Goal: Task Accomplishment & Management: Complete application form

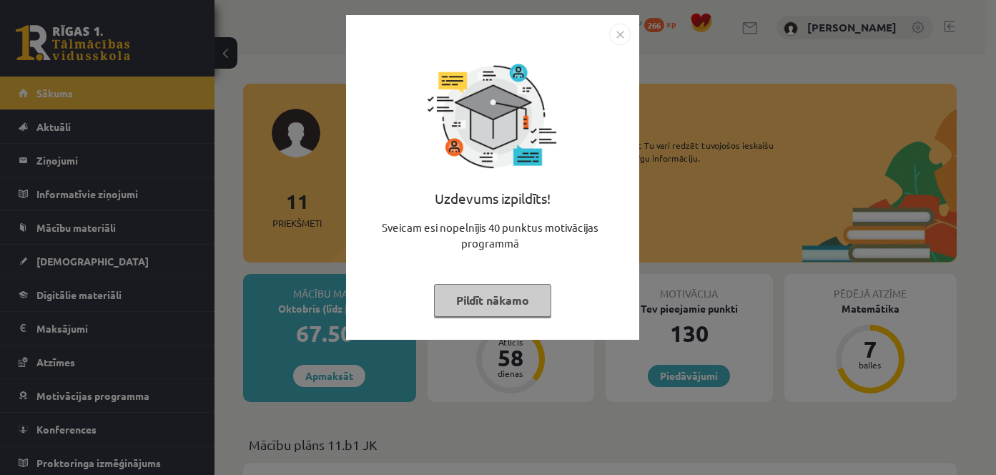
click at [623, 39] on img "Close" at bounding box center [619, 34] width 21 height 21
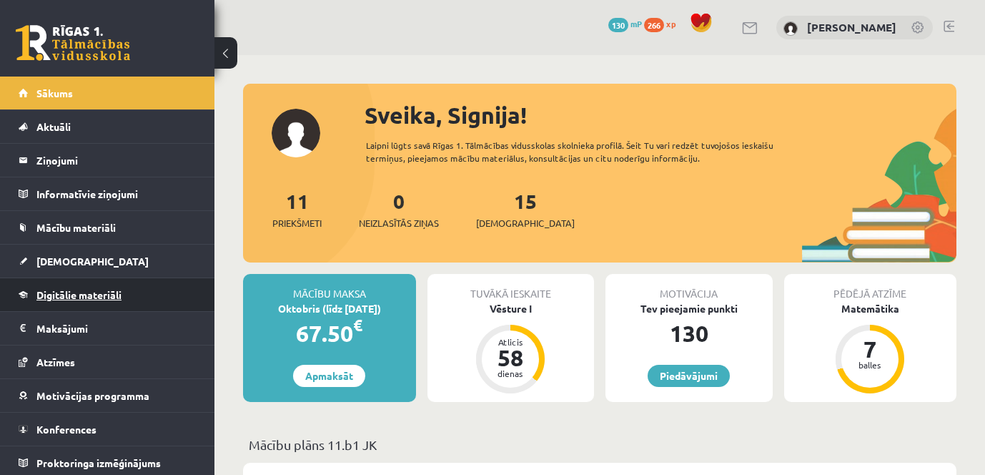
click at [80, 291] on span "Digitālie materiāli" at bounding box center [78, 294] width 85 height 13
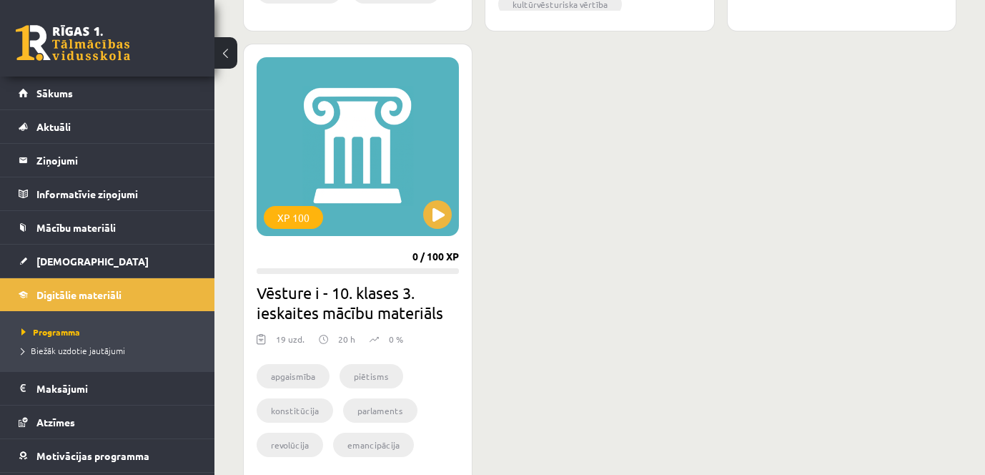
scroll to position [2431, 0]
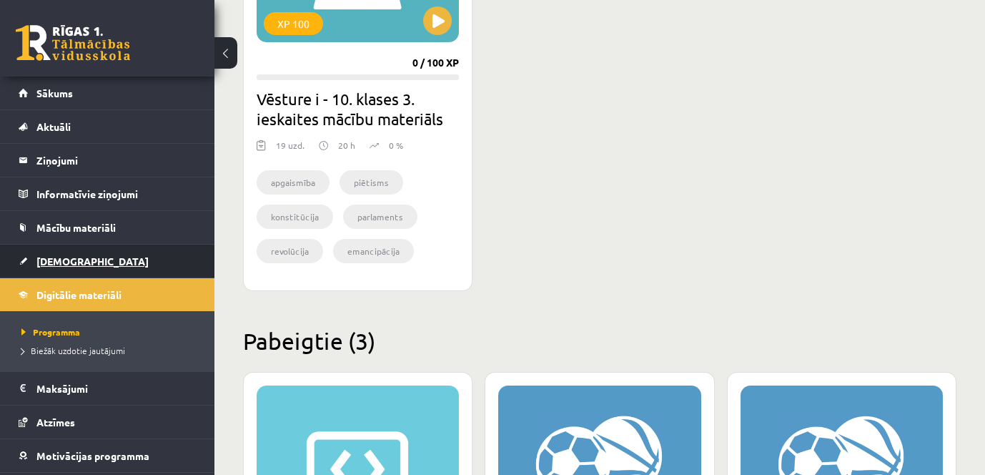
click at [59, 252] on link "[DEMOGRAPHIC_DATA]" at bounding box center [108, 261] width 178 height 33
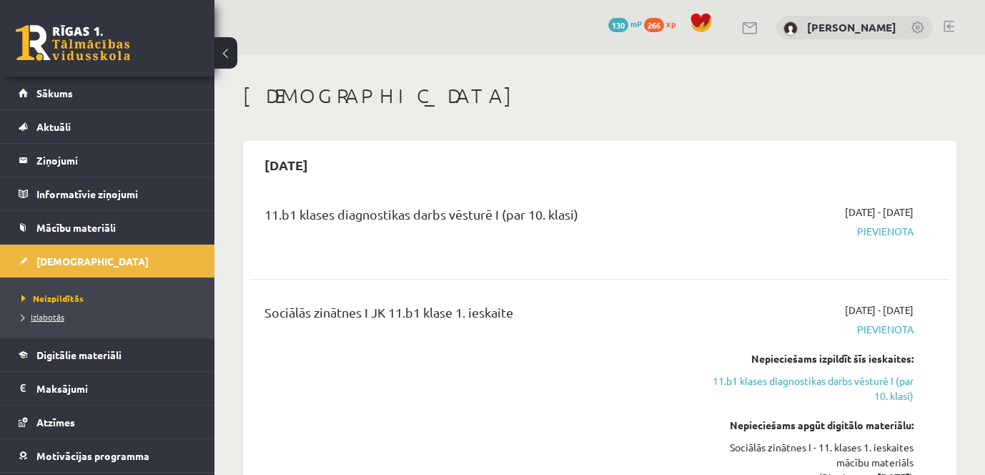
click at [54, 312] on span "Izlabotās" at bounding box center [42, 316] width 43 height 11
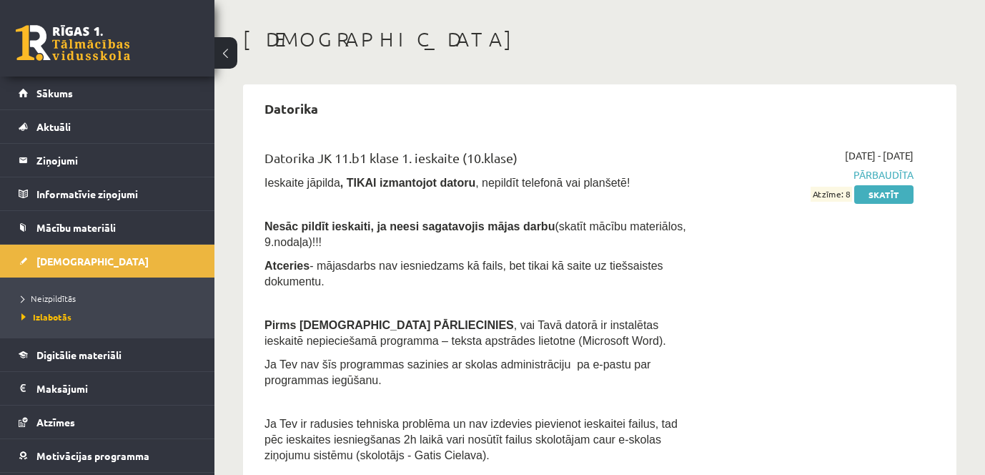
scroll to position [29, 0]
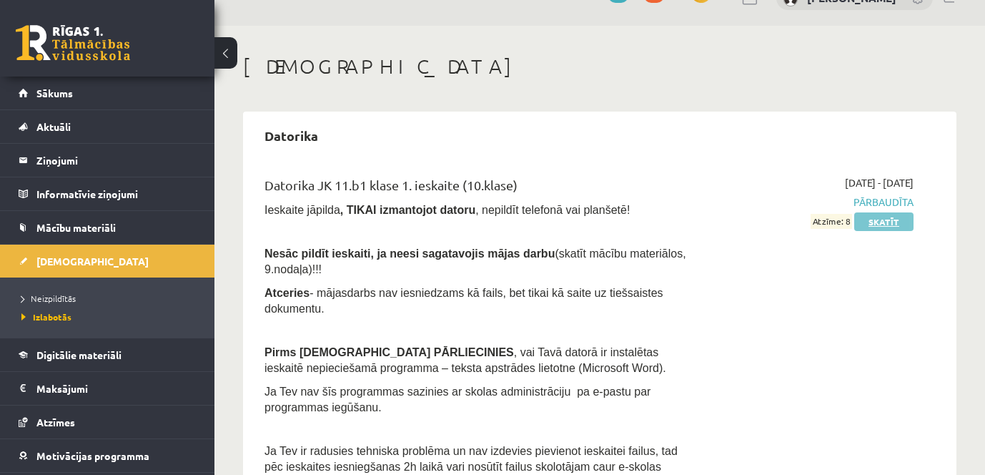
click at [882, 223] on link "Skatīt" at bounding box center [883, 221] width 59 height 19
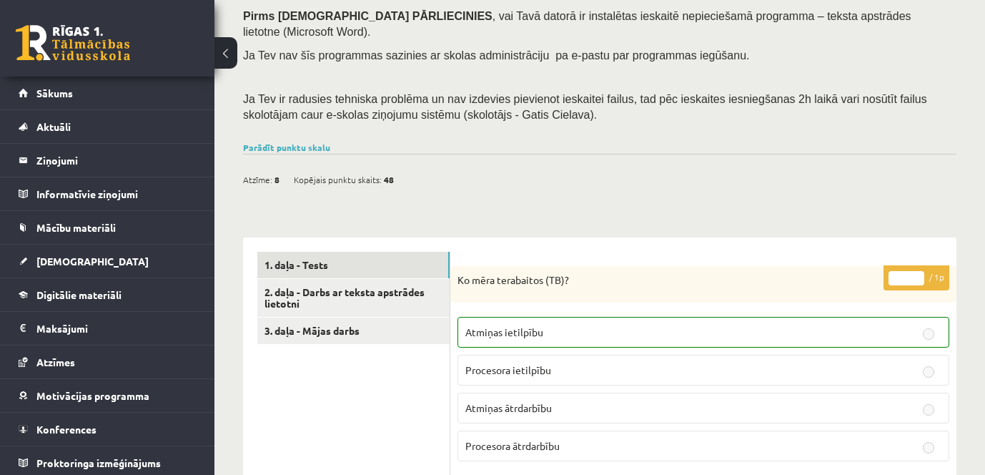
scroll to position [215, 0]
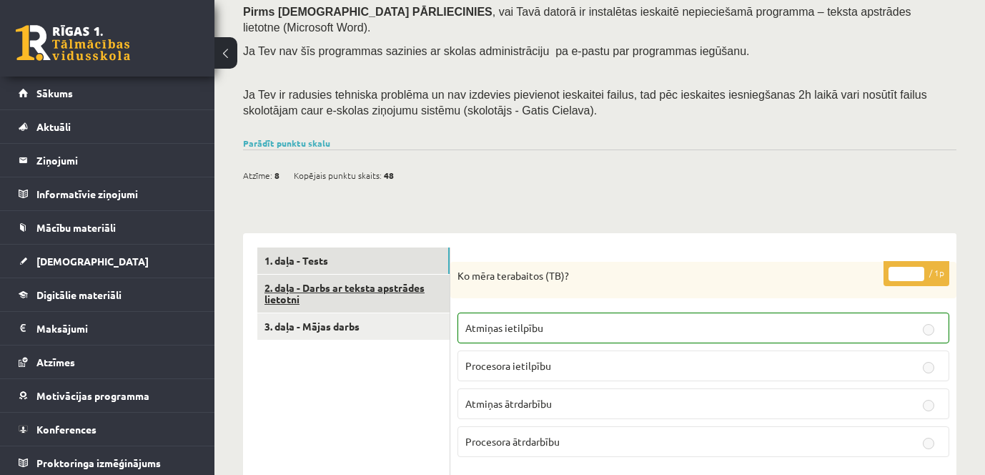
click at [380, 275] on link "2. daļa - Darbs ar teksta apstrādes lietotni" at bounding box center [353, 294] width 192 height 39
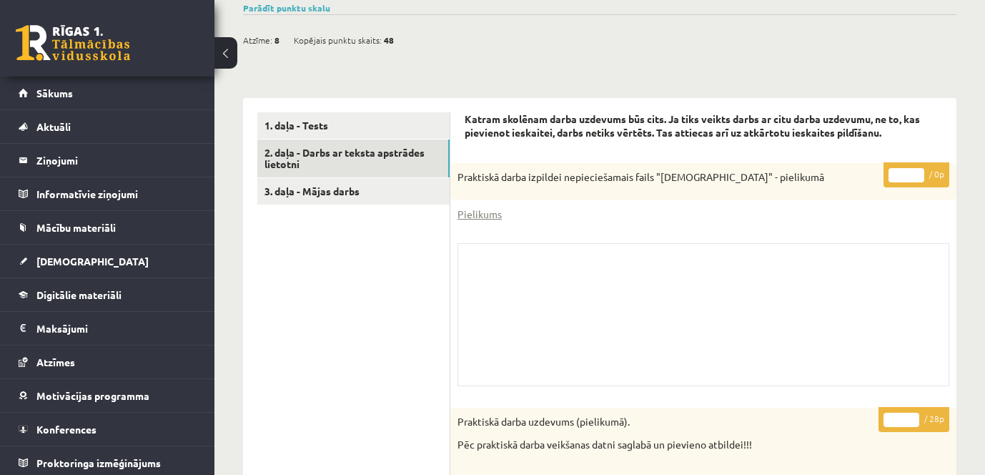
scroll to position [429, 0]
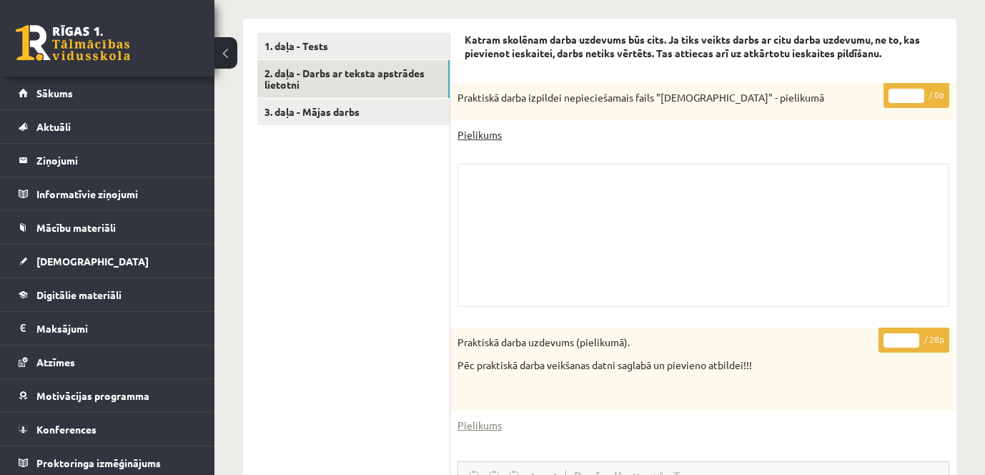
click at [495, 127] on link "Pielikums" at bounding box center [480, 134] width 44 height 15
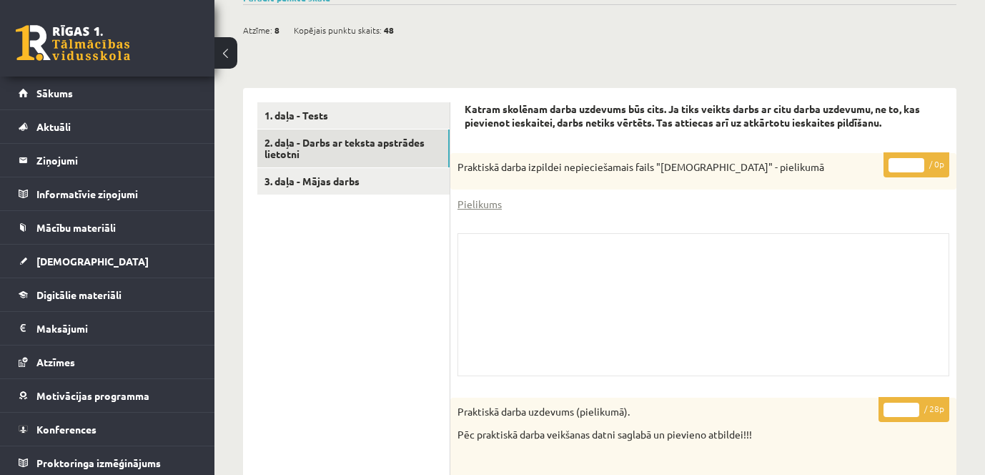
scroll to position [348, 0]
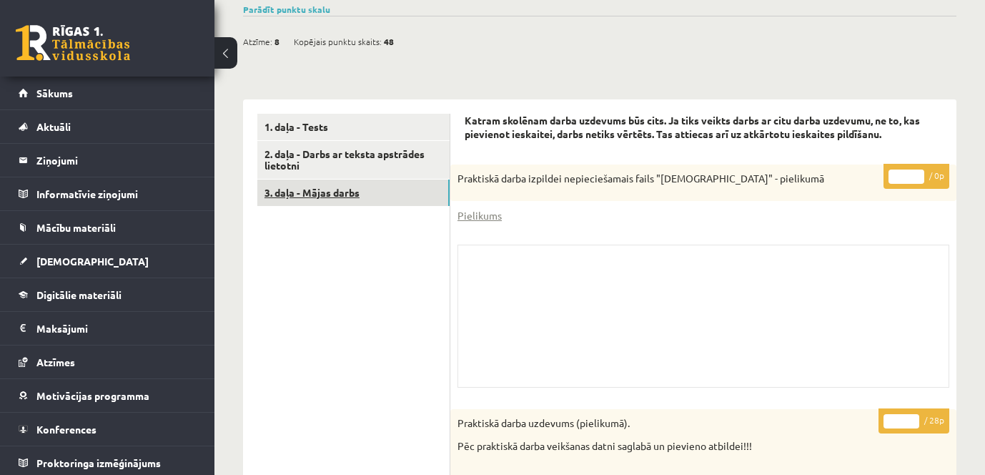
click at [345, 179] on link "3. daļa - Mājas darbs" at bounding box center [353, 192] width 192 height 26
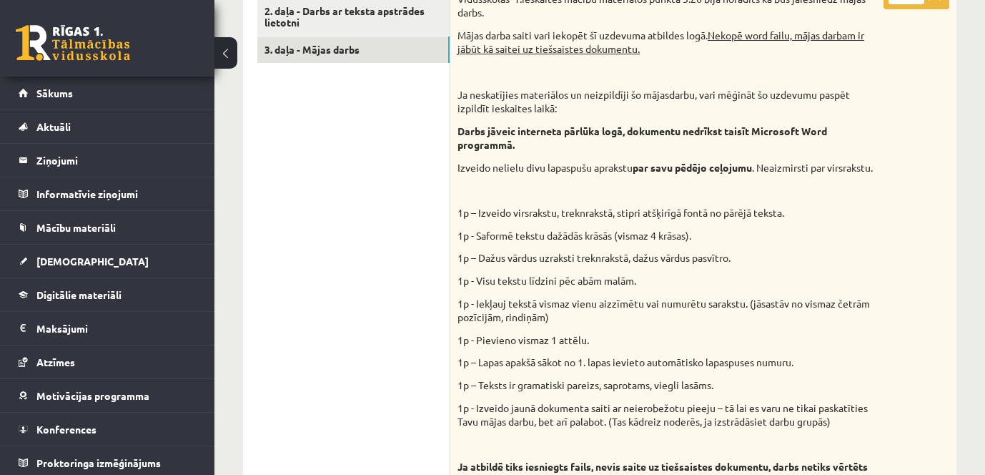
scroll to position [634, 0]
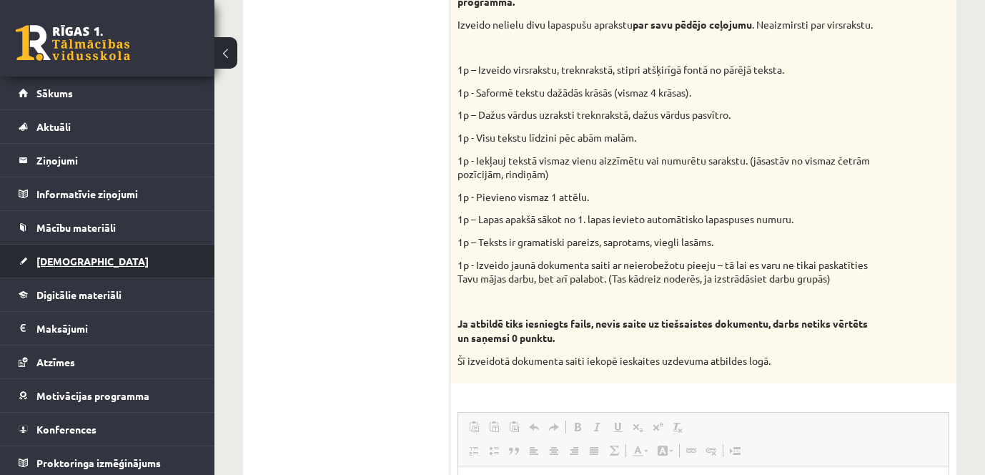
click at [50, 260] on span "[DEMOGRAPHIC_DATA]" at bounding box center [92, 261] width 112 height 13
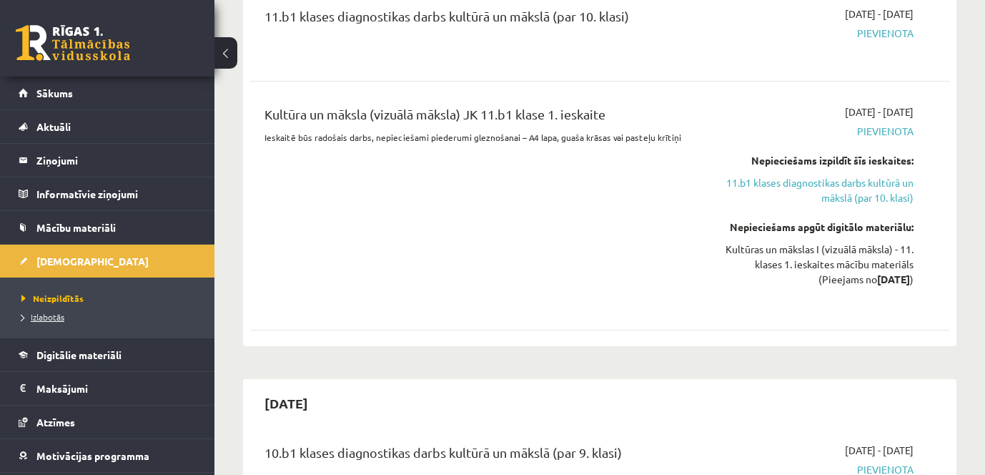
click at [54, 313] on span "Izlabotās" at bounding box center [42, 316] width 43 height 11
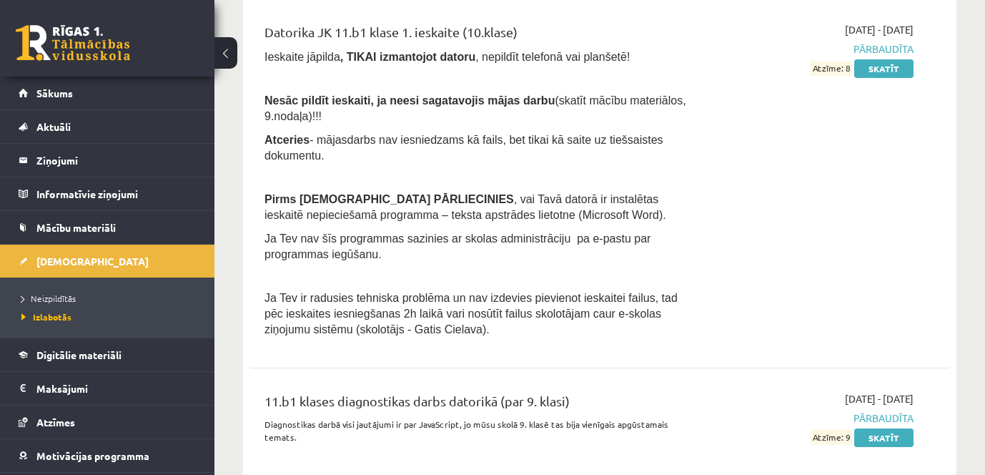
scroll to position [173, 0]
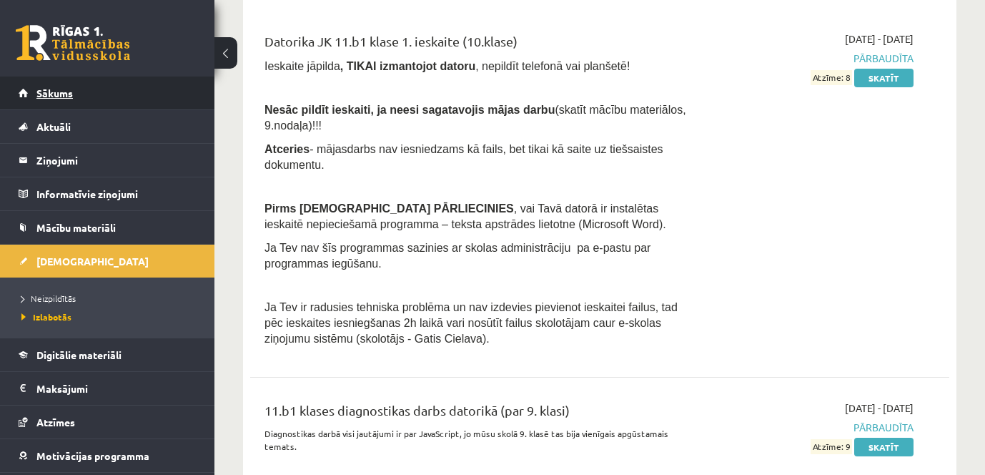
click at [55, 91] on span "Sākums" at bounding box center [54, 93] width 36 height 13
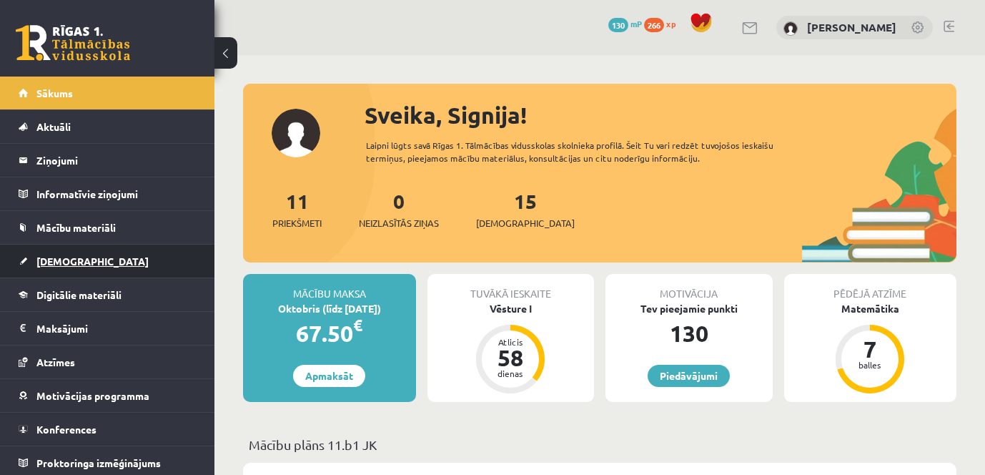
click at [70, 259] on span "[DEMOGRAPHIC_DATA]" at bounding box center [92, 261] width 112 height 13
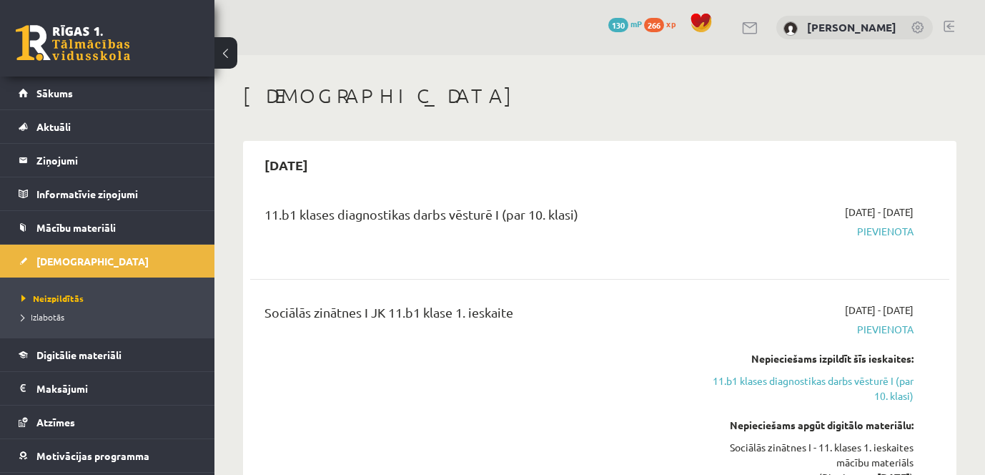
click at [723, 218] on div "2025-09-16 - 2025-09-30 Pievienota" at bounding box center [813, 230] width 224 height 51
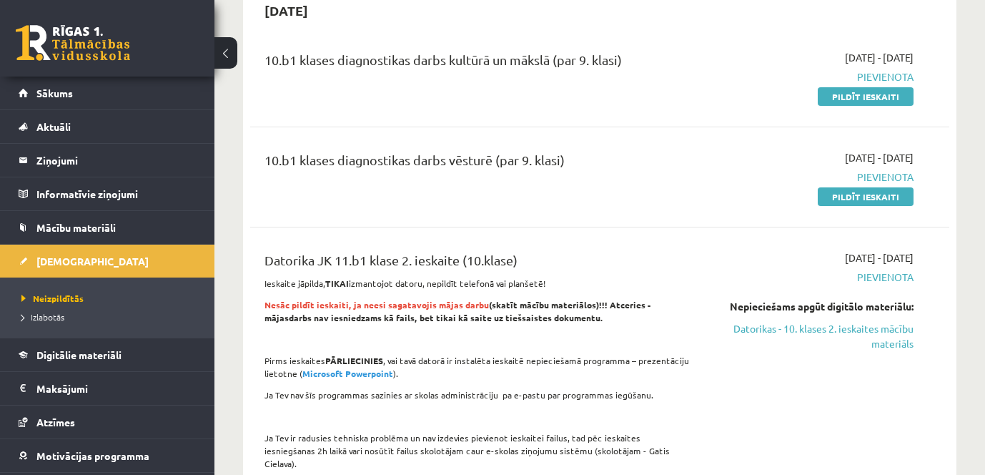
scroll to position [1001, 0]
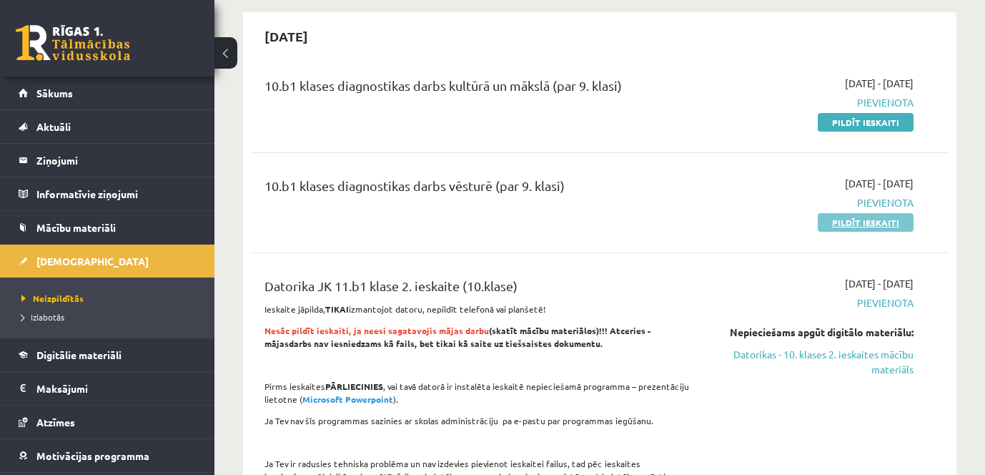
click at [896, 218] on link "Pildīt ieskaiti" at bounding box center [866, 222] width 96 height 19
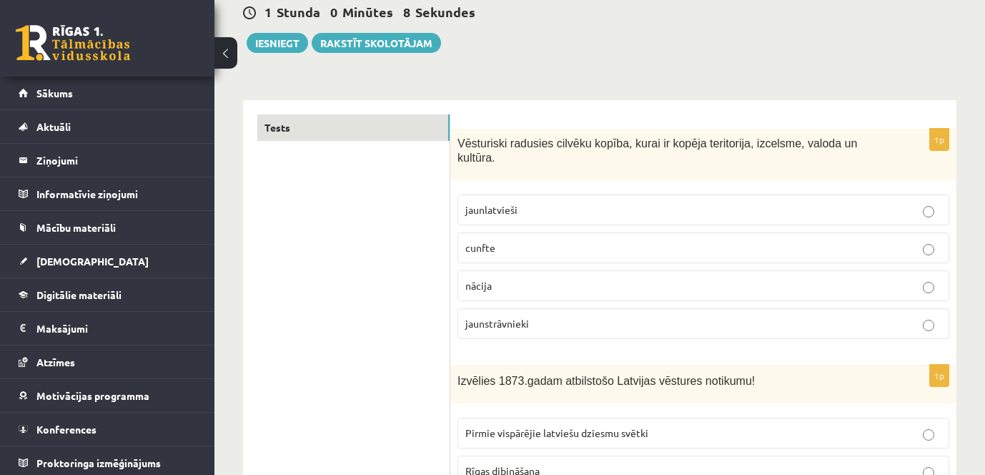
scroll to position [143, 0]
click at [830, 277] on p "nācija" at bounding box center [703, 284] width 476 height 15
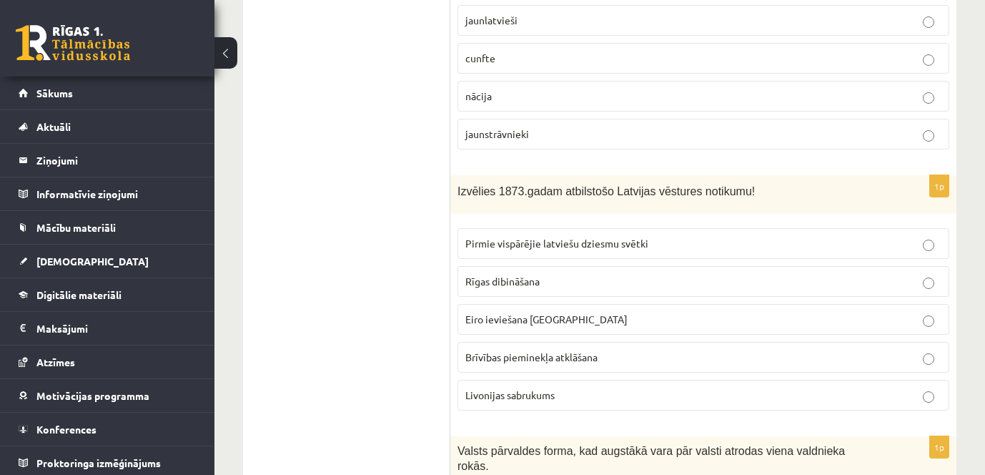
scroll to position [358, 0]
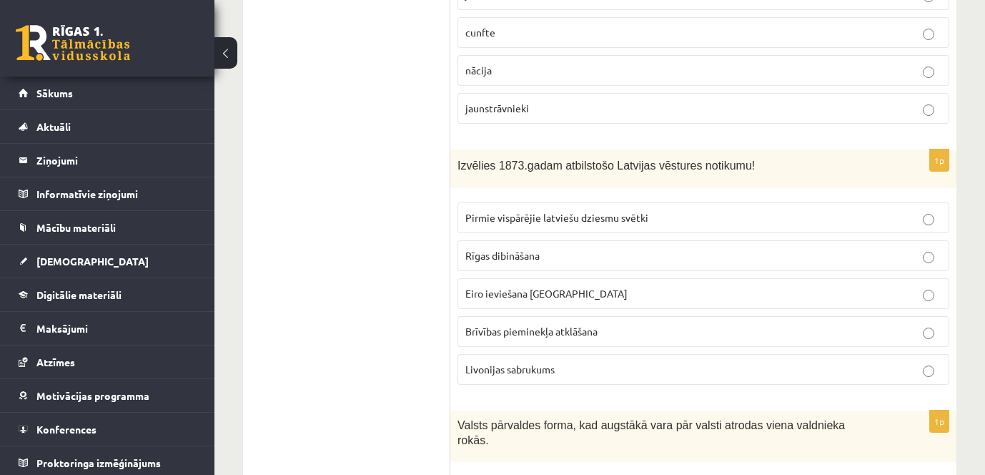
click at [841, 210] on p "Pirmie vispārējie latviešu dziesmu svētki" at bounding box center [703, 217] width 476 height 15
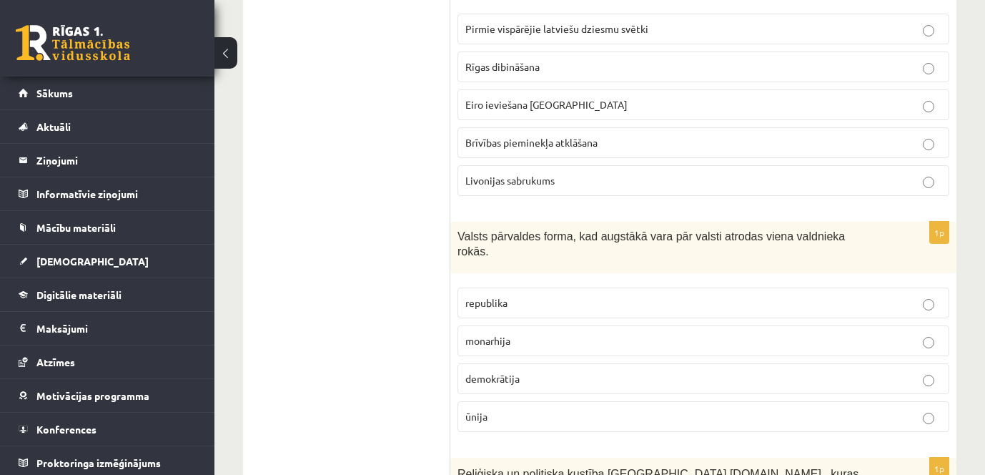
scroll to position [572, 0]
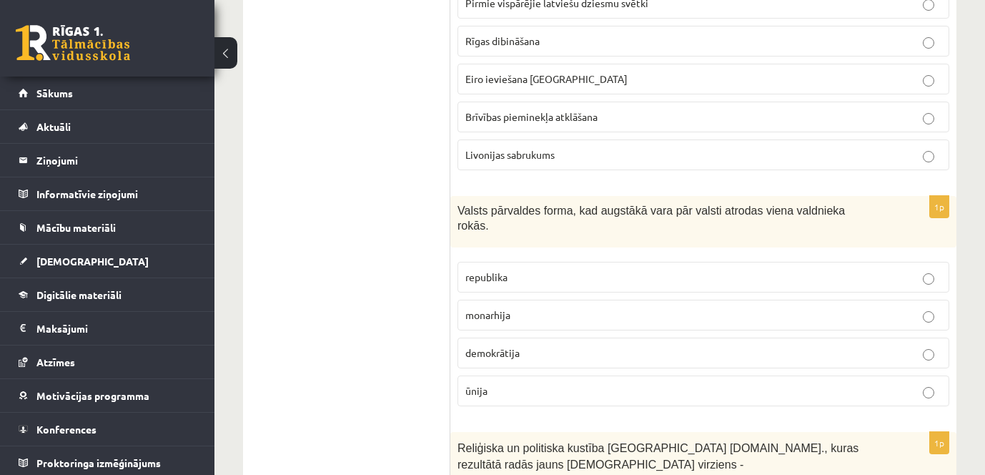
click at [556, 307] on p "monarhija" at bounding box center [703, 314] width 476 height 15
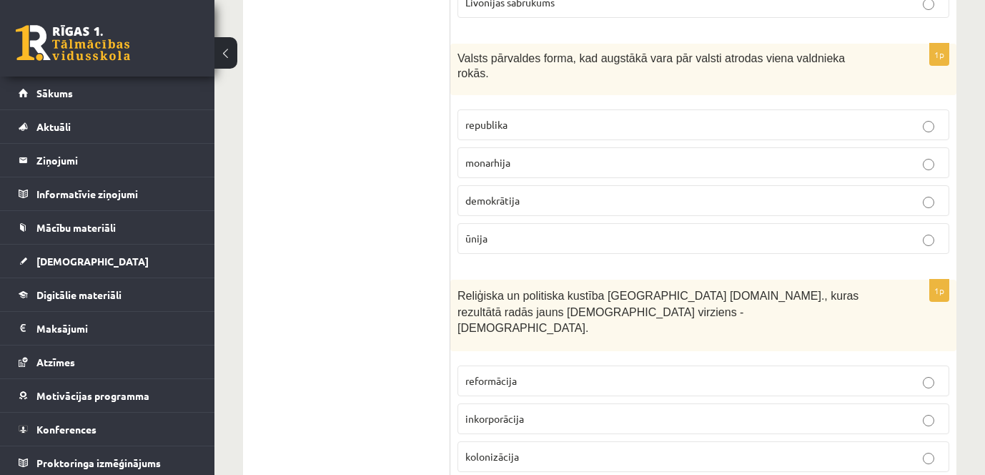
scroll to position [787, 0]
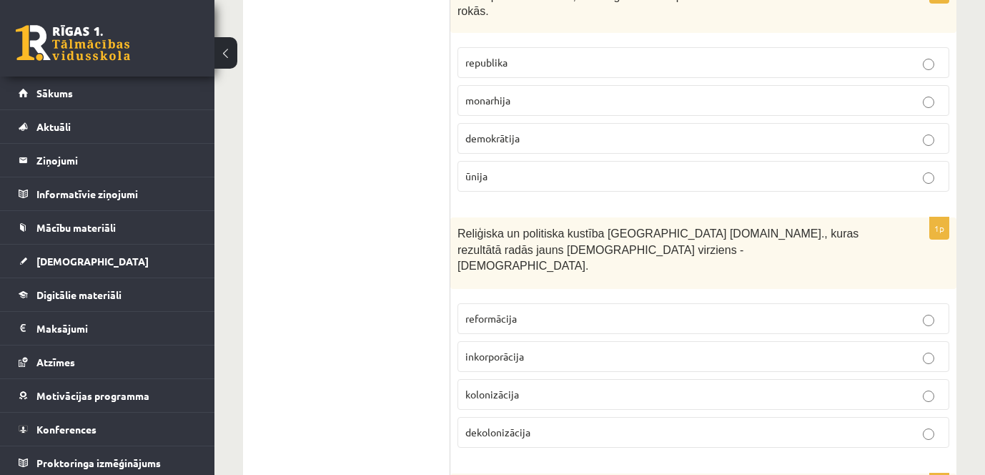
click at [527, 311] on p "reformācija" at bounding box center [703, 318] width 476 height 15
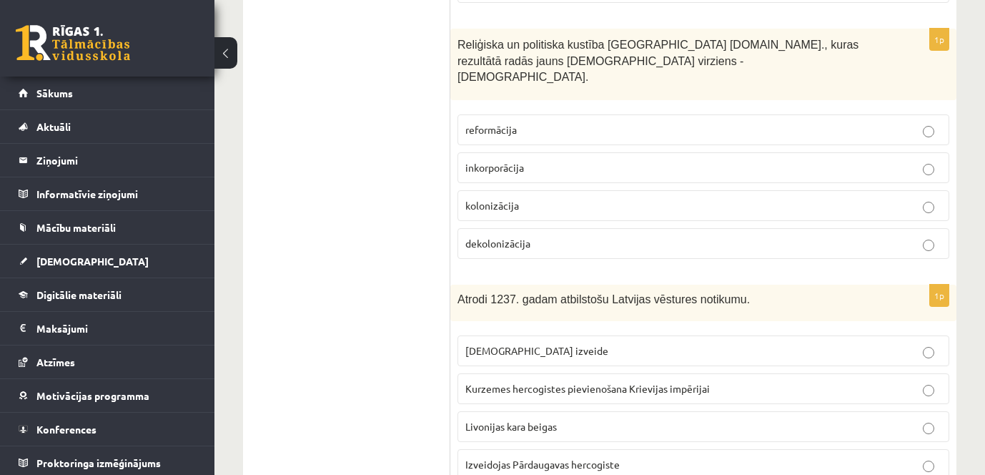
scroll to position [1001, 0]
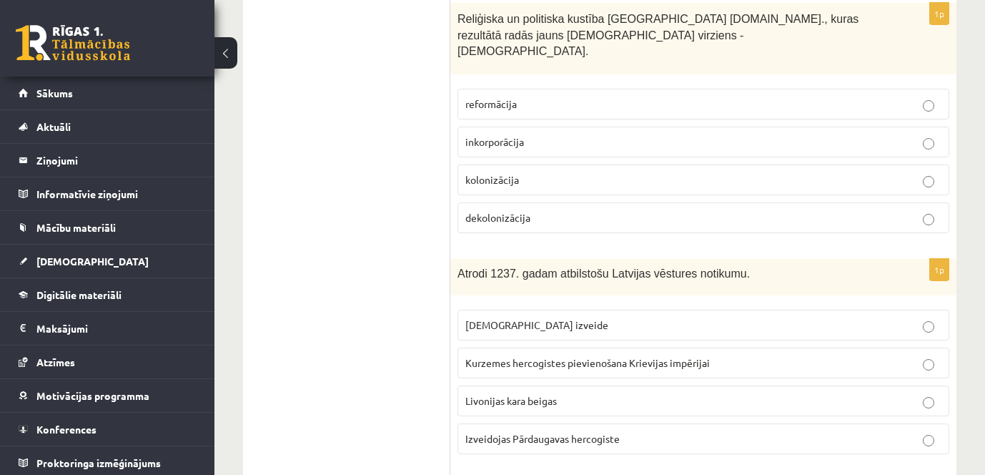
click at [616, 317] on p "Livonijas ordeņa izveide" at bounding box center [703, 324] width 476 height 15
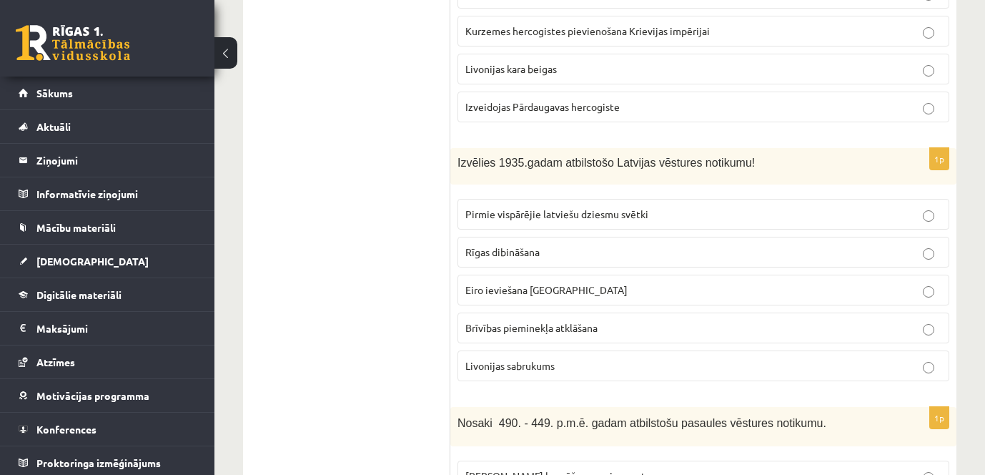
scroll to position [1359, 0]
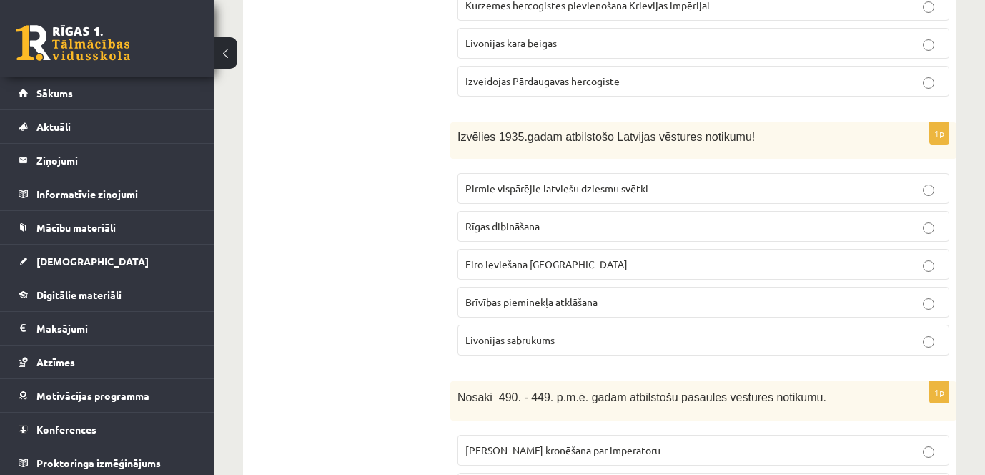
click at [568, 295] on span "Brīvības pieminekļa atklāšana" at bounding box center [531, 301] width 132 height 13
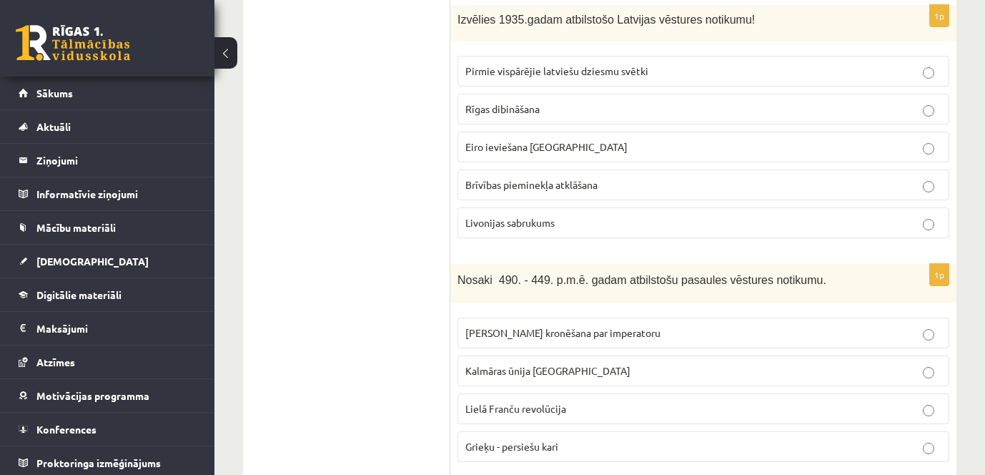
scroll to position [1502, 0]
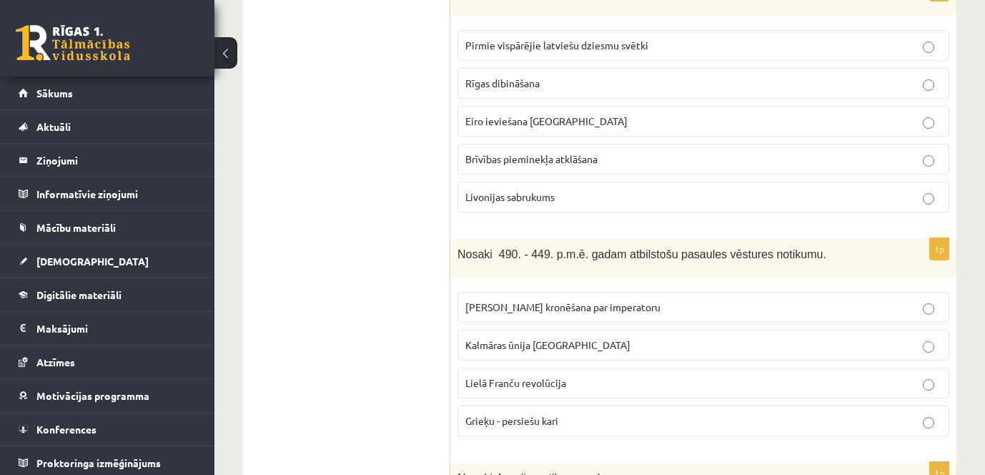
click at [668, 413] on p "Grieķu - persiešu kari" at bounding box center [703, 420] width 476 height 15
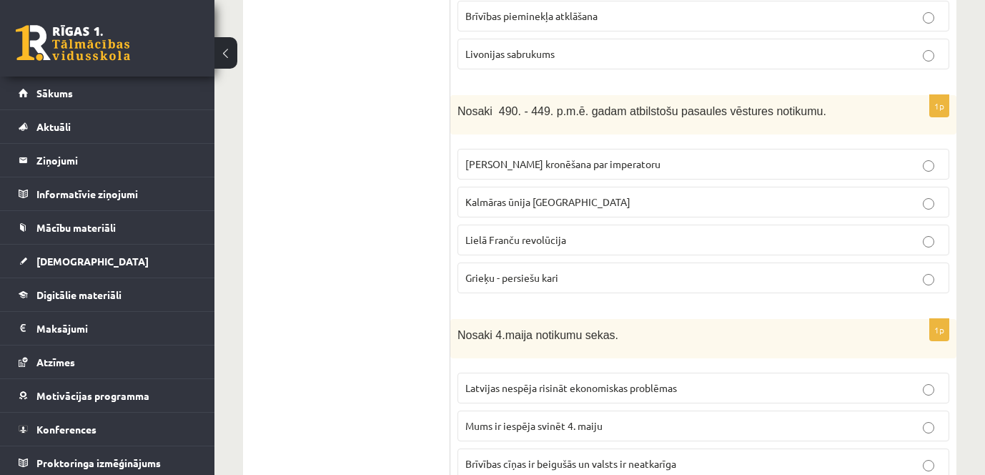
scroll to position [1716, 0]
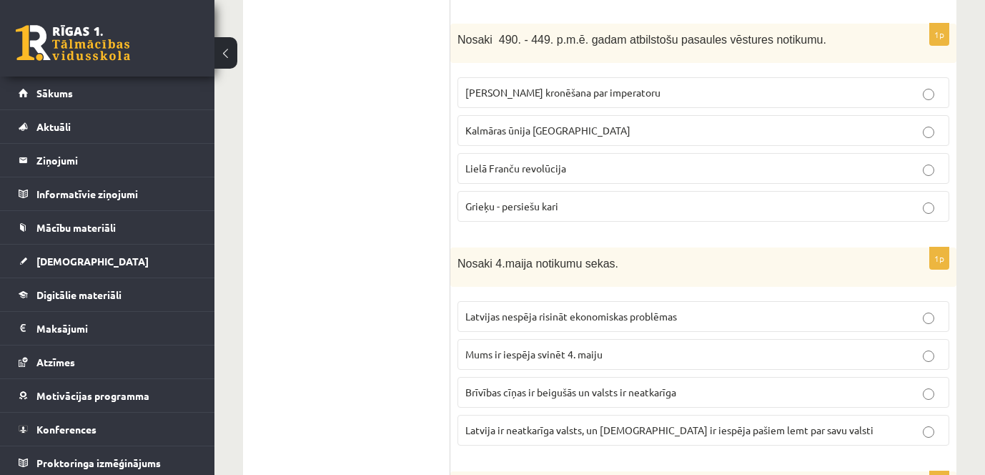
click at [684, 423] on span "Latvija ir neatkarīga valsts, un latviešiem ir iespēja pašiem lemt par savu val…" at bounding box center [669, 429] width 408 height 13
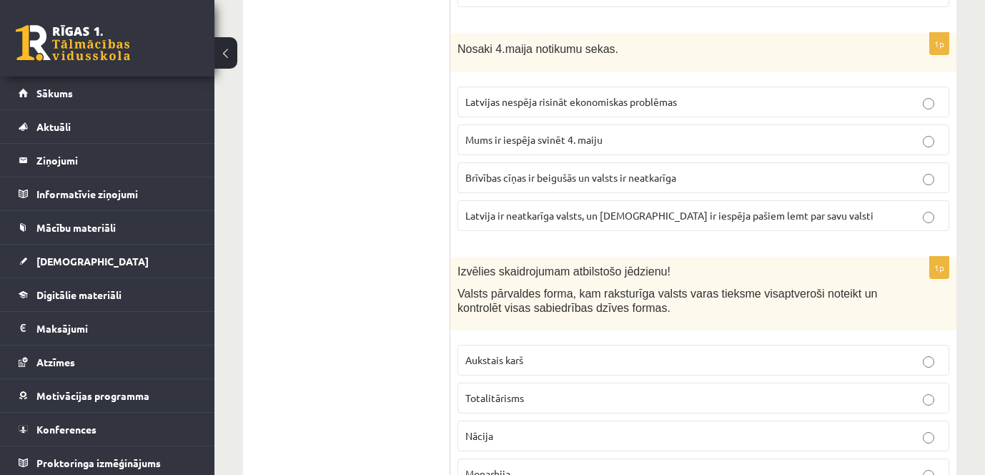
scroll to position [2002, 0]
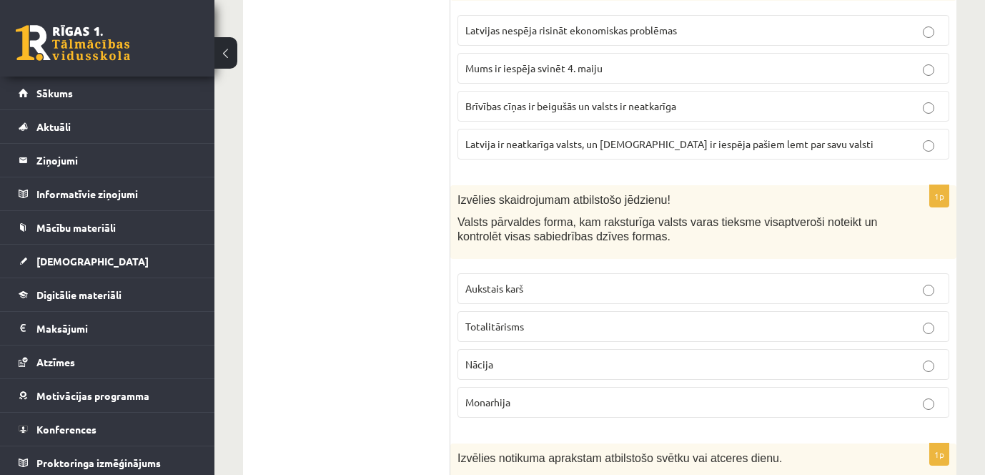
click at [604, 311] on label "Totalitārisms" at bounding box center [704, 326] width 492 height 31
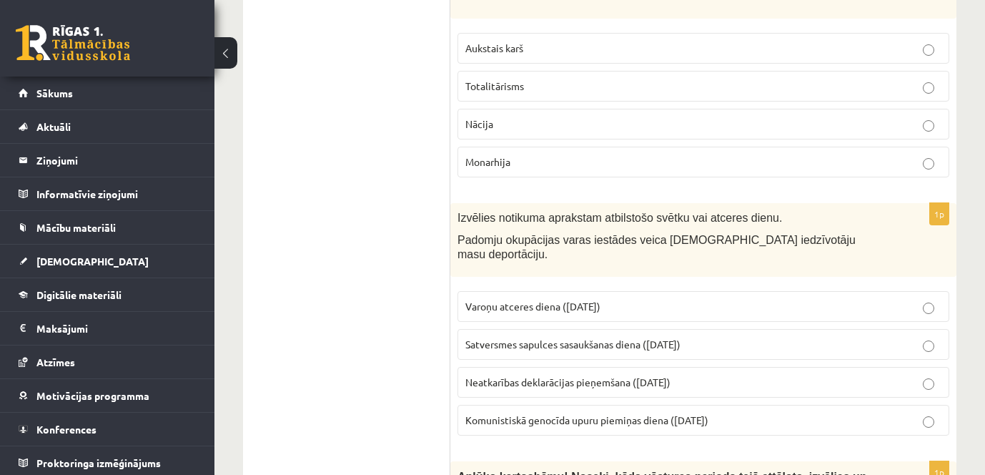
scroll to position [2288, 0]
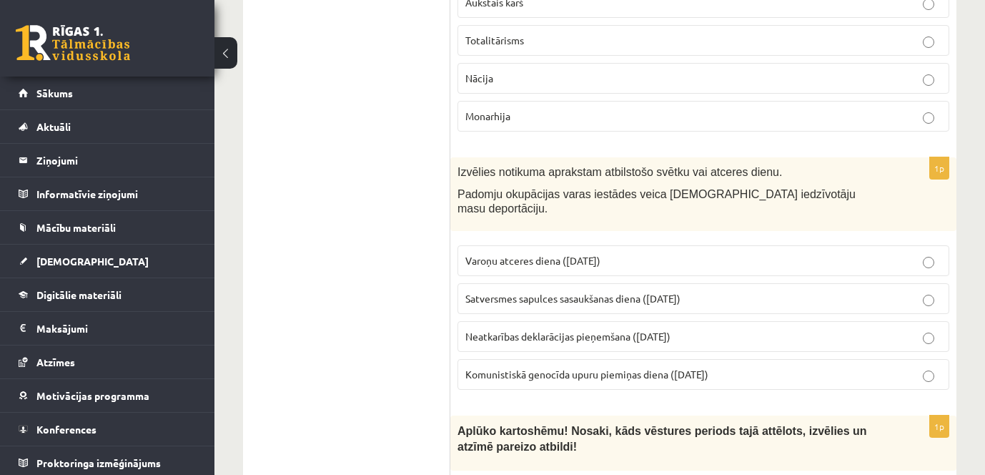
click at [709, 368] on span "Komunistiskā genocīda upuru piemiņas diena (25. marts)" at bounding box center [586, 374] width 243 height 13
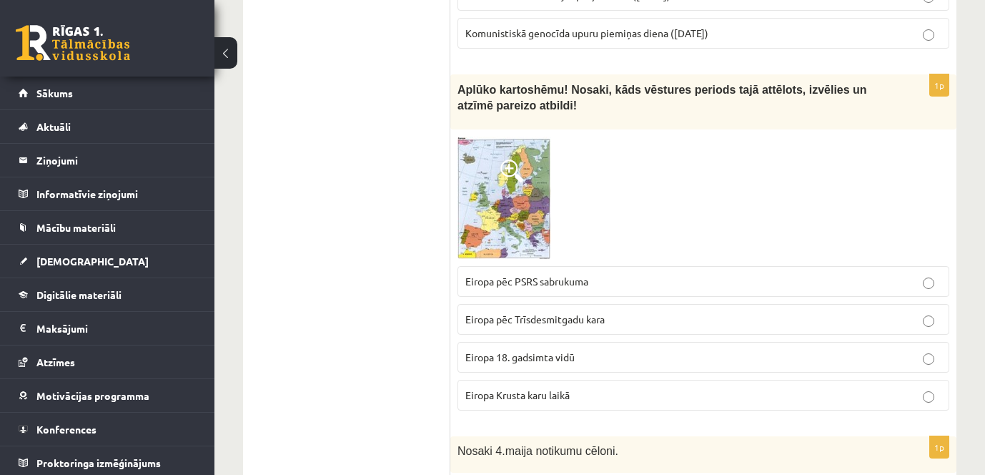
scroll to position [2646, 0]
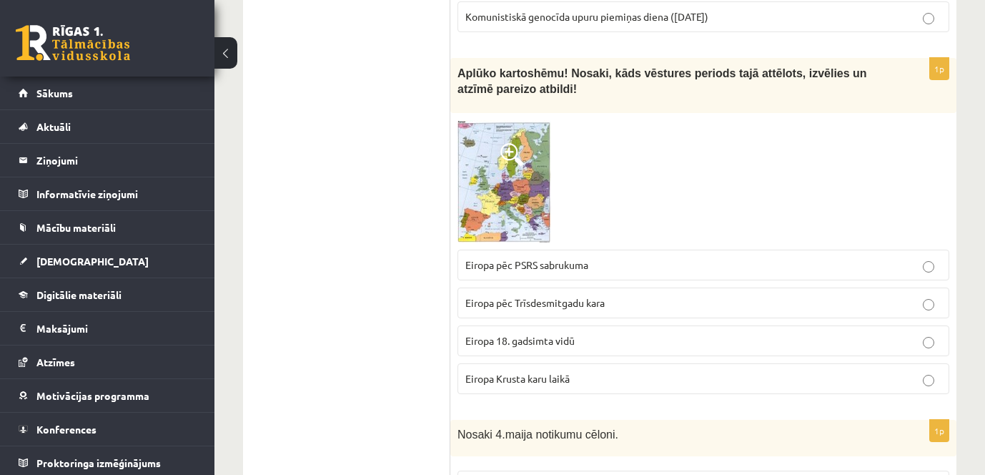
click at [509, 120] on img at bounding box center [505, 181] width 94 height 122
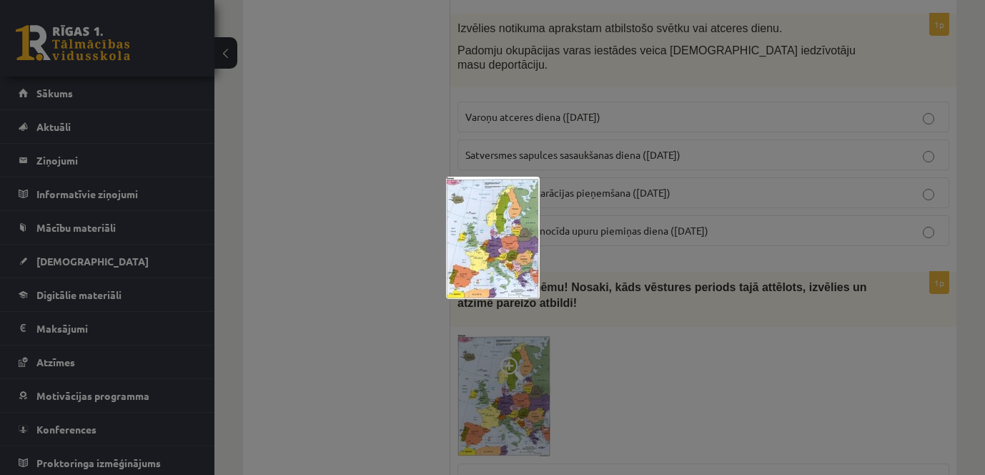
scroll to position [2431, 0]
click at [630, 318] on div at bounding box center [492, 237] width 985 height 475
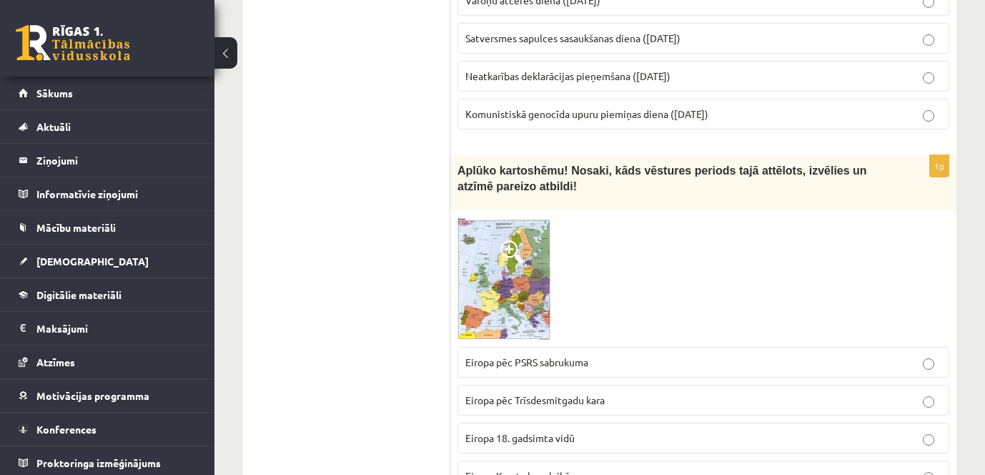
scroll to position [2574, 0]
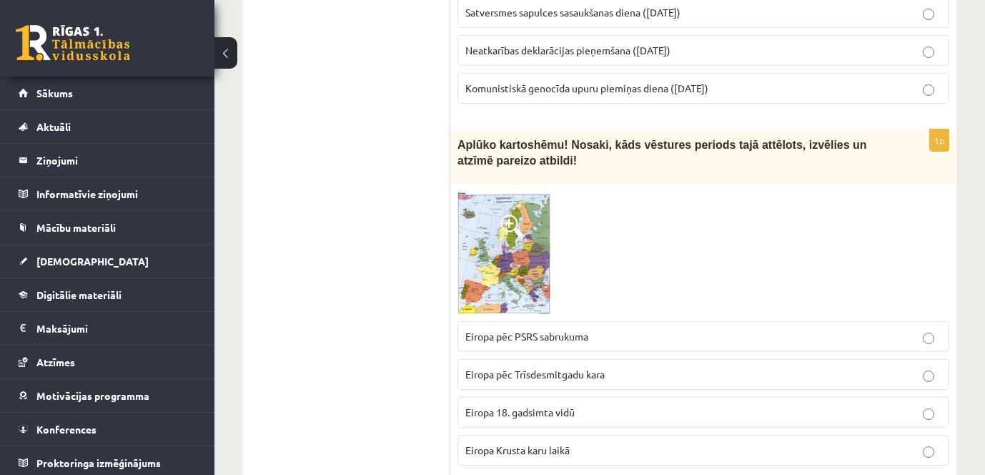
click at [516, 215] on span at bounding box center [512, 226] width 23 height 23
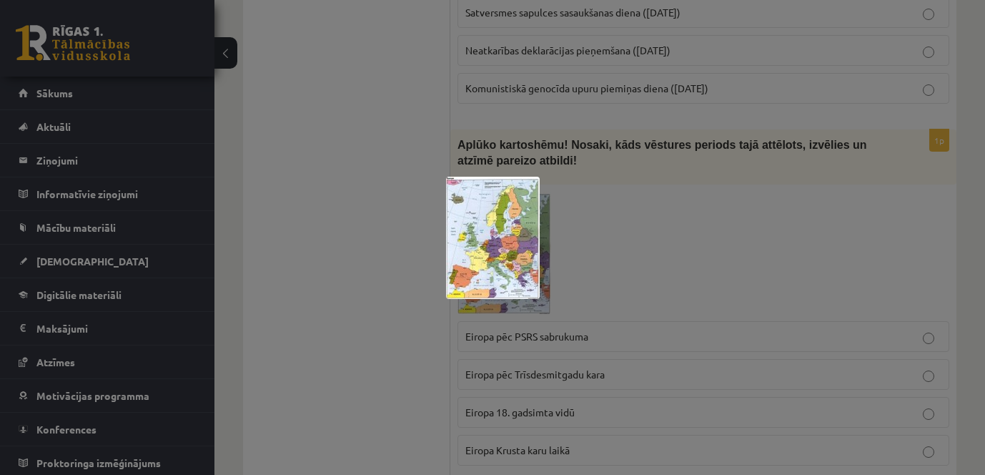
click at [508, 164] on div at bounding box center [492, 237] width 985 height 475
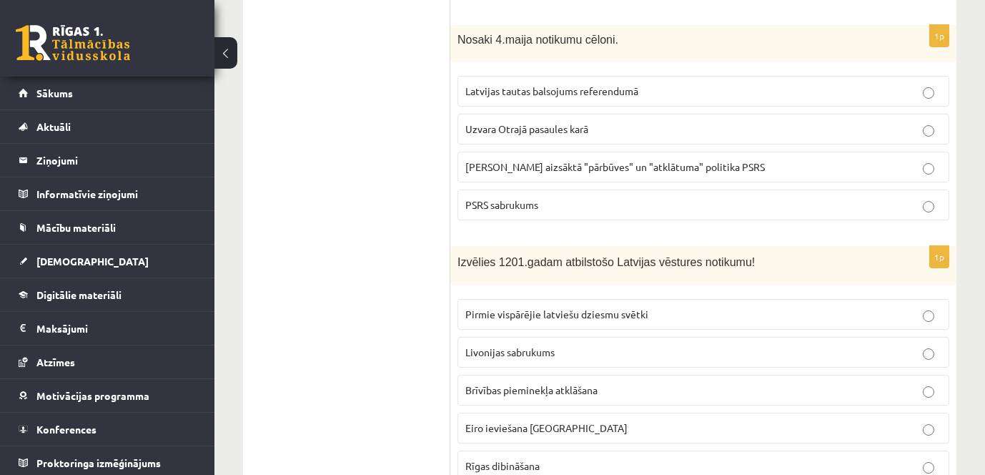
scroll to position [3075, 0]
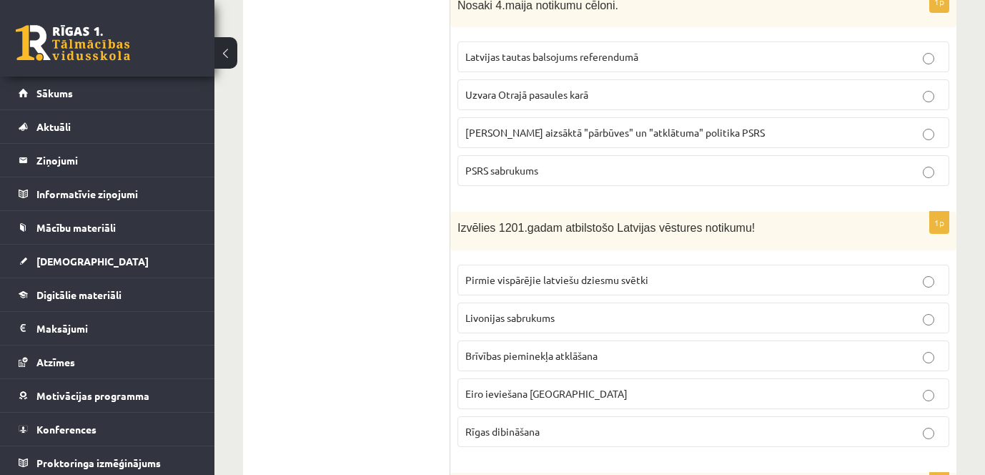
click at [560, 424] on p "Rīgas dibināšana" at bounding box center [703, 431] width 476 height 15
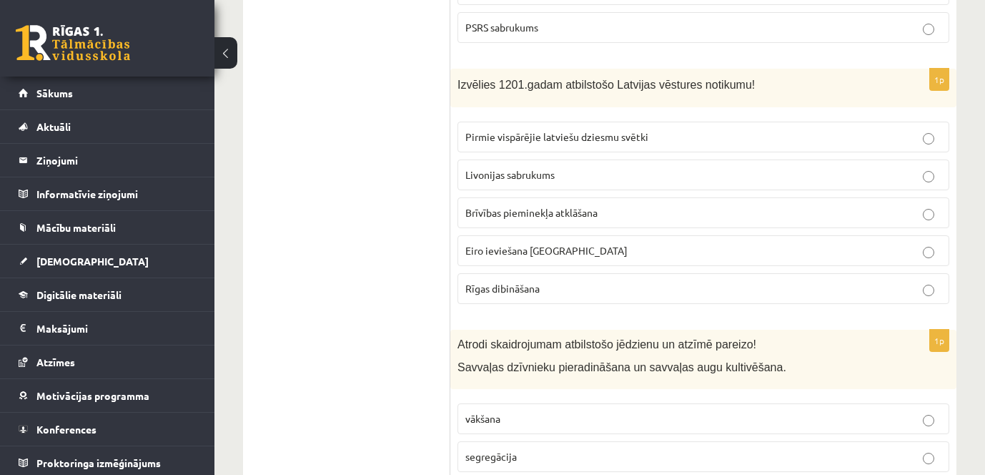
scroll to position [3289, 0]
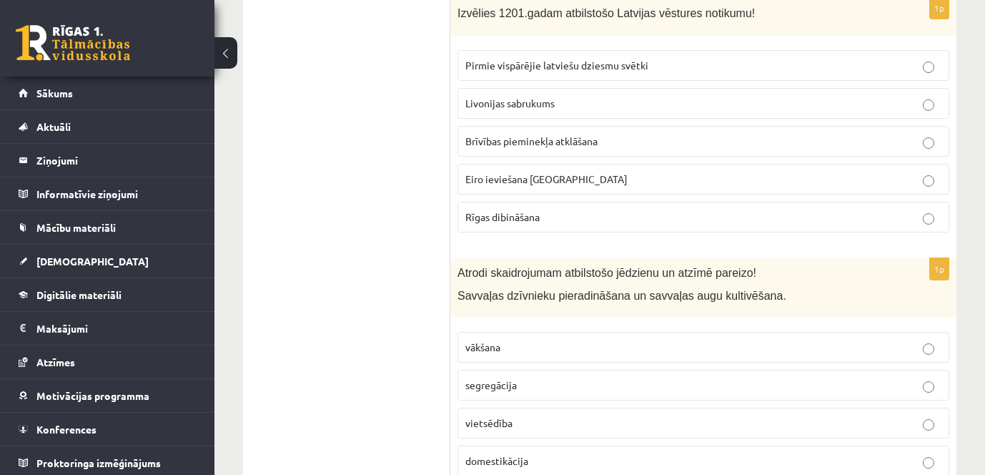
click at [568, 453] on p "domestikācija" at bounding box center [703, 460] width 476 height 15
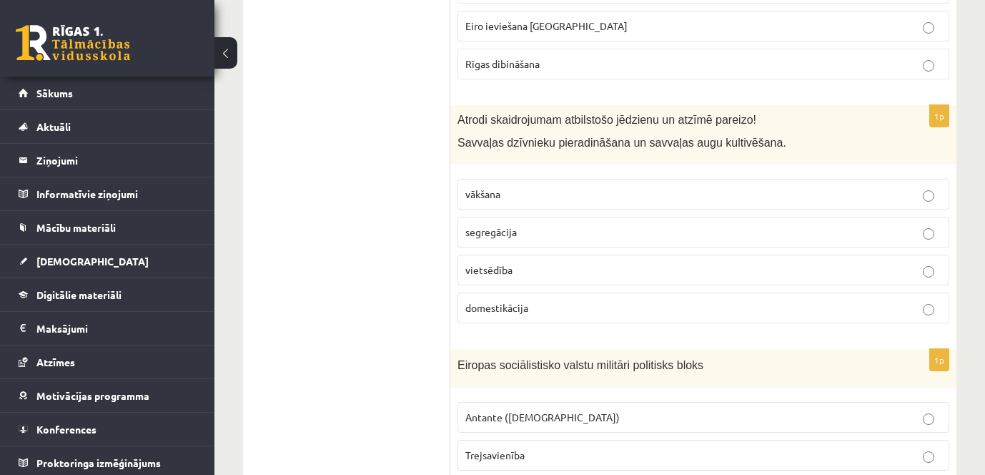
scroll to position [3575, 0]
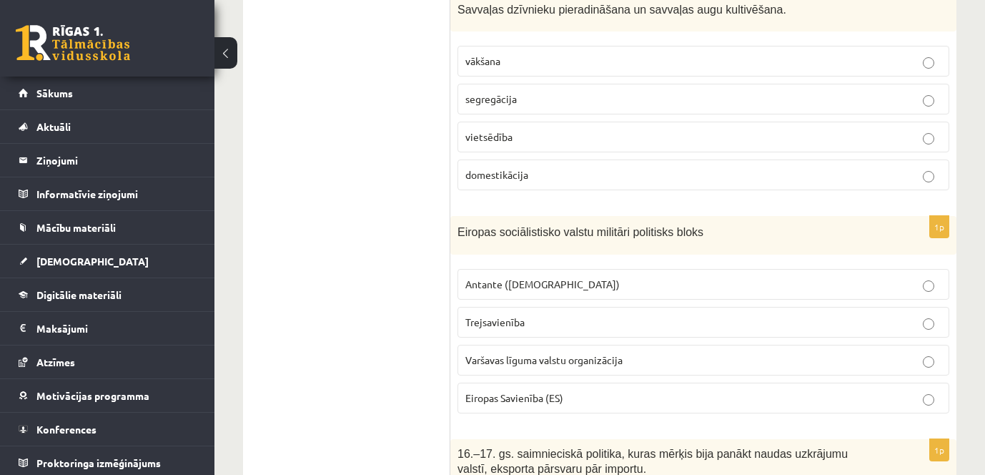
click at [557, 315] on p "Trejsavienība" at bounding box center [703, 322] width 476 height 15
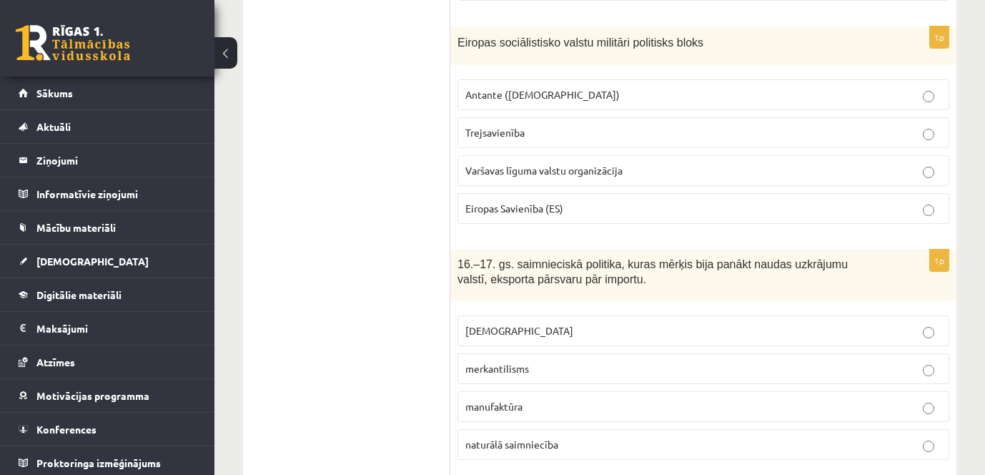
scroll to position [3790, 0]
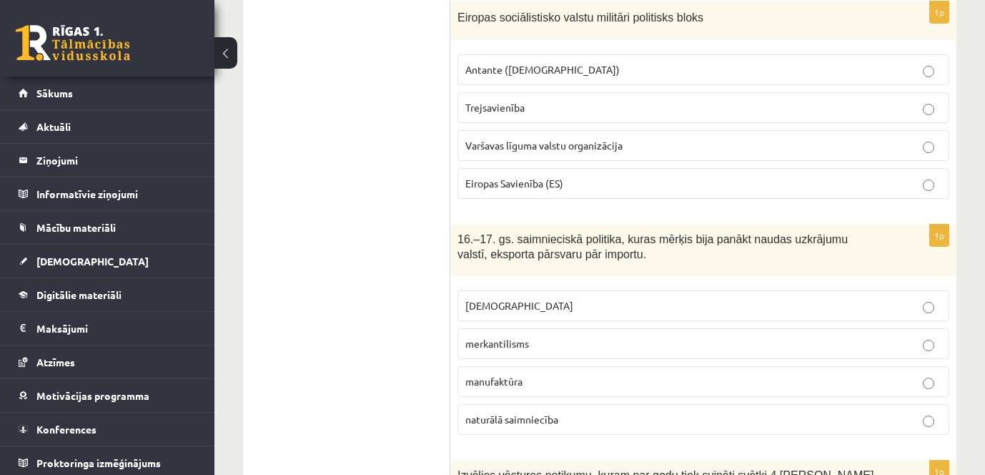
drag, startPoint x: 814, startPoint y: 244, endPoint x: 822, endPoint y: 244, distance: 7.9
click at [815, 298] on p "[DEMOGRAPHIC_DATA]" at bounding box center [703, 305] width 476 height 15
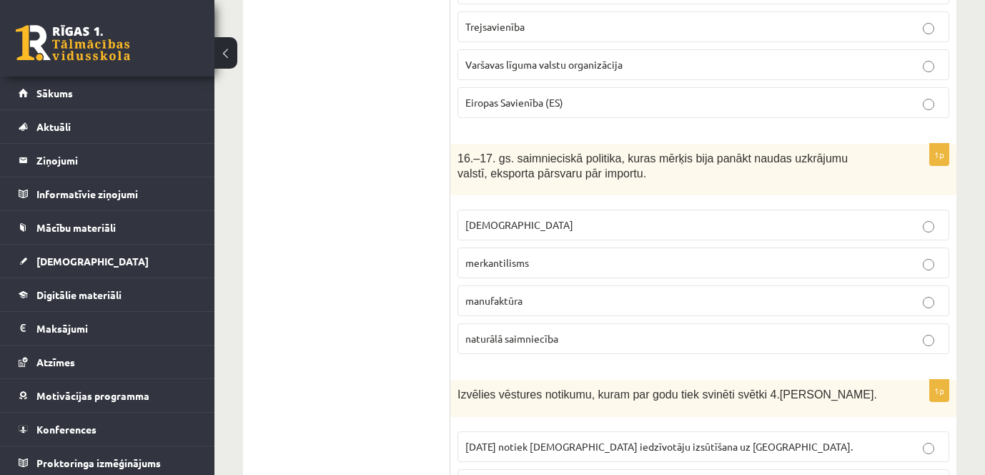
scroll to position [4004, 0]
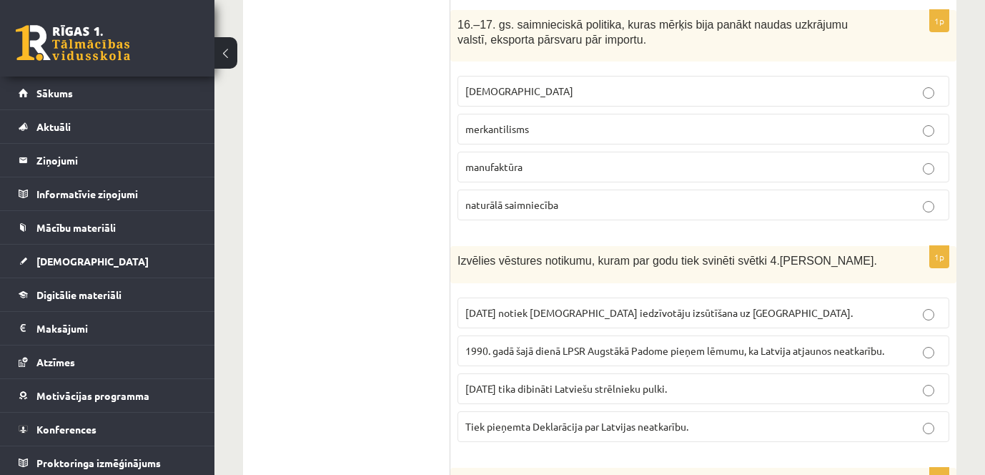
click at [840, 344] on span "1990. gadā šajā dienā LPSR Augstākā Padome pieņem lēmumu, ka Latvija atjaunos n…" at bounding box center [674, 350] width 419 height 13
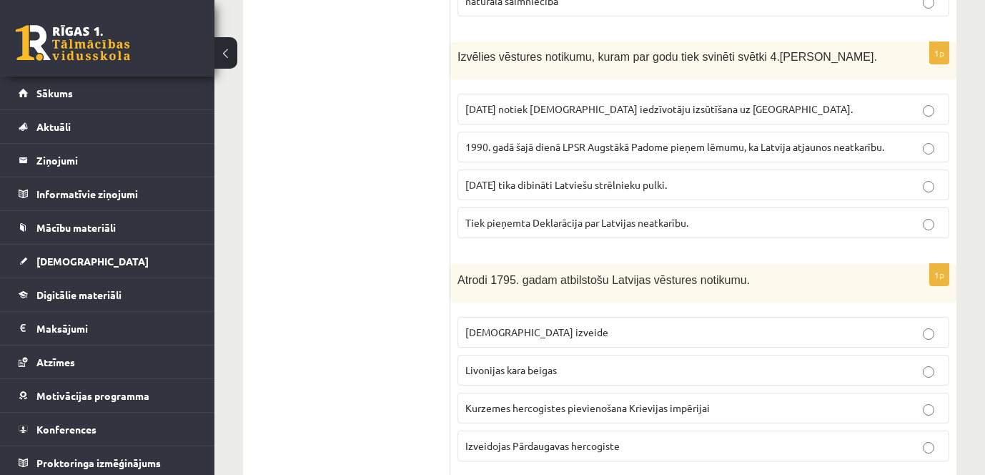
scroll to position [4290, 0]
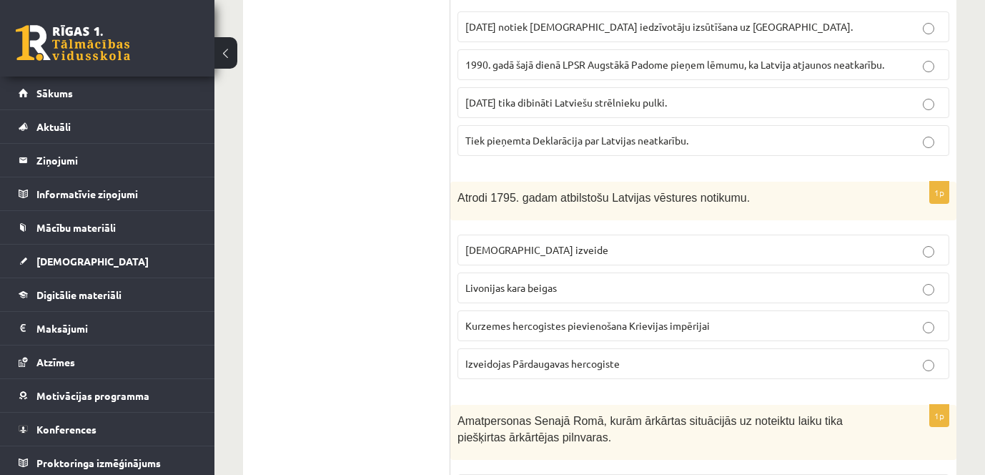
click at [833, 310] on label "Kurzemes hercogistes pievienošana Krievijas impērijai" at bounding box center [704, 325] width 492 height 31
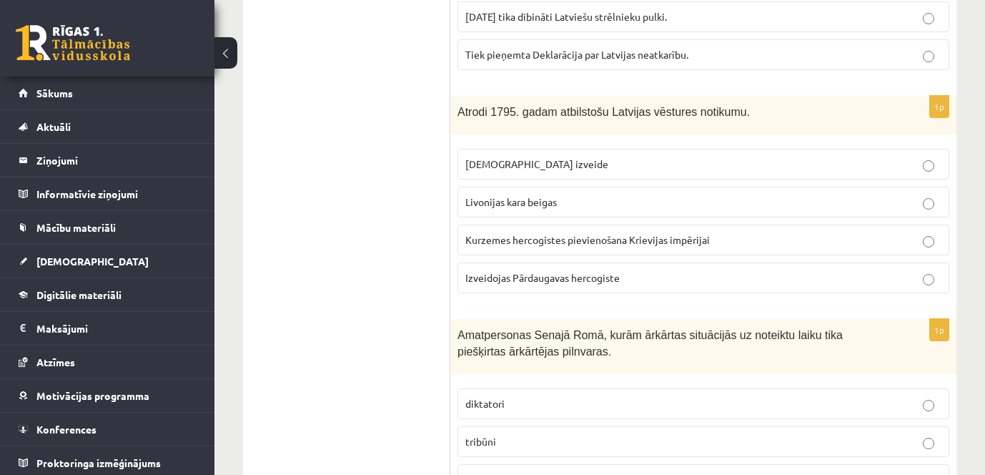
scroll to position [4433, 0]
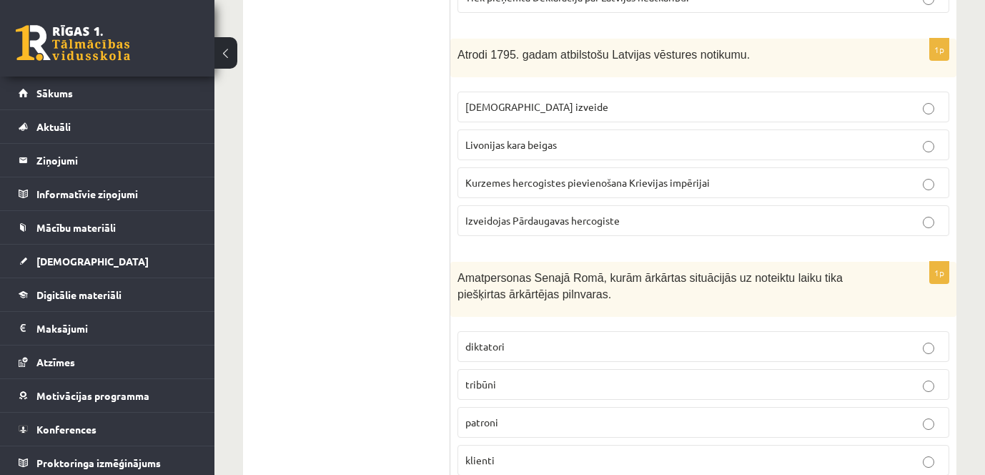
click at [907, 339] on p "diktatori" at bounding box center [703, 346] width 476 height 15
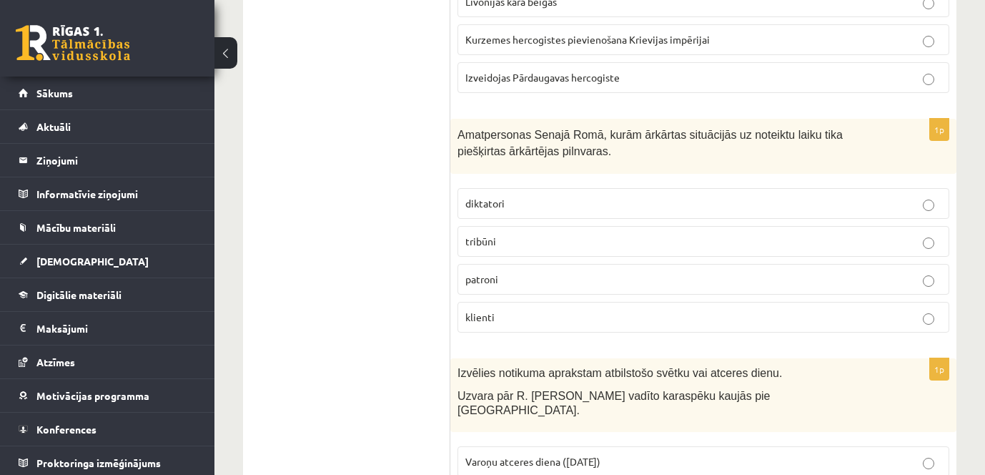
scroll to position [4719, 0]
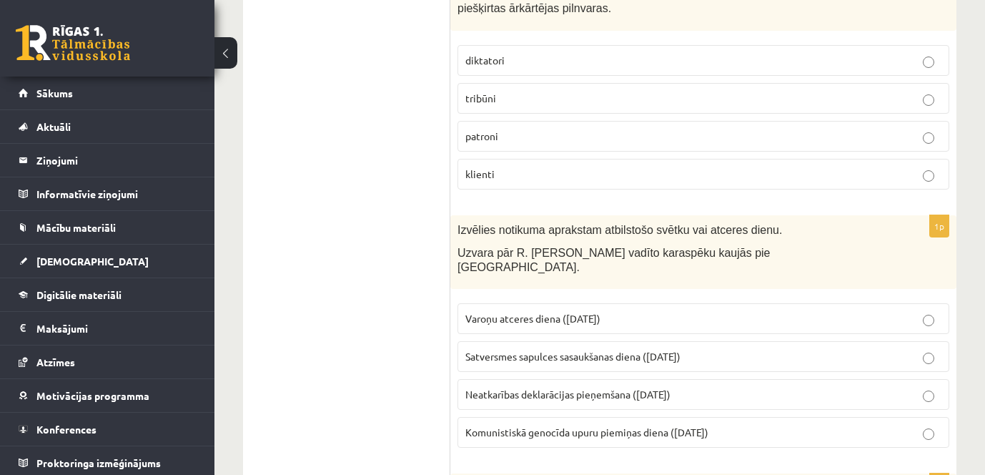
click at [814, 311] on p "Varoņu atceres diena (22. jūnijs)" at bounding box center [703, 318] width 476 height 15
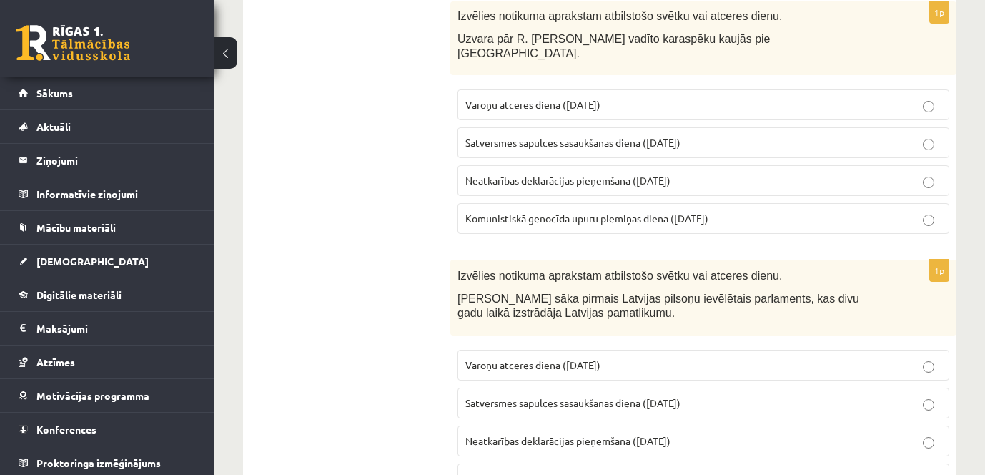
scroll to position [4934, 0]
click at [646, 395] on p "Satversmes sapulces sasaukšanas diena (1. maijs)" at bounding box center [703, 402] width 476 height 15
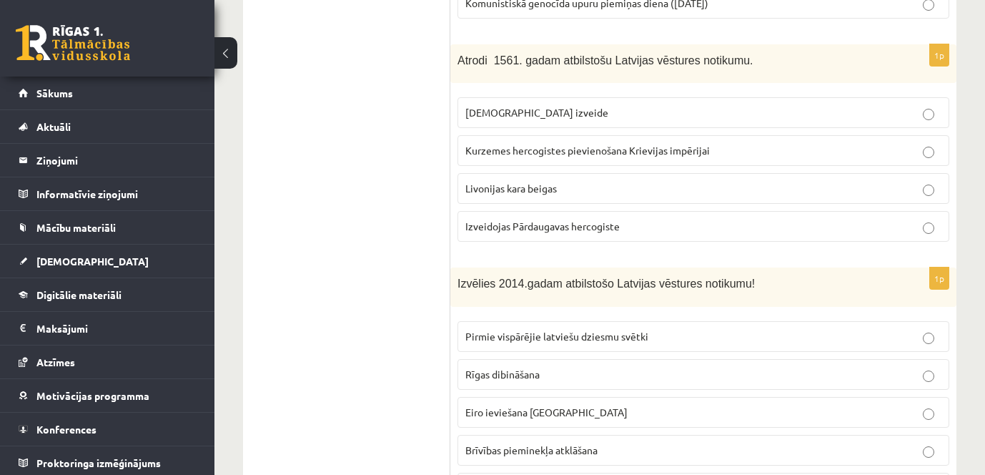
scroll to position [5434, 0]
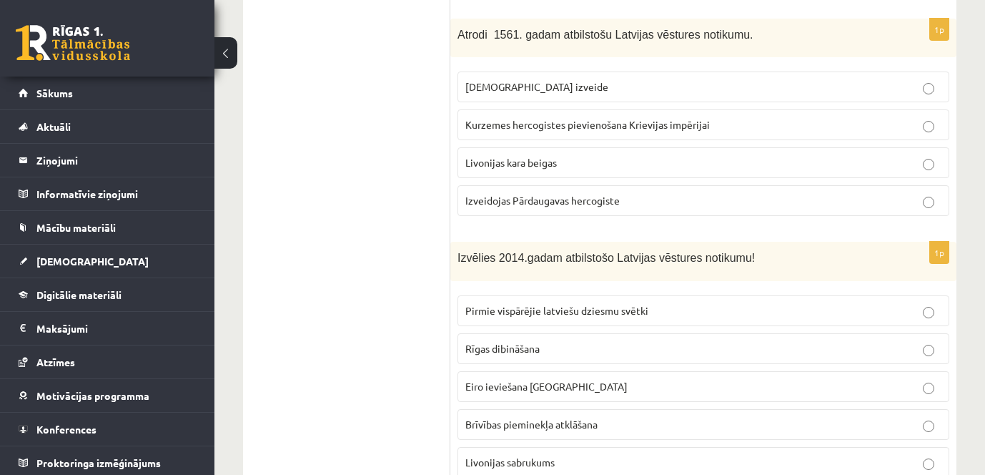
click at [535, 380] on span "Eiro ieviešana Latvijā" at bounding box center [546, 386] width 162 height 13
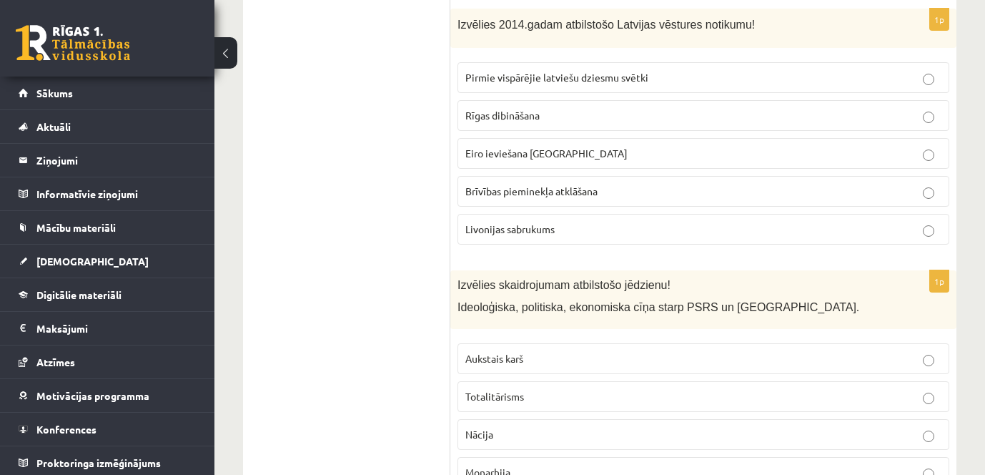
scroll to position [5720, 0]
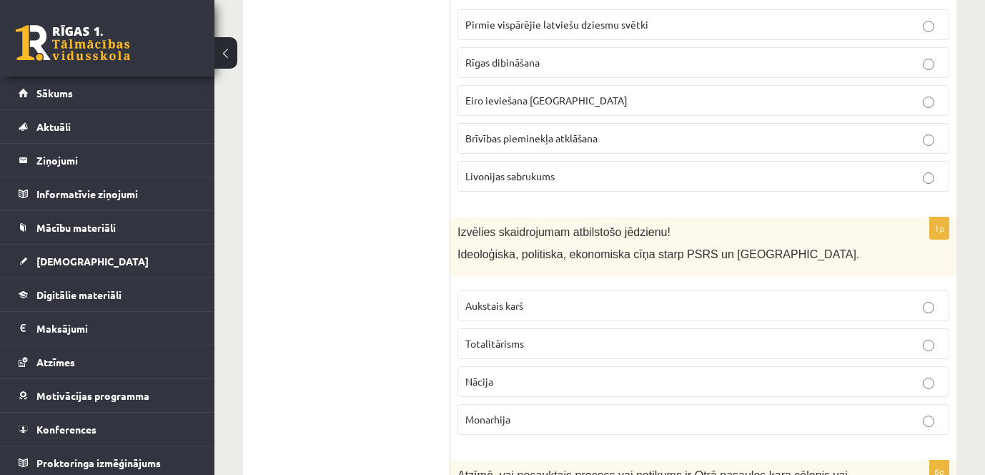
click at [543, 298] on p "Aukstais karš" at bounding box center [703, 305] width 476 height 15
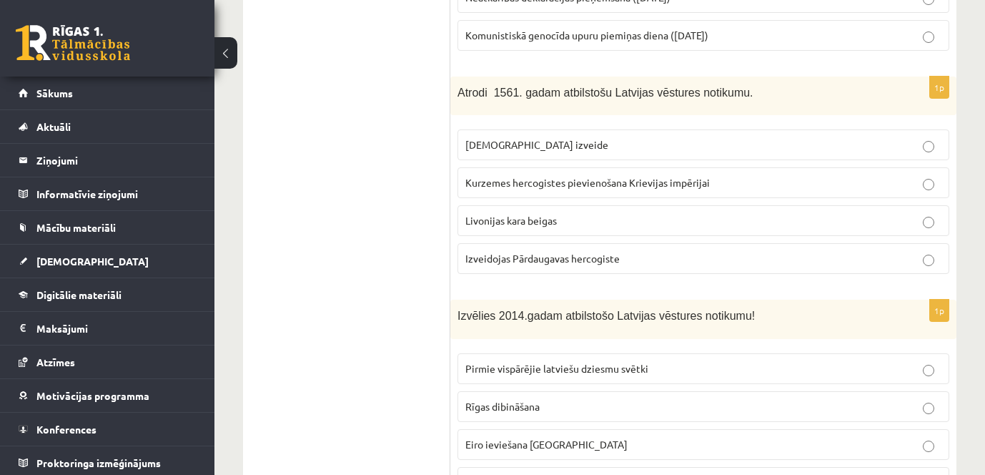
scroll to position [5162, 0]
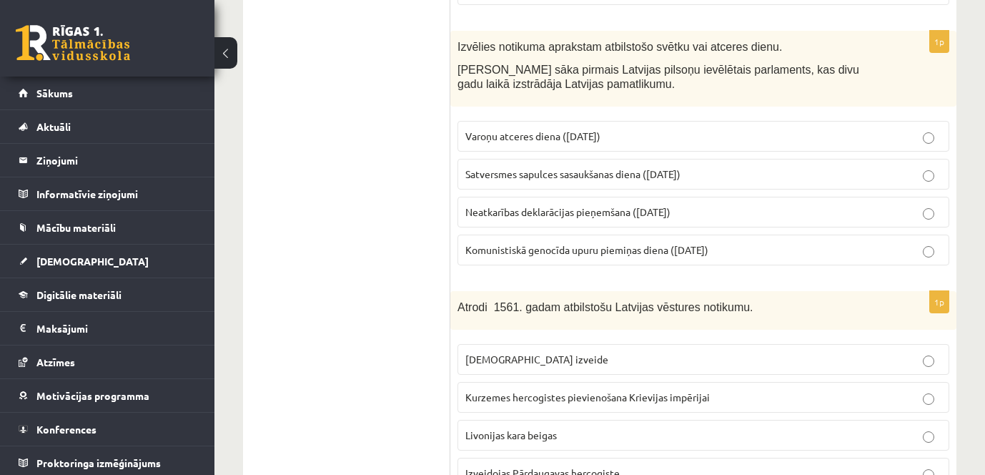
click at [648, 465] on p "Izveidojas Pārdaugavas hercogiste" at bounding box center [703, 472] width 476 height 15
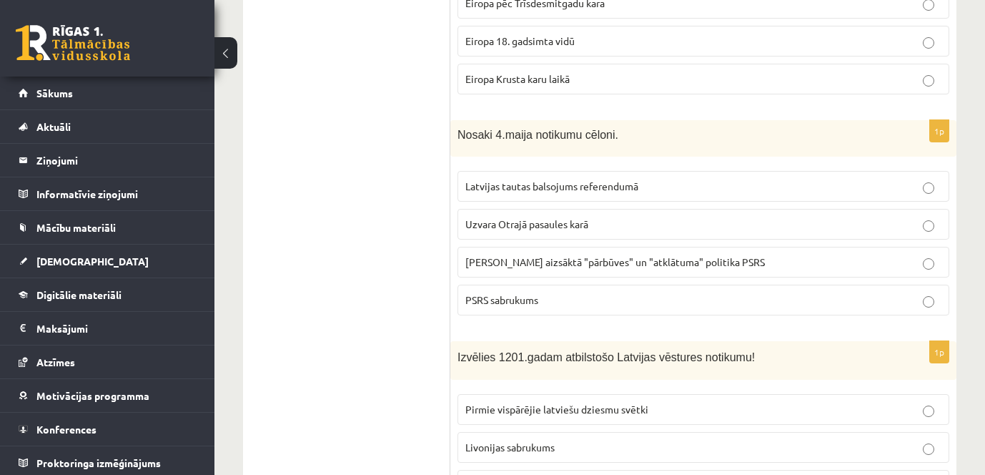
scroll to position [2874, 0]
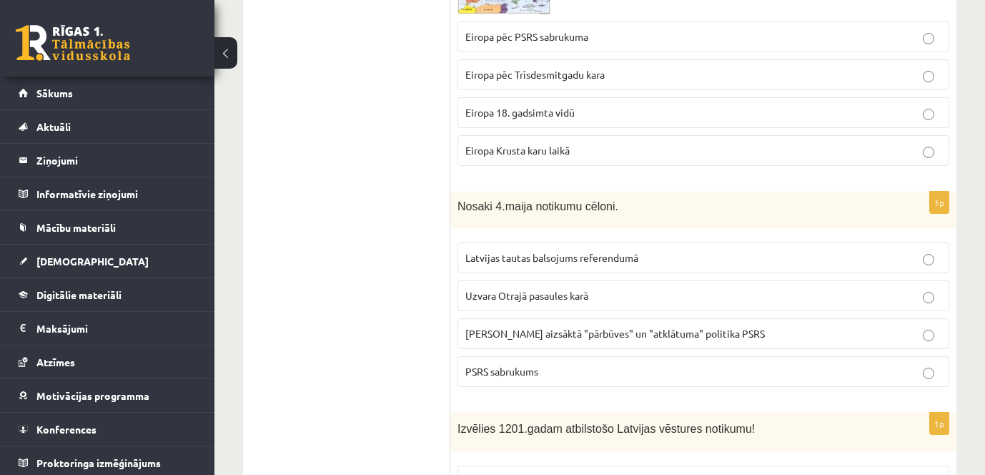
click at [758, 250] on p "Latvijas tautas balsojums referendumā" at bounding box center [703, 257] width 476 height 15
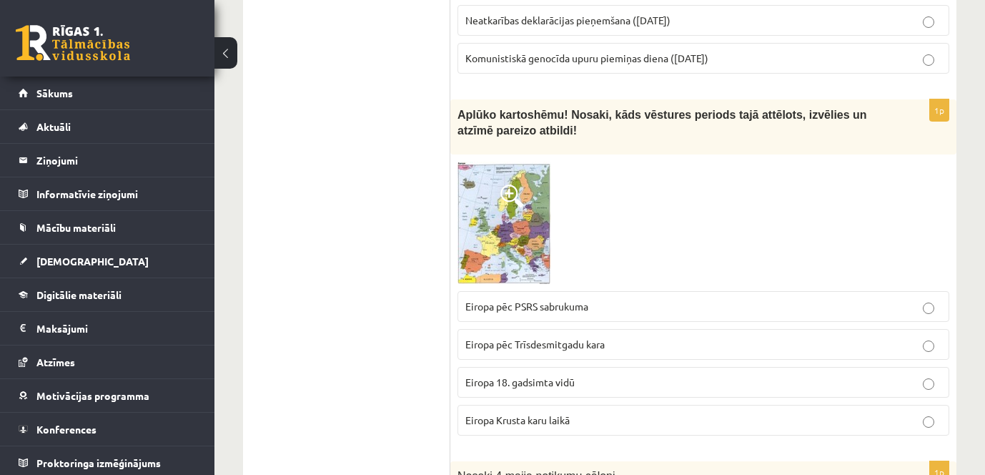
scroll to position [2588, 0]
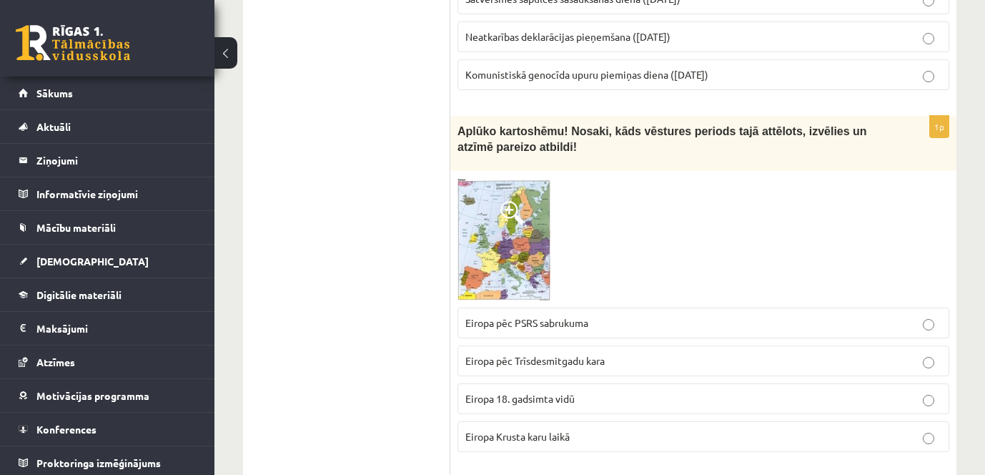
click at [506, 198] on img at bounding box center [505, 239] width 94 height 122
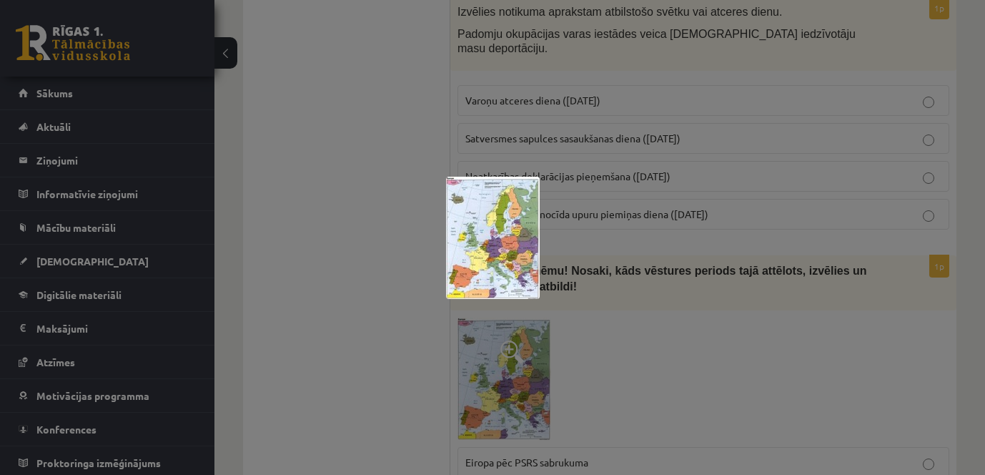
scroll to position [2445, 0]
click at [618, 312] on div at bounding box center [492, 237] width 985 height 475
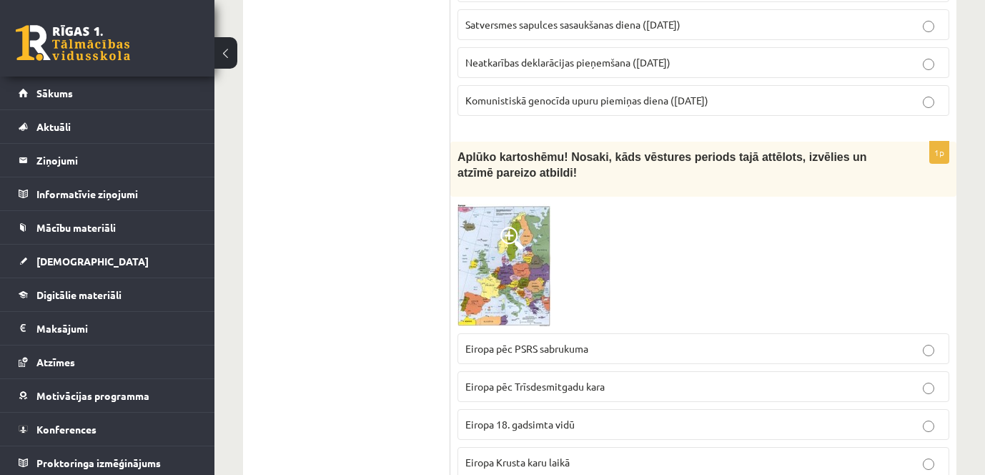
scroll to position [2588, 0]
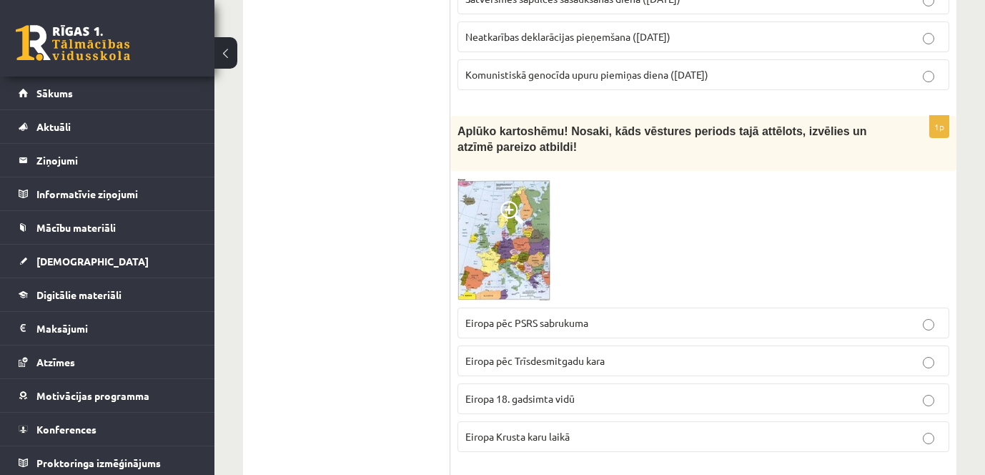
click at [538, 192] on img at bounding box center [505, 239] width 94 height 122
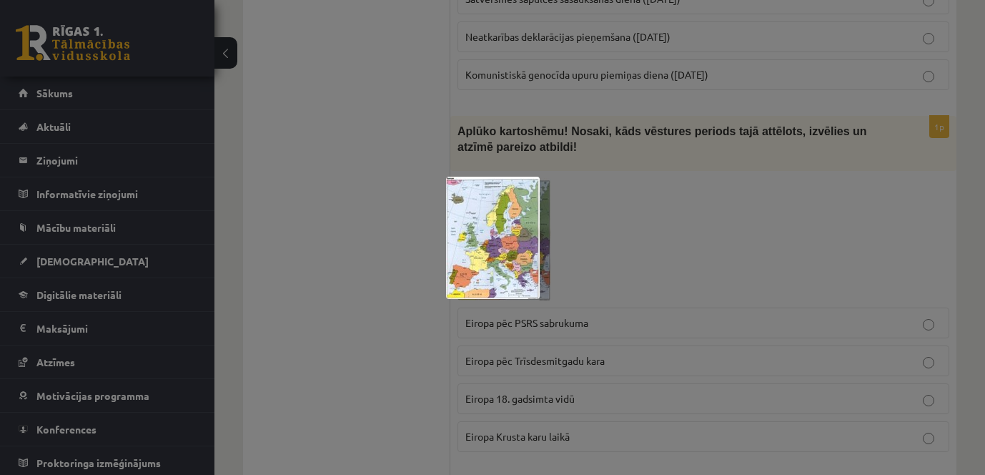
click at [602, 182] on div at bounding box center [492, 237] width 985 height 475
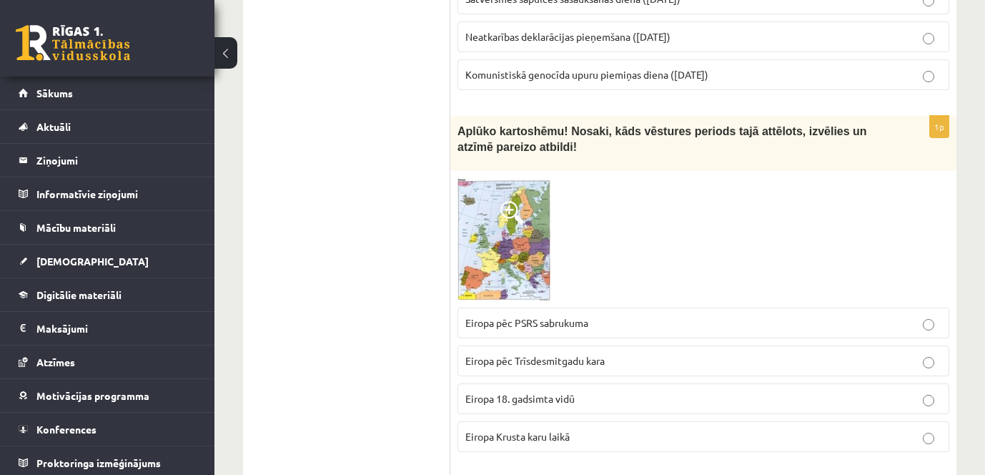
click at [513, 201] on span at bounding box center [512, 212] width 23 height 23
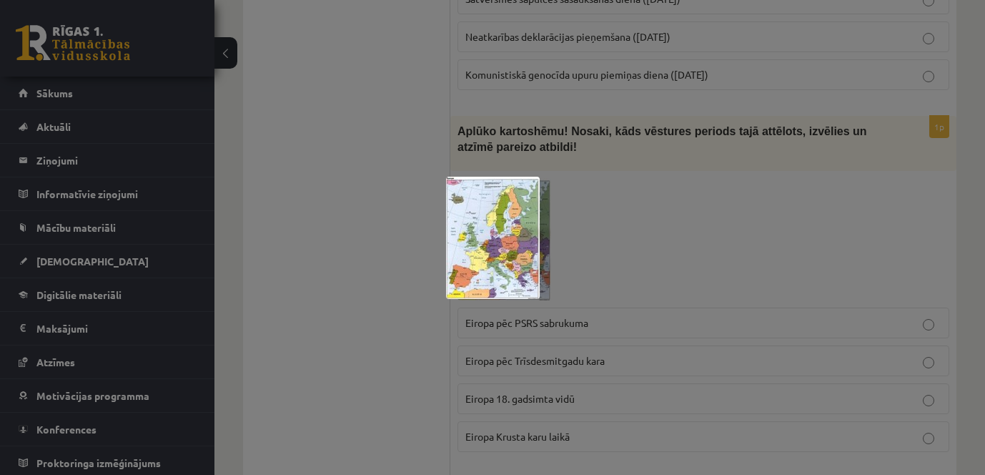
click at [484, 224] on img at bounding box center [493, 238] width 94 height 122
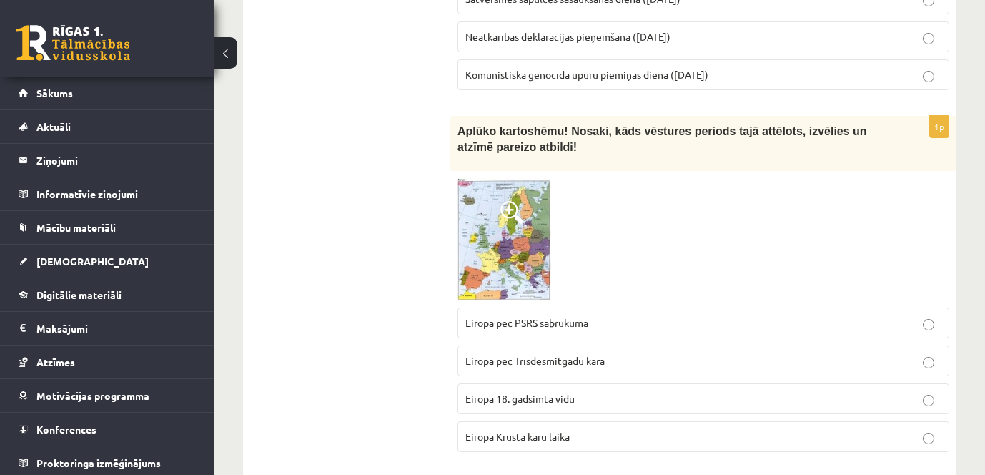
click at [510, 193] on img at bounding box center [505, 239] width 94 height 122
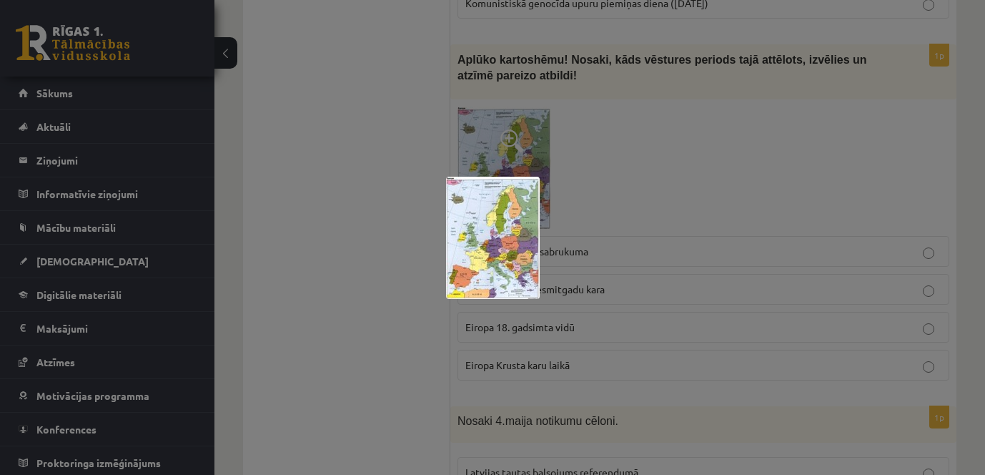
scroll to position [2516, 0]
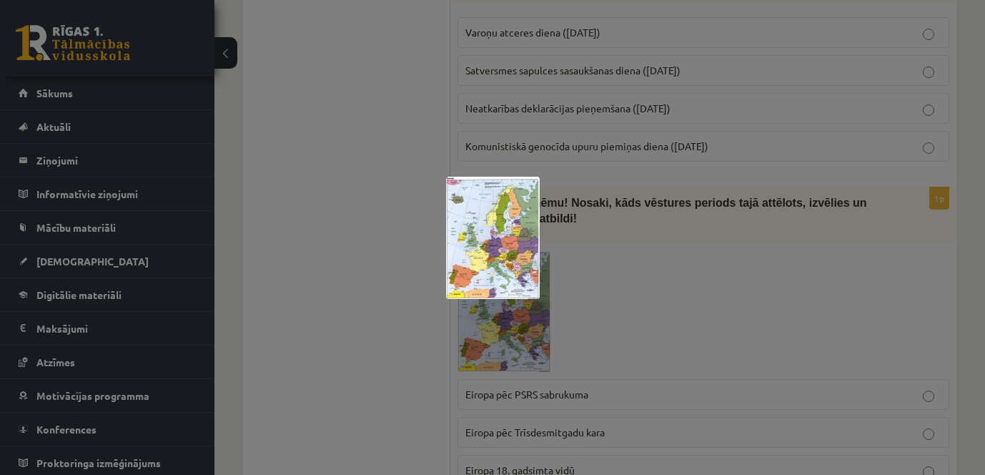
click at [653, 226] on div at bounding box center [492, 237] width 985 height 475
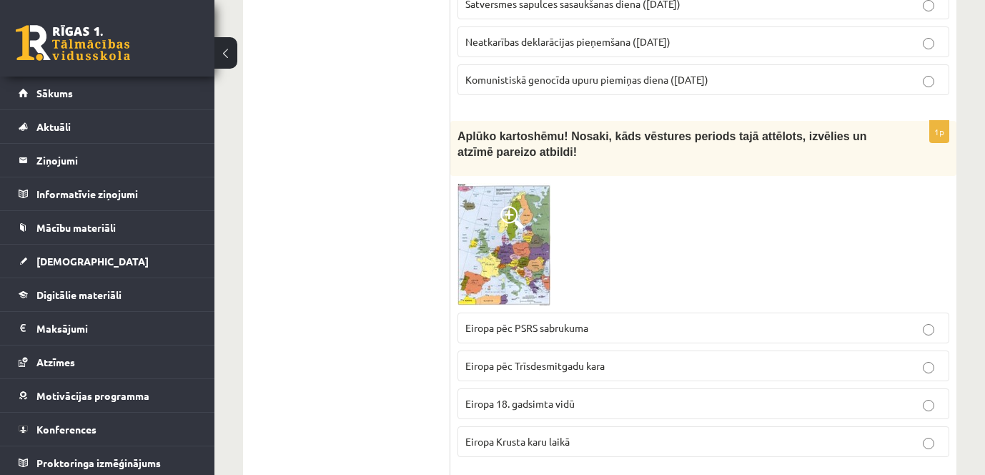
scroll to position [2659, 0]
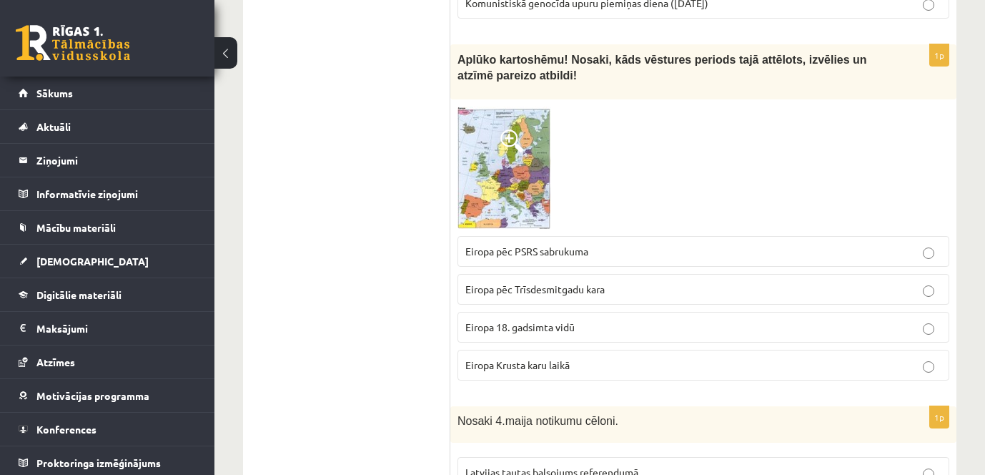
click at [645, 358] on p "Eiropa Krusta karu laikā" at bounding box center [703, 365] width 476 height 15
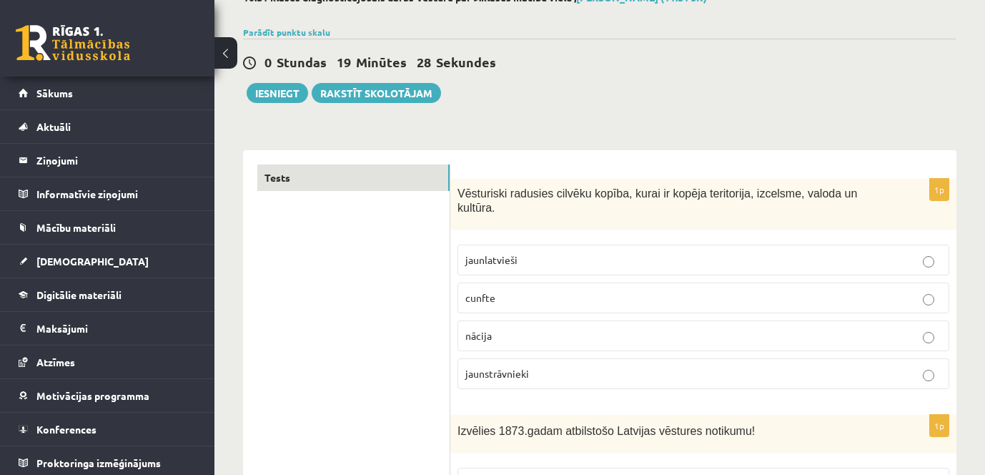
scroll to position [0, 0]
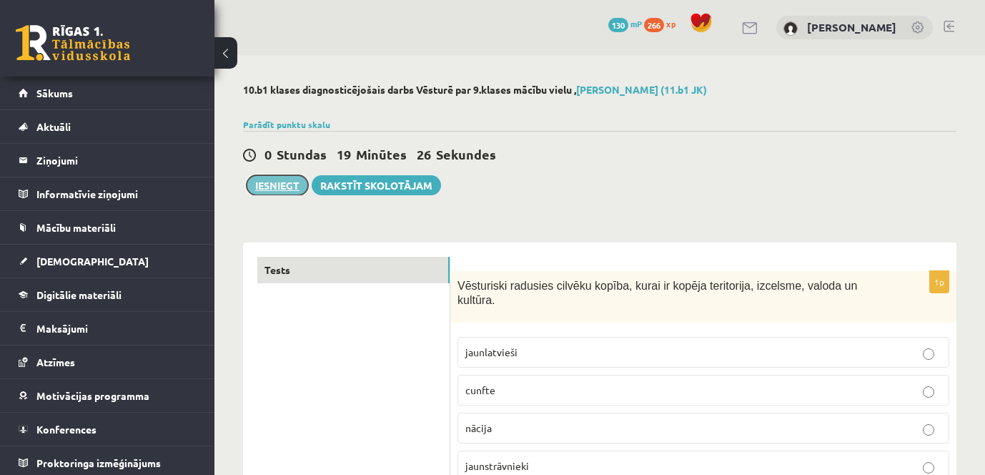
click at [272, 187] on button "Iesniegt" at bounding box center [277, 185] width 61 height 20
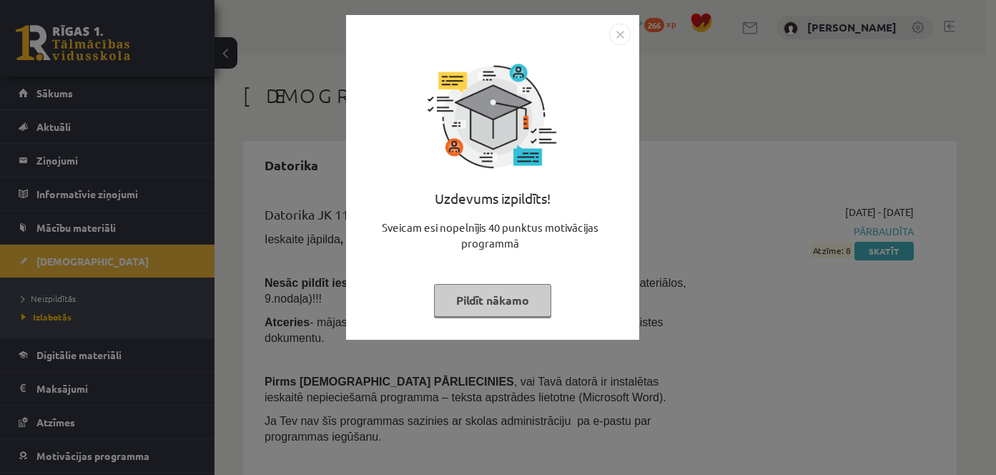
click at [484, 305] on button "Pildīt nākamo" at bounding box center [492, 300] width 117 height 33
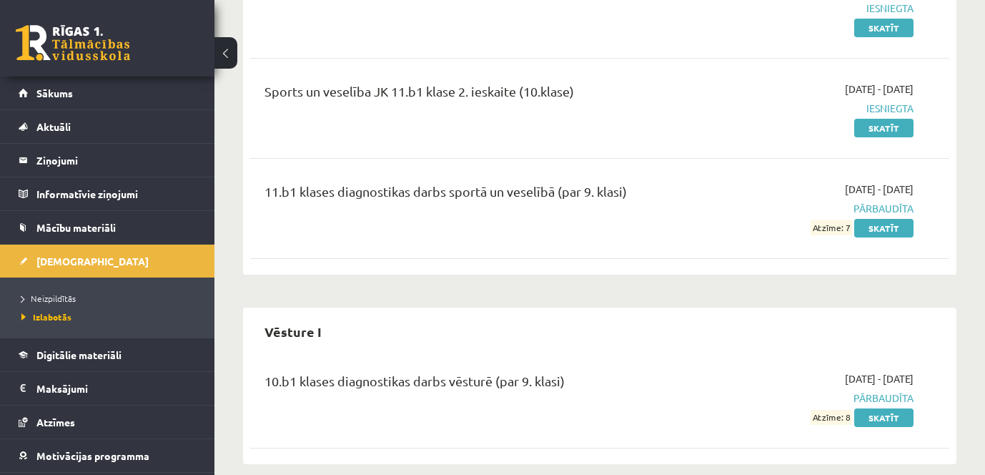
scroll to position [791, 0]
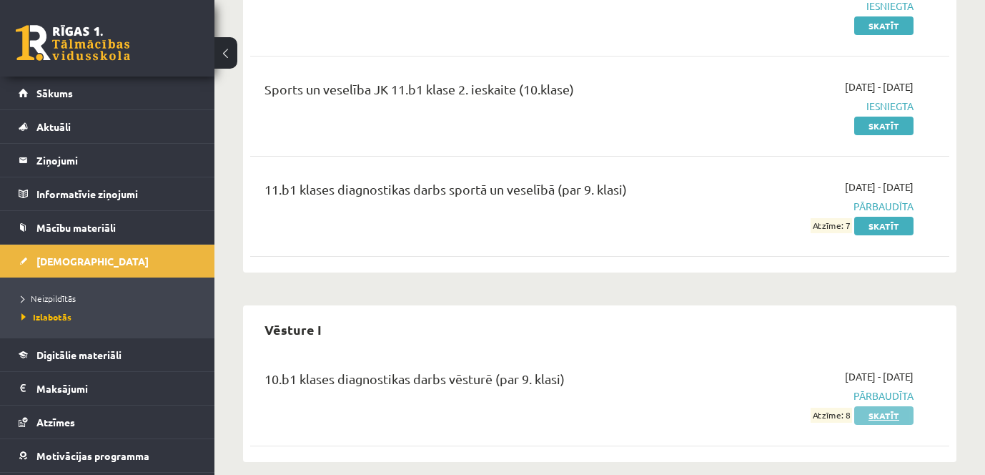
click at [886, 406] on link "Skatīt" at bounding box center [883, 415] width 59 height 19
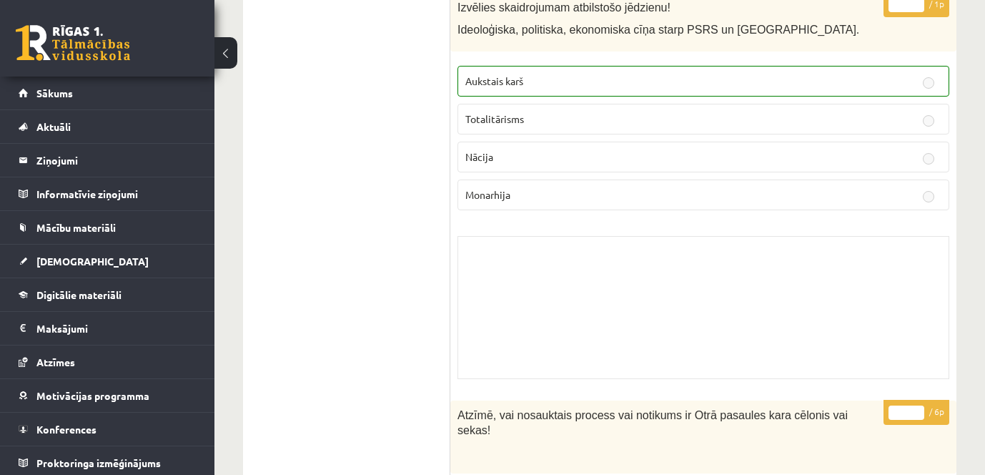
scroll to position [9674, 0]
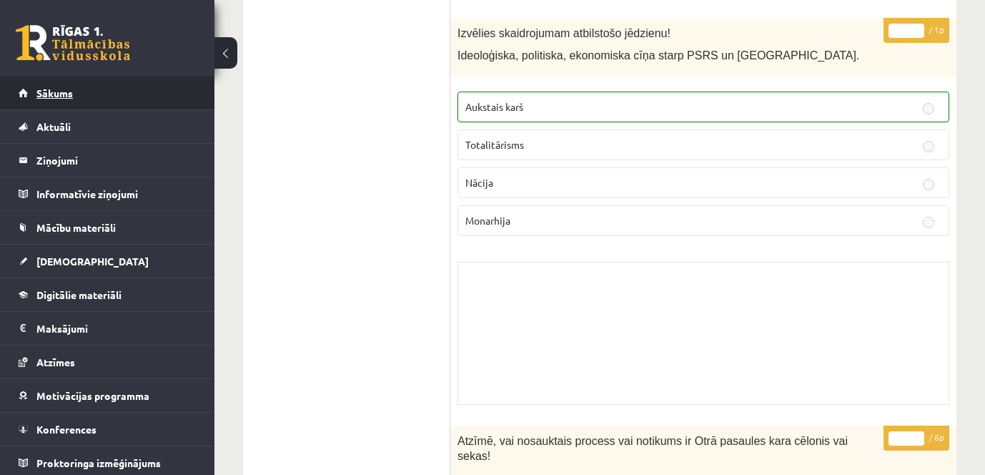
click at [68, 97] on span "Sākums" at bounding box center [54, 93] width 36 height 13
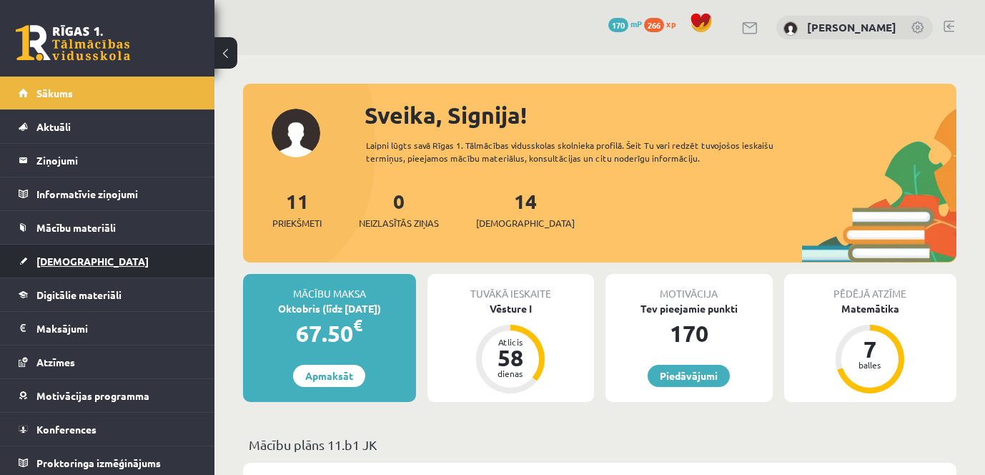
click at [61, 258] on span "[DEMOGRAPHIC_DATA]" at bounding box center [92, 261] width 112 height 13
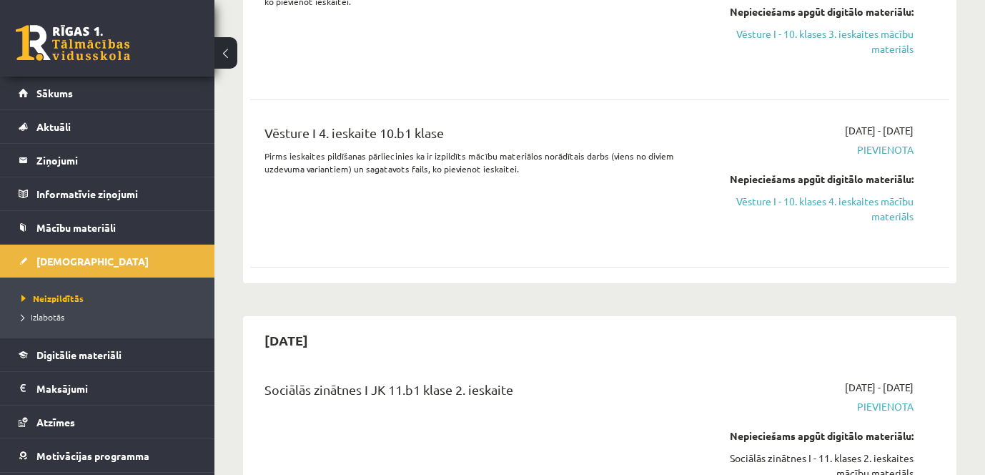
scroll to position [3647, 0]
click at [62, 262] on span "[DEMOGRAPHIC_DATA]" at bounding box center [92, 261] width 112 height 13
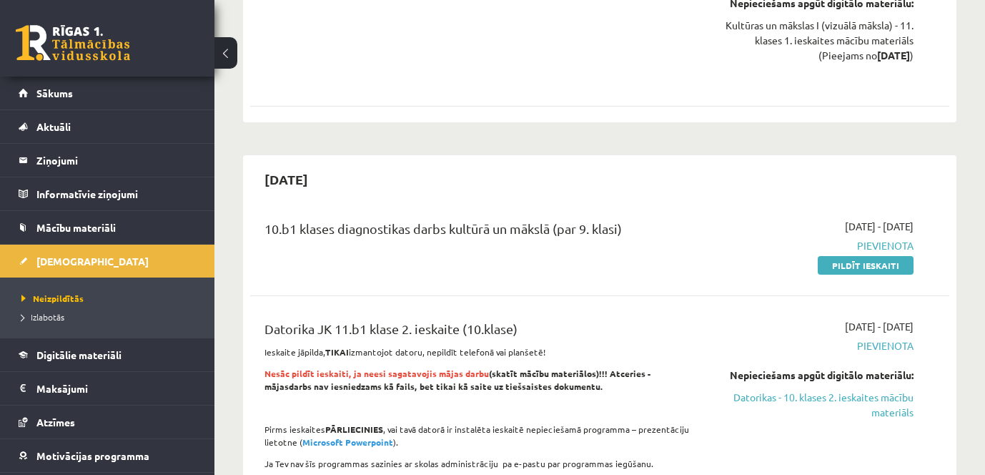
scroll to position [715, 0]
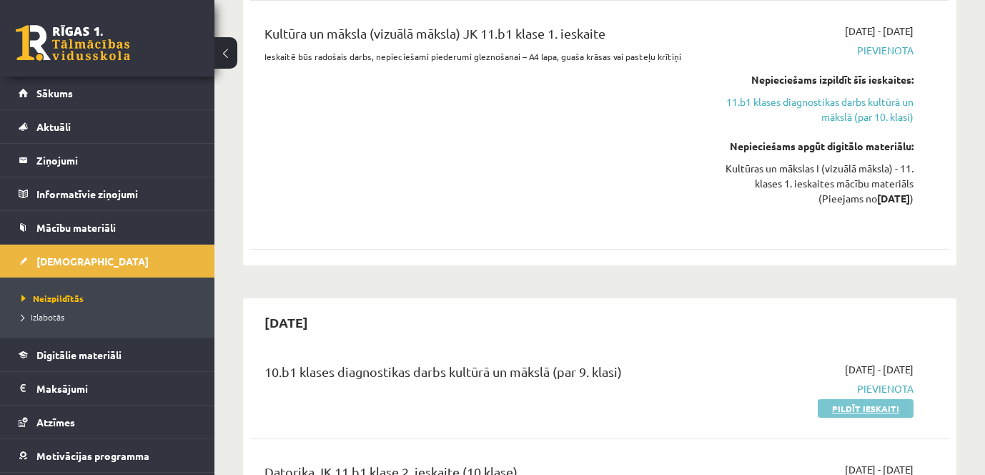
click at [882, 408] on link "Pildīt ieskaiti" at bounding box center [866, 408] width 96 height 19
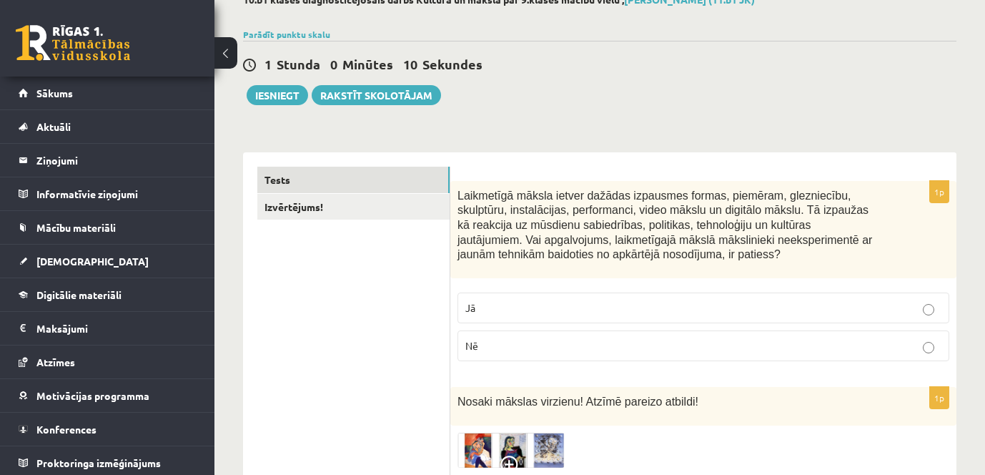
scroll to position [143, 0]
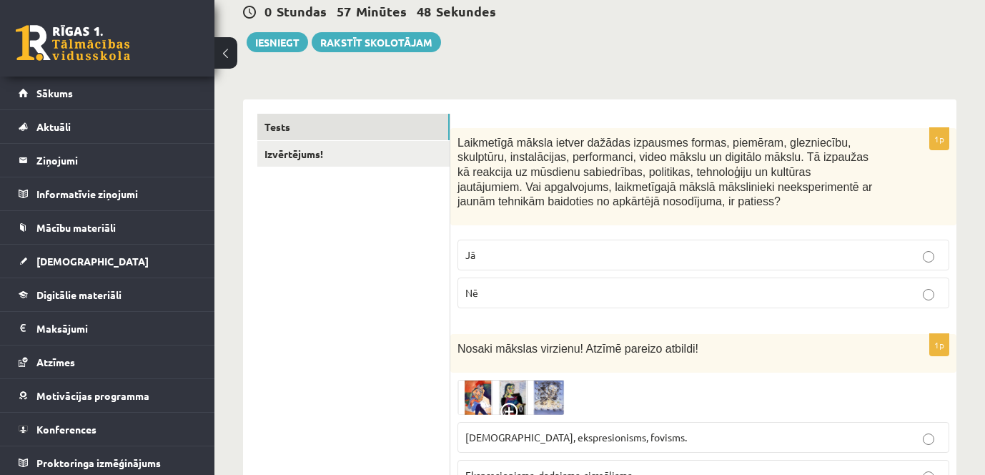
click at [619, 286] on p "Nē" at bounding box center [703, 292] width 476 height 15
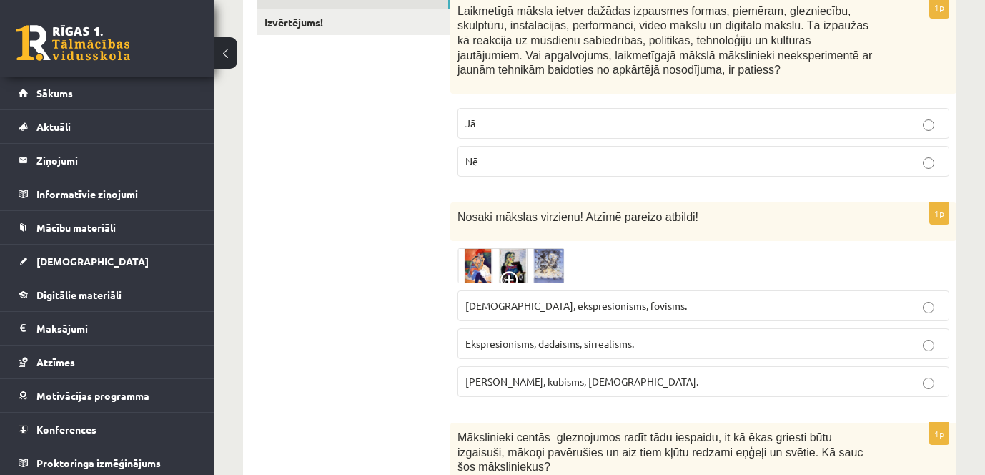
scroll to position [358, 0]
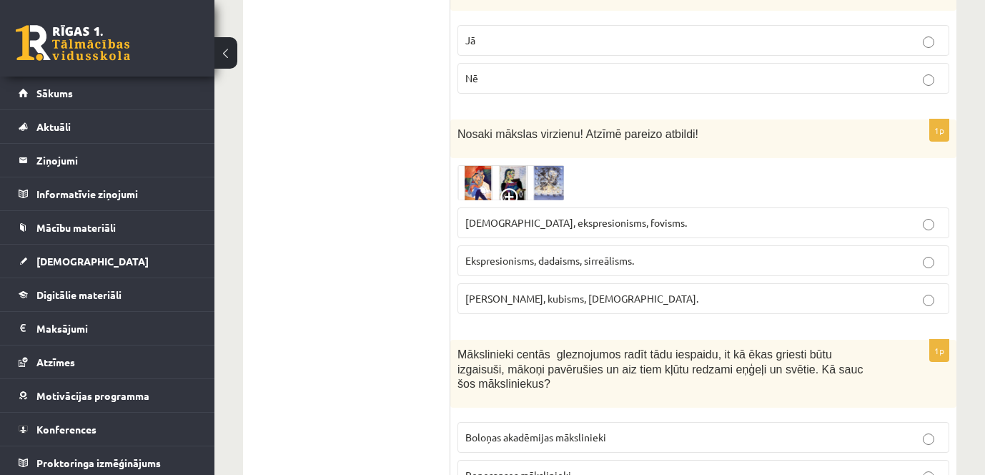
click at [520, 184] on img at bounding box center [511, 182] width 107 height 35
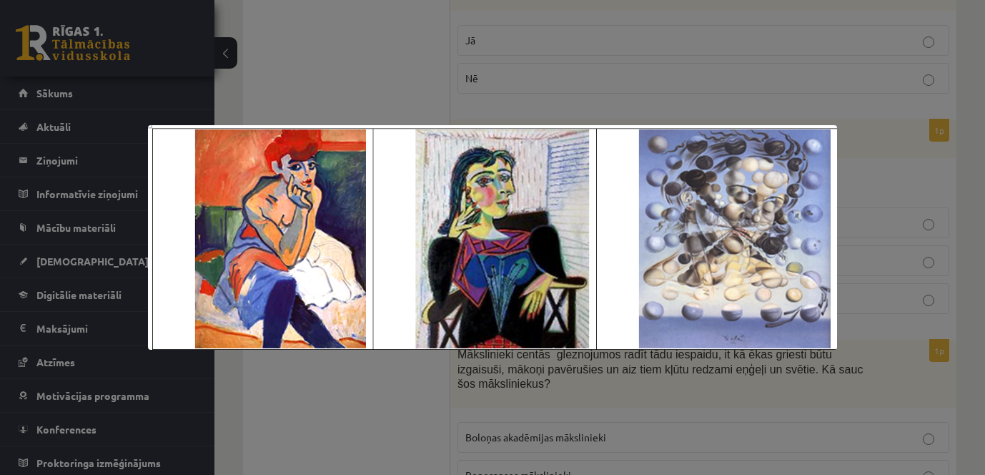
click at [872, 152] on div at bounding box center [492, 237] width 985 height 475
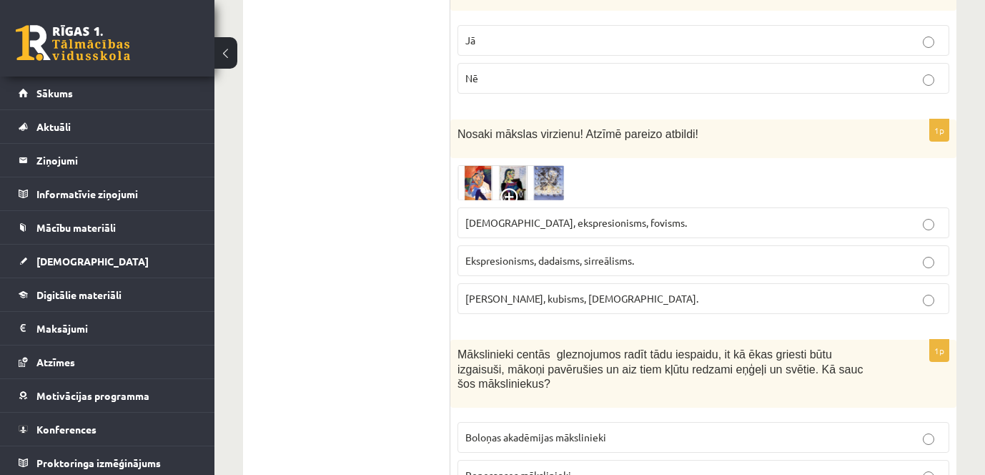
click at [550, 187] on img at bounding box center [511, 182] width 107 height 35
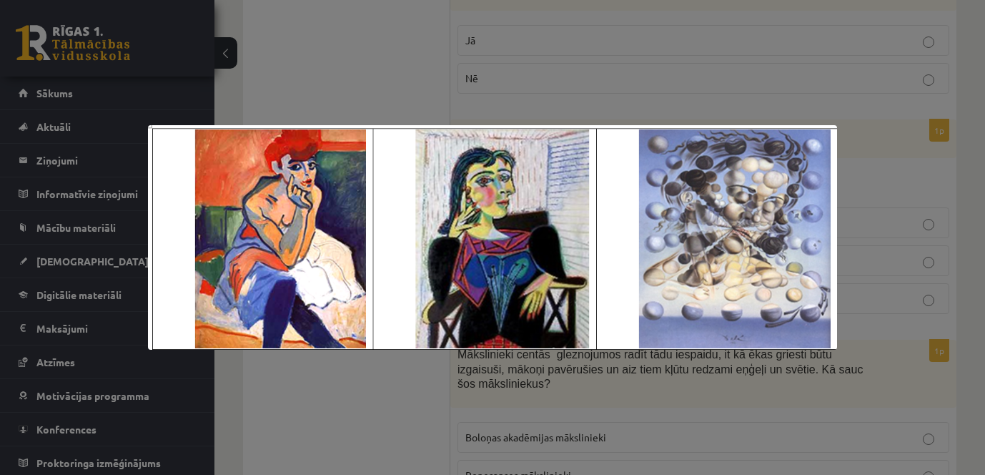
click at [824, 183] on img at bounding box center [493, 237] width 690 height 225
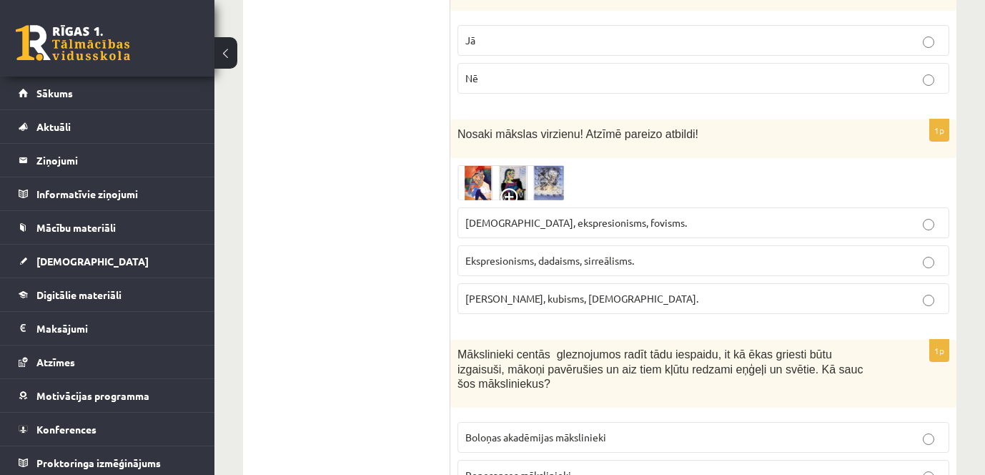
click at [552, 173] on img at bounding box center [511, 182] width 107 height 35
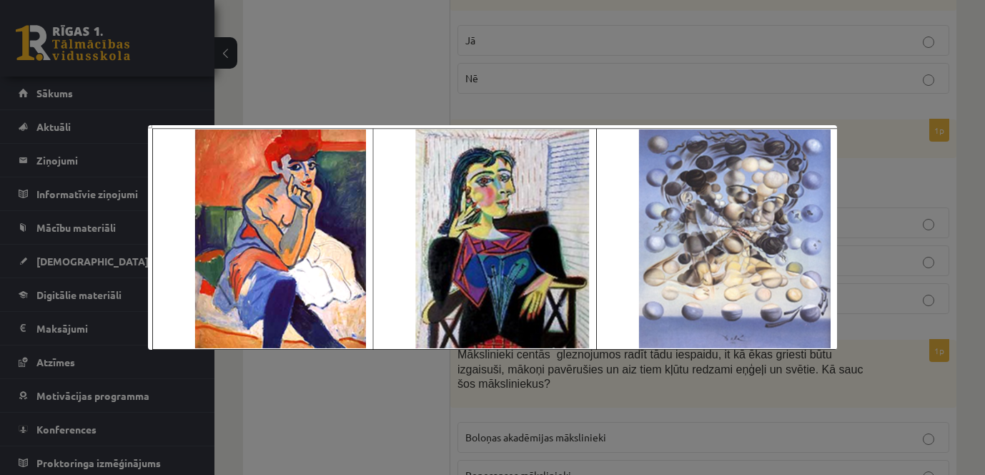
click at [346, 408] on div at bounding box center [492, 237] width 985 height 475
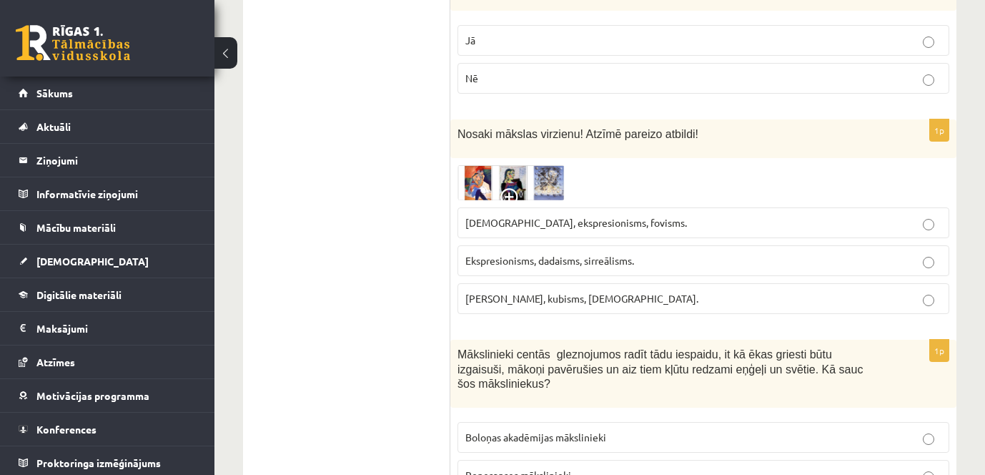
click at [498, 168] on img at bounding box center [511, 182] width 107 height 35
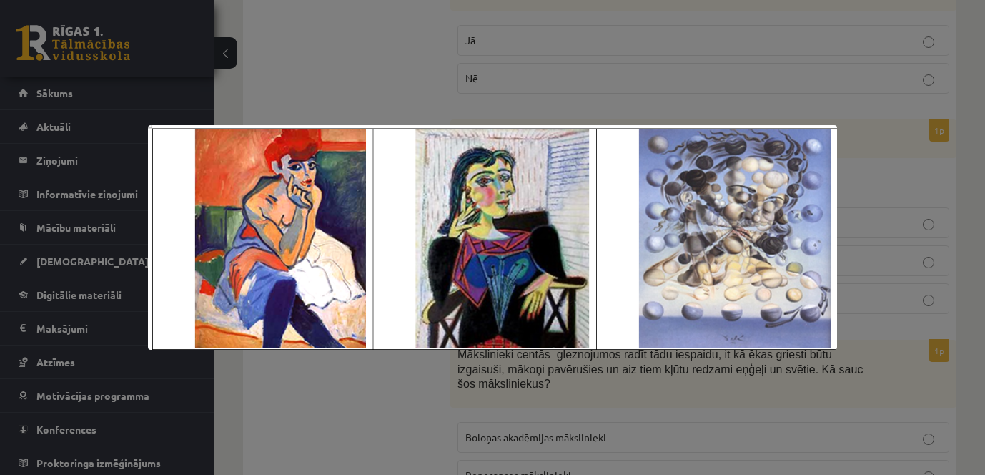
click at [355, 401] on div at bounding box center [492, 237] width 985 height 475
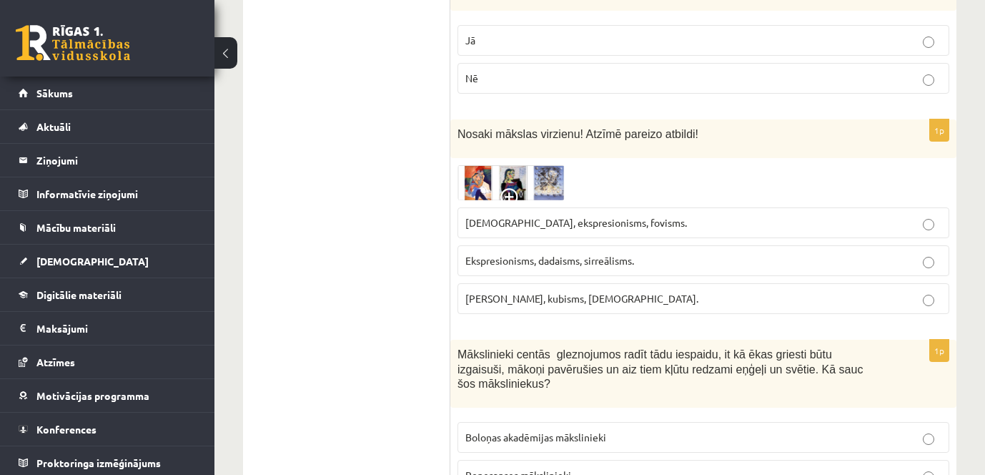
click at [478, 177] on img at bounding box center [511, 182] width 107 height 35
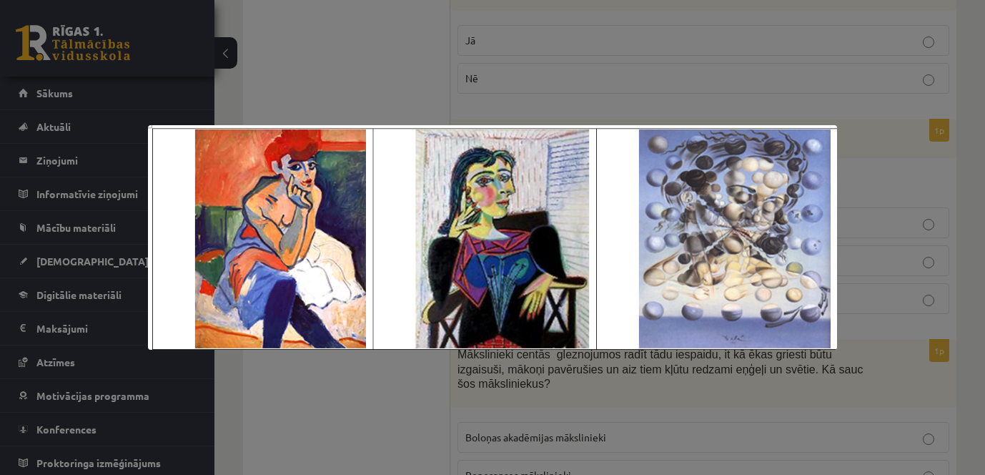
click at [337, 428] on div at bounding box center [492, 237] width 985 height 475
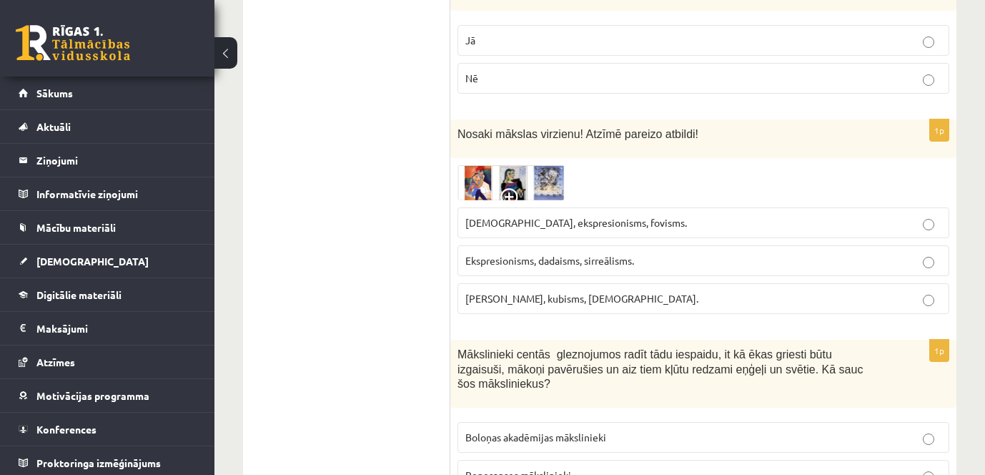
click at [552, 187] on img at bounding box center [511, 182] width 107 height 35
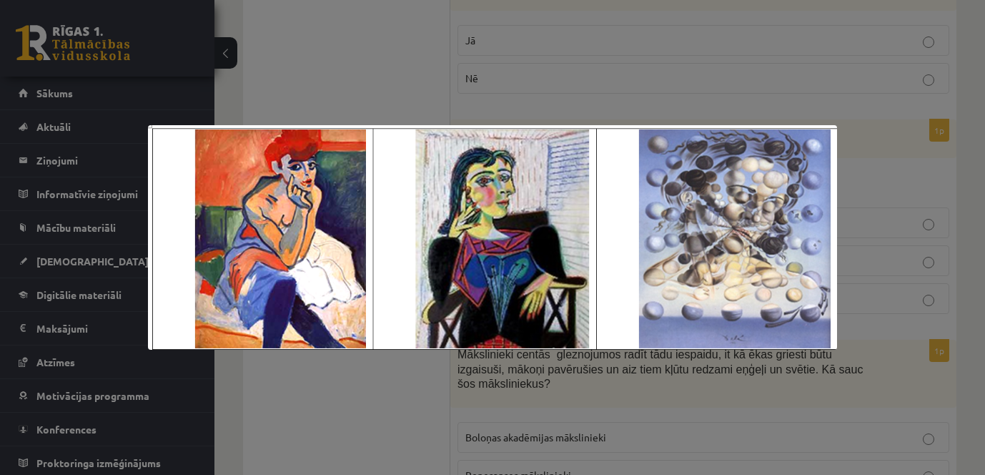
click at [900, 190] on div at bounding box center [492, 237] width 985 height 475
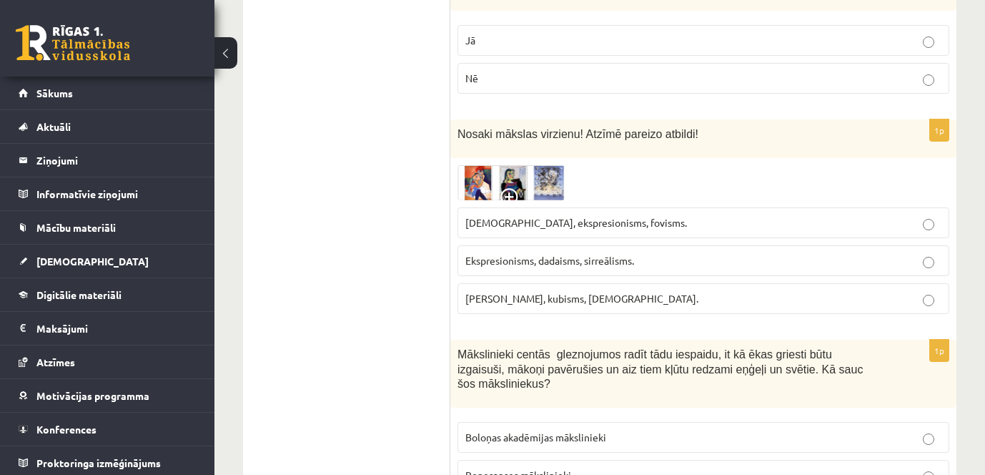
click at [575, 298] on span "Fovisms, kubisms, sirreālisms." at bounding box center [581, 298] width 233 height 13
click at [556, 182] on img at bounding box center [511, 182] width 107 height 35
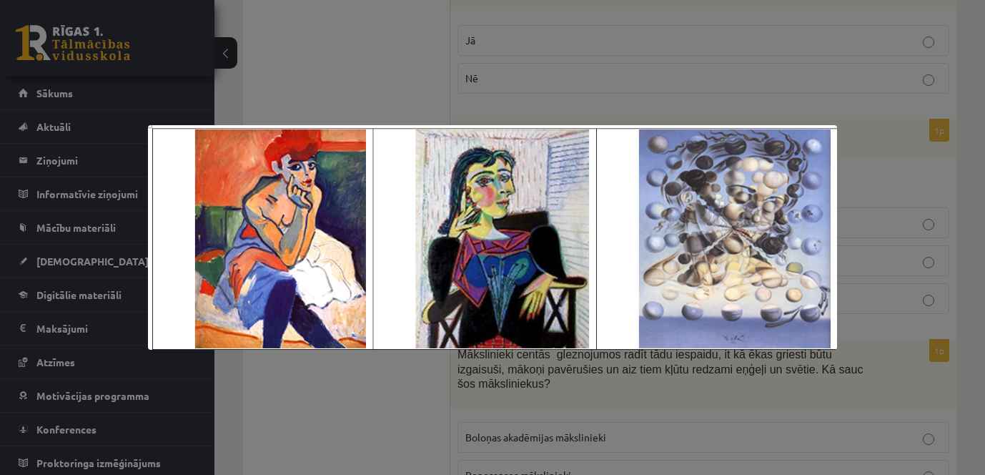
click at [917, 190] on div at bounding box center [492, 237] width 985 height 475
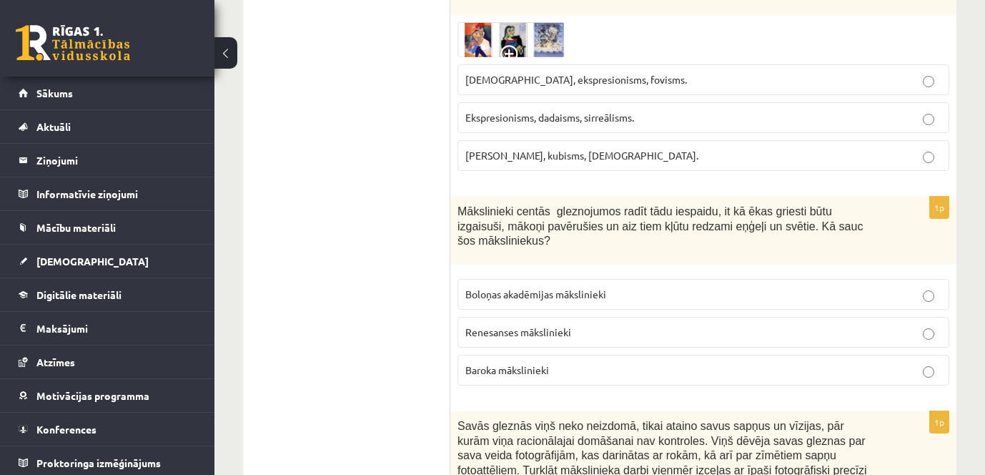
scroll to position [572, 0]
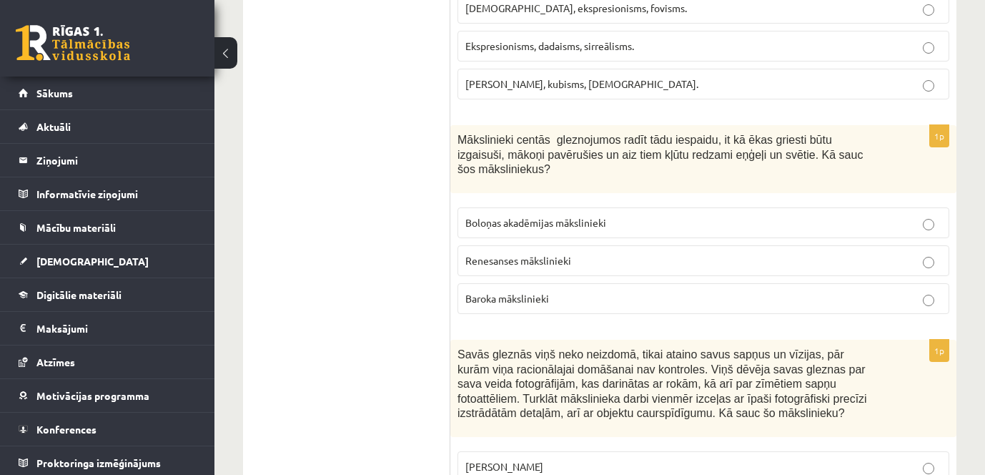
click at [839, 293] on label "Baroka mākslinieki" at bounding box center [704, 298] width 492 height 31
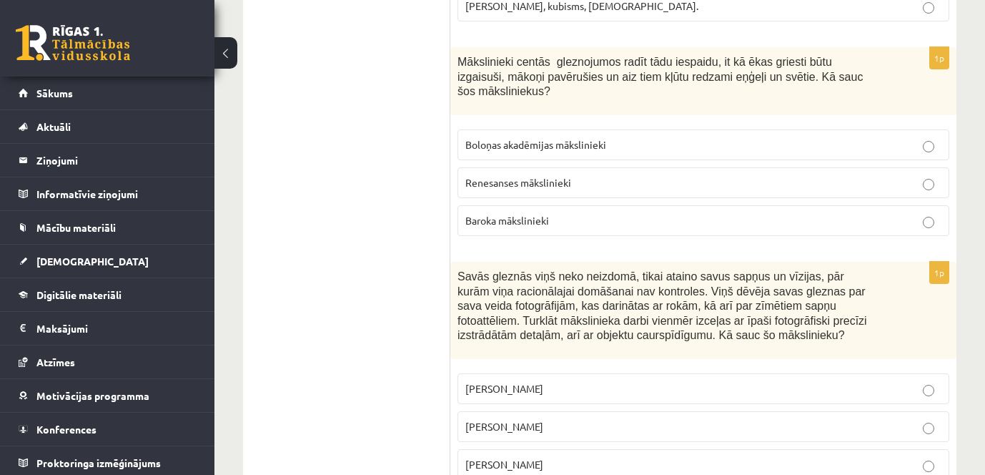
scroll to position [715, 0]
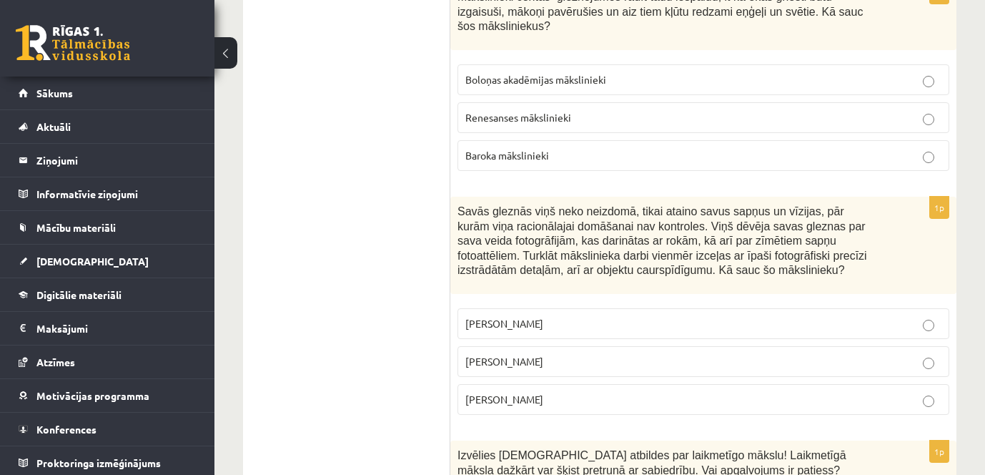
click at [792, 354] on p "Salvadors Dalī" at bounding box center [703, 361] width 476 height 15
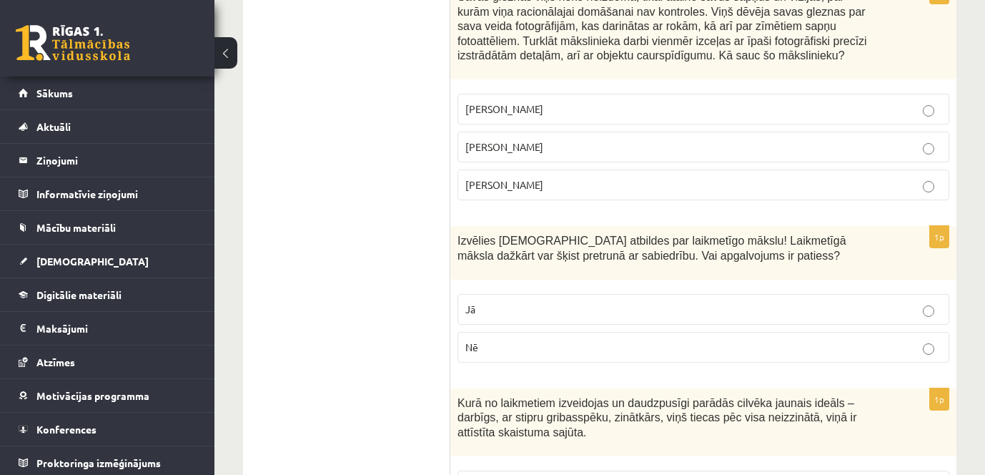
scroll to position [1001, 0]
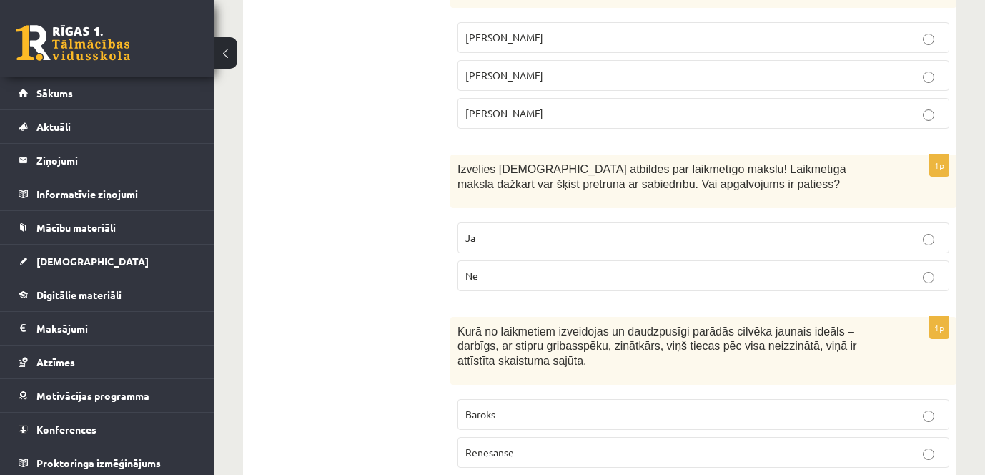
click at [671, 233] on label "Jā" at bounding box center [704, 237] width 492 height 31
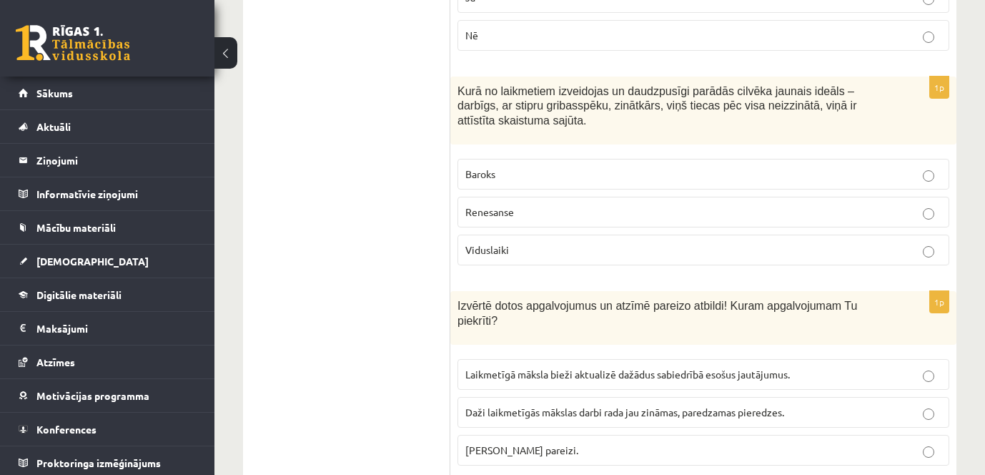
scroll to position [1216, 0]
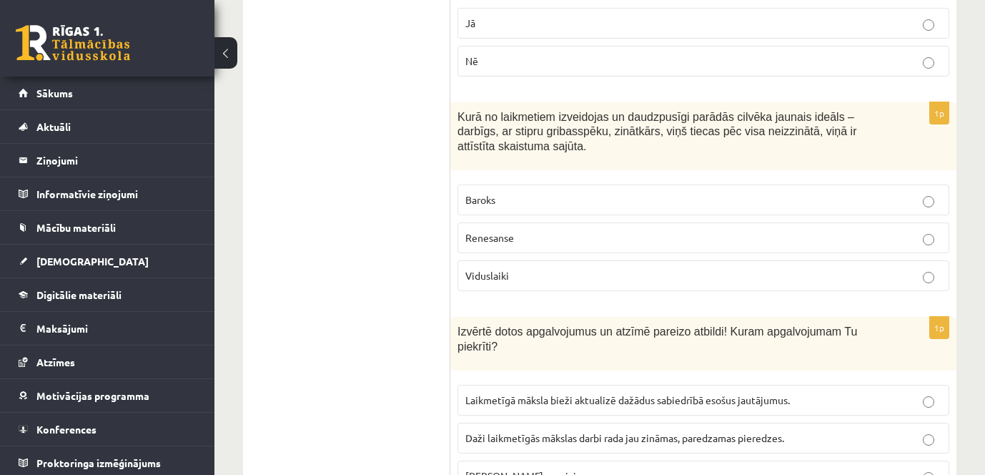
click at [852, 230] on p "Renesanse" at bounding box center [703, 237] width 476 height 15
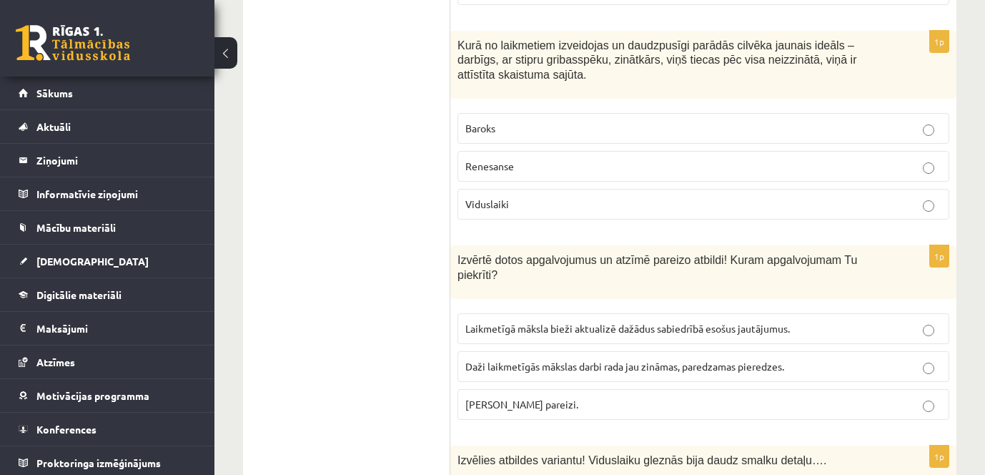
scroll to position [1359, 0]
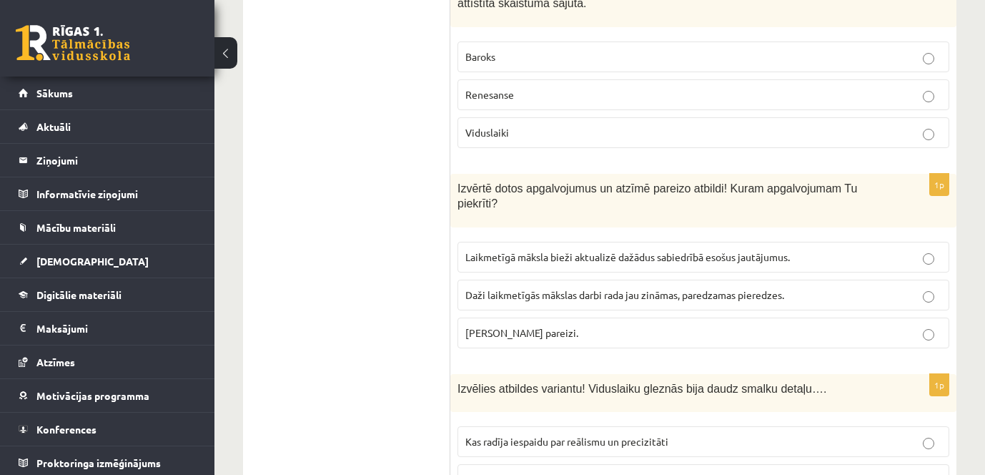
click at [881, 317] on label "Abi apgalvojumi pareizi." at bounding box center [704, 332] width 492 height 31
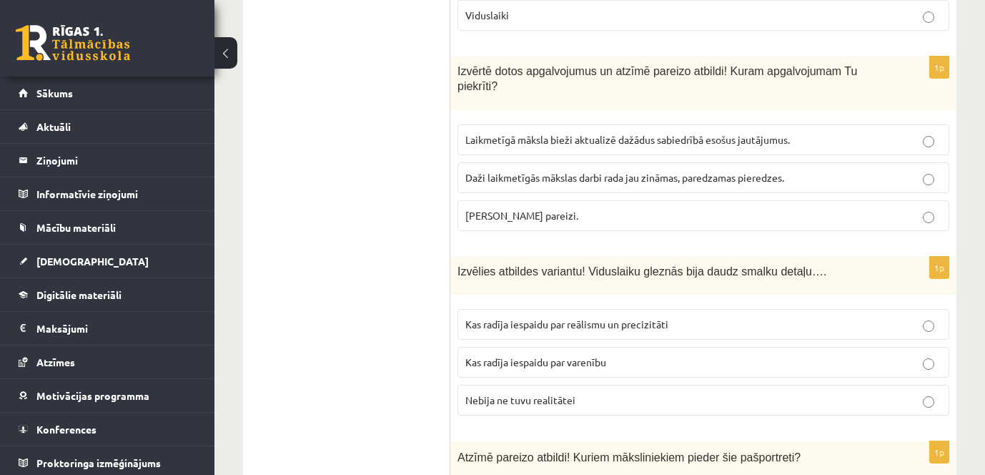
scroll to position [1502, 0]
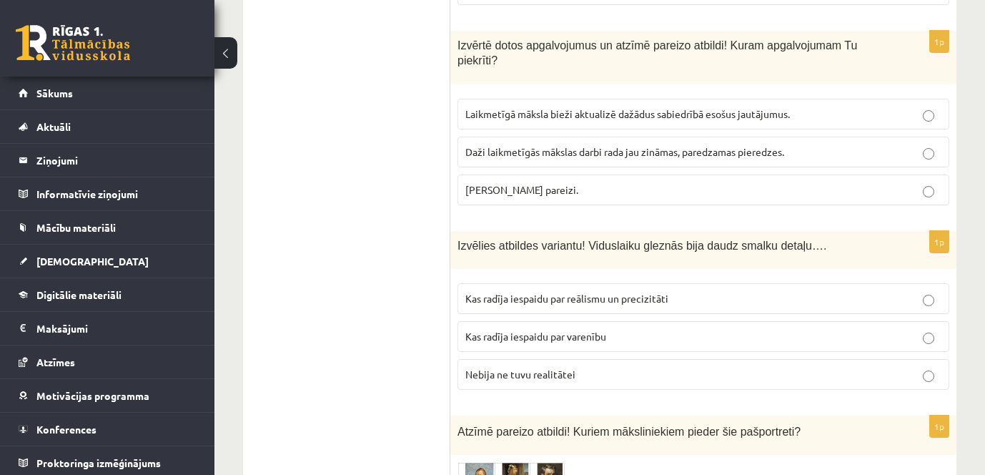
click at [878, 291] on p "Kas radīja iespaidu par reālismu un precizitāti" at bounding box center [703, 298] width 476 height 15
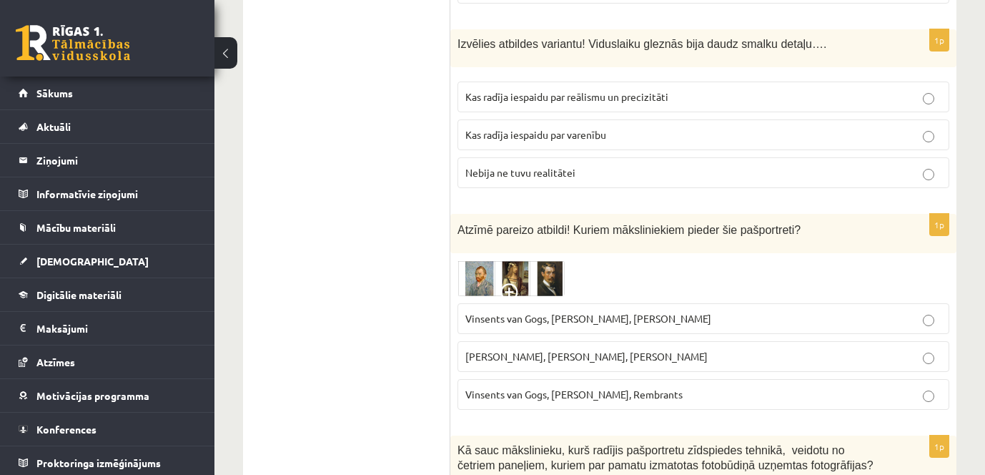
scroll to position [1716, 0]
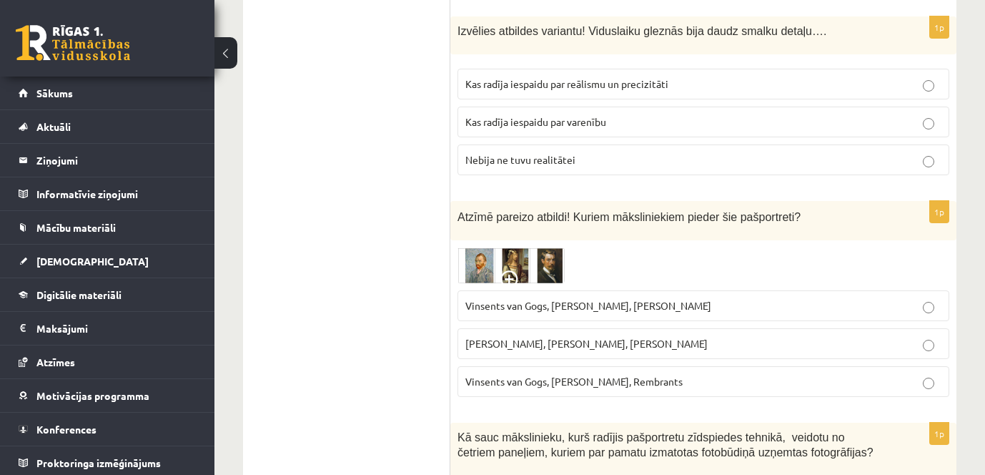
click at [474, 247] on img at bounding box center [511, 265] width 107 height 36
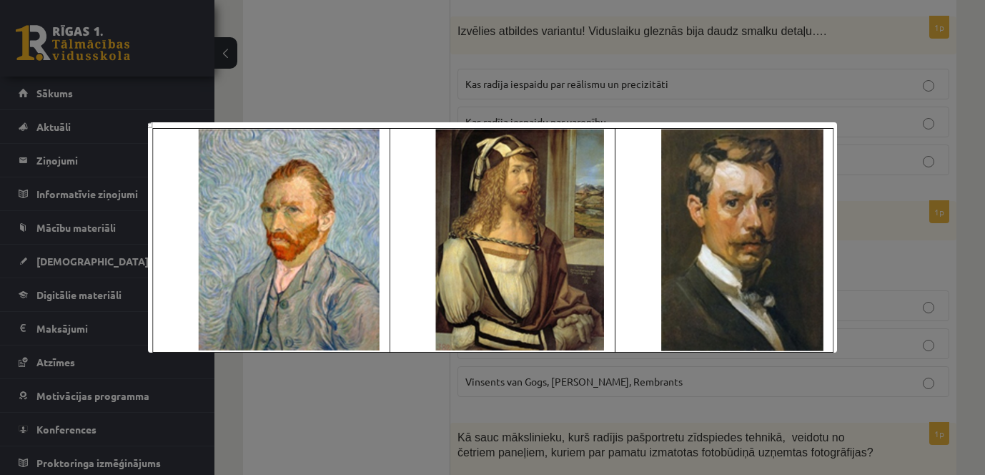
click at [300, 393] on div at bounding box center [492, 237] width 985 height 475
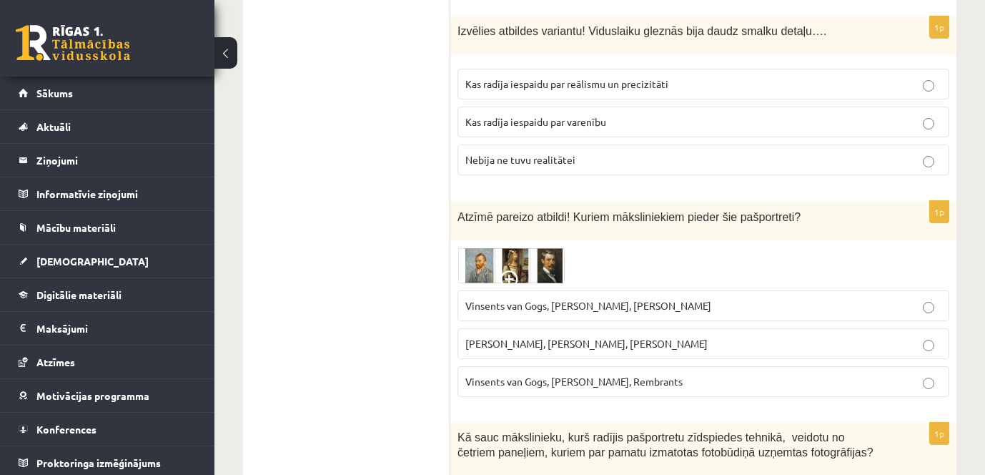
click at [517, 247] on img at bounding box center [511, 265] width 107 height 36
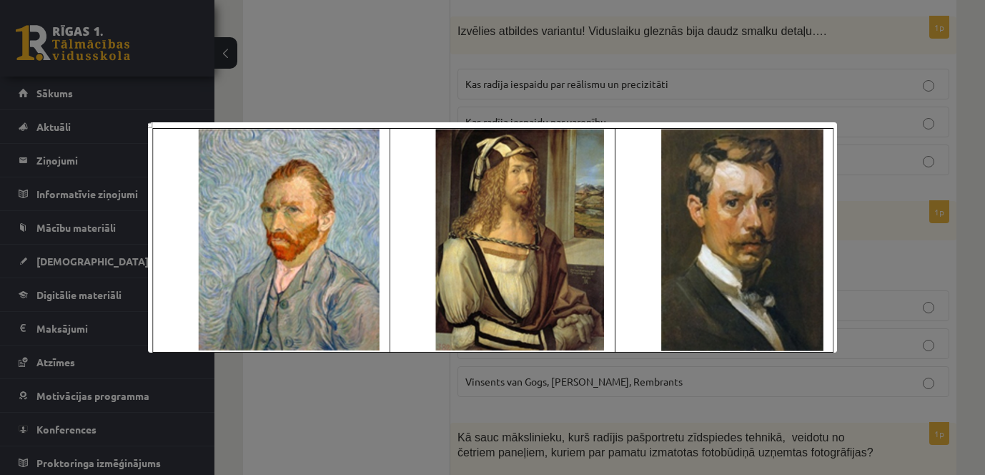
click at [333, 390] on div at bounding box center [492, 237] width 985 height 475
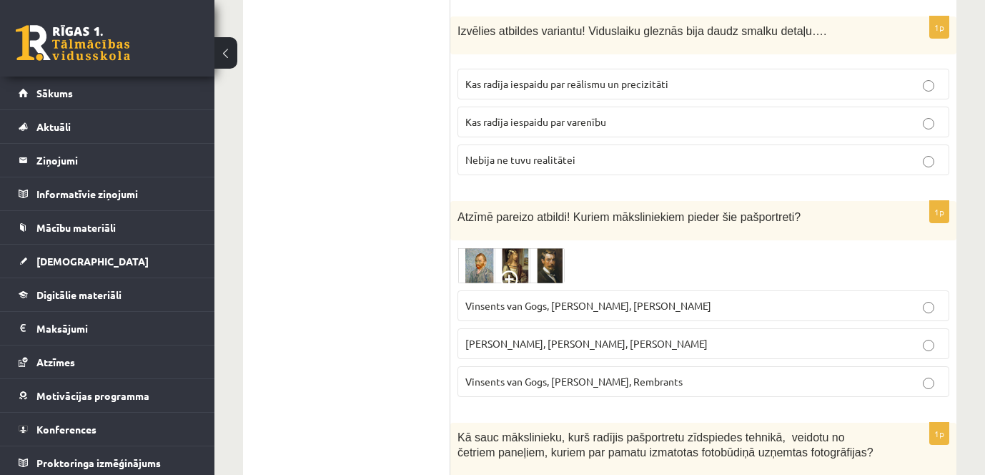
click at [516, 247] on img at bounding box center [511, 265] width 107 height 36
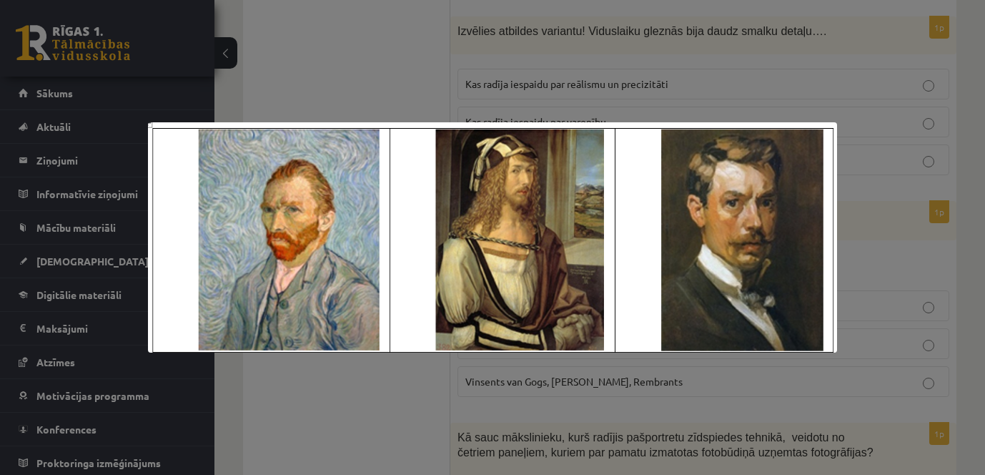
click at [376, 395] on div at bounding box center [492, 237] width 985 height 475
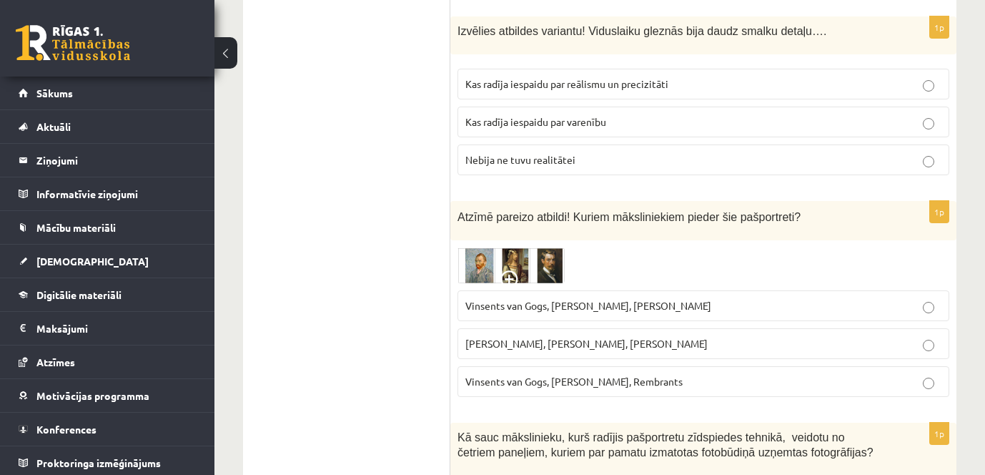
click at [513, 375] on span "Vinsents van Gogs, Kārlis Padegs, Rembrants" at bounding box center [573, 381] width 217 height 13
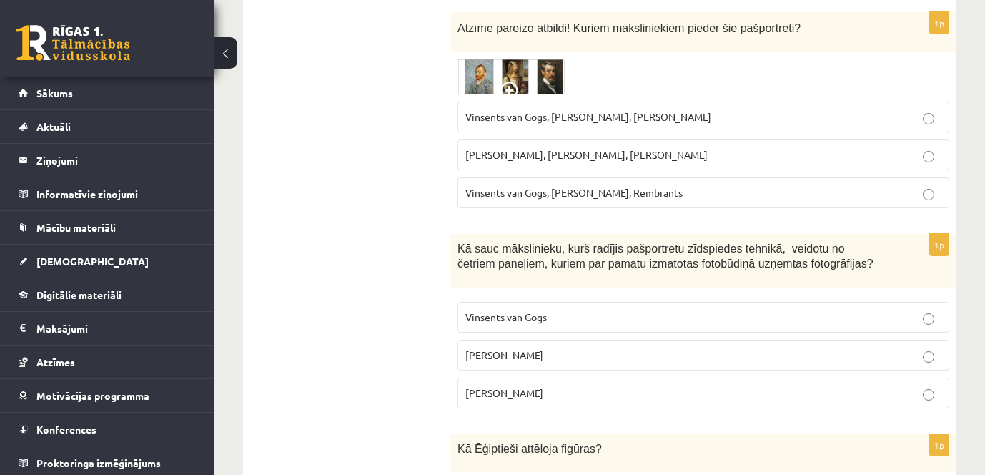
scroll to position [1931, 0]
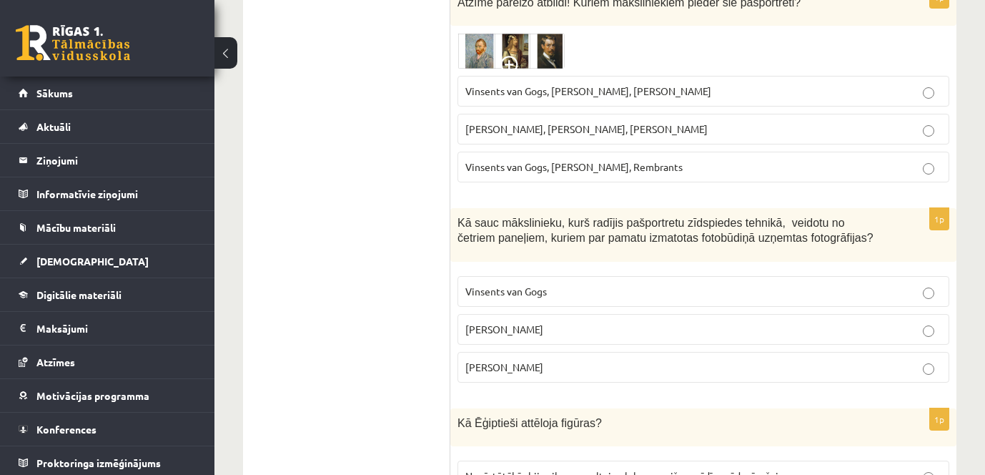
click at [497, 322] on span "Endijs Vorhols" at bounding box center [504, 328] width 78 height 13
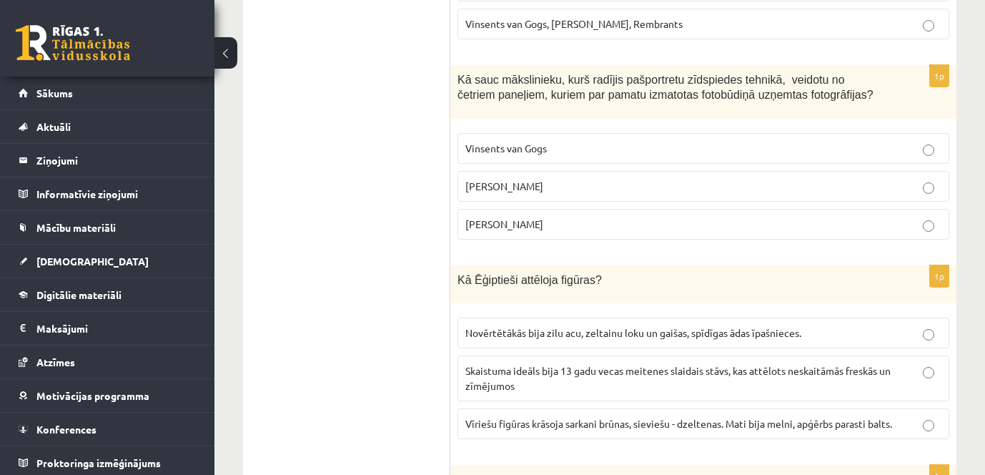
scroll to position [2145, 0]
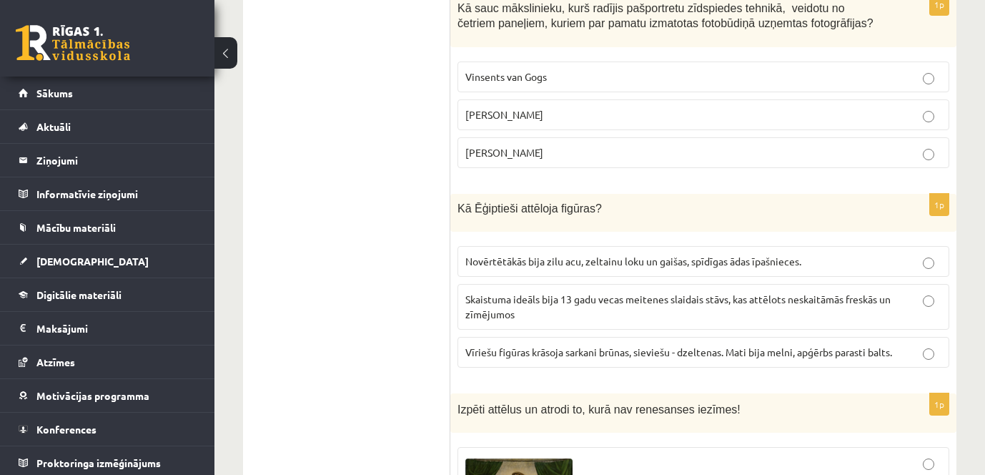
click at [532, 345] on span "Vīriešu figūras krāsoja sarkani brūnas, sieviešu - dzeltenas. Mati bija melni, …" at bounding box center [678, 351] width 427 height 13
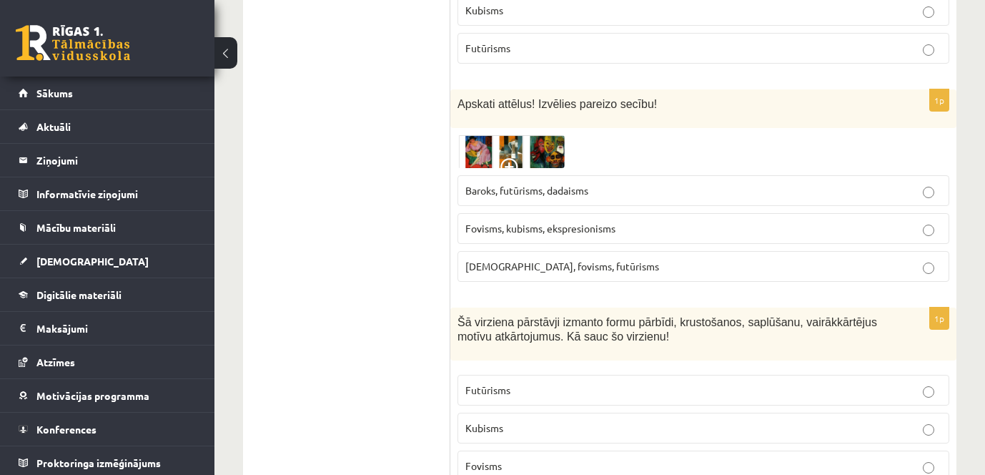
scroll to position [6710, 0]
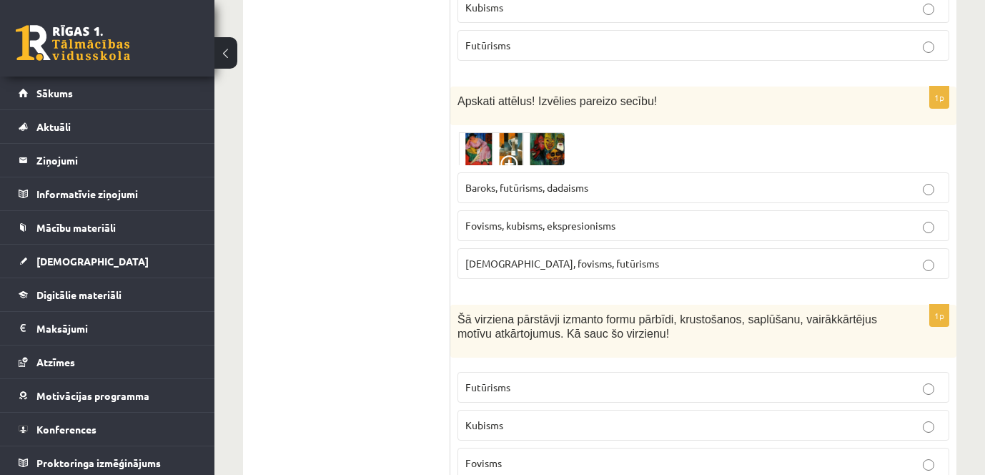
click at [735, 372] on label "Futūrisms" at bounding box center [704, 387] width 492 height 31
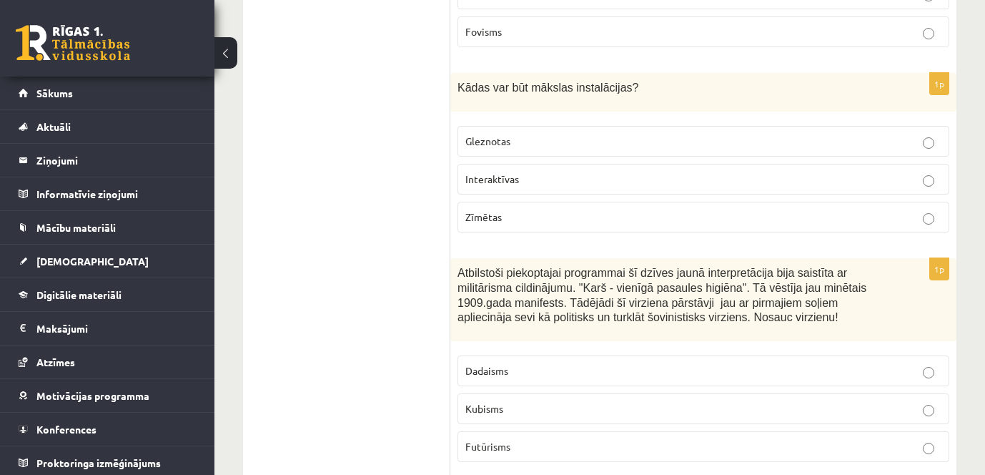
scroll to position [6281, 0]
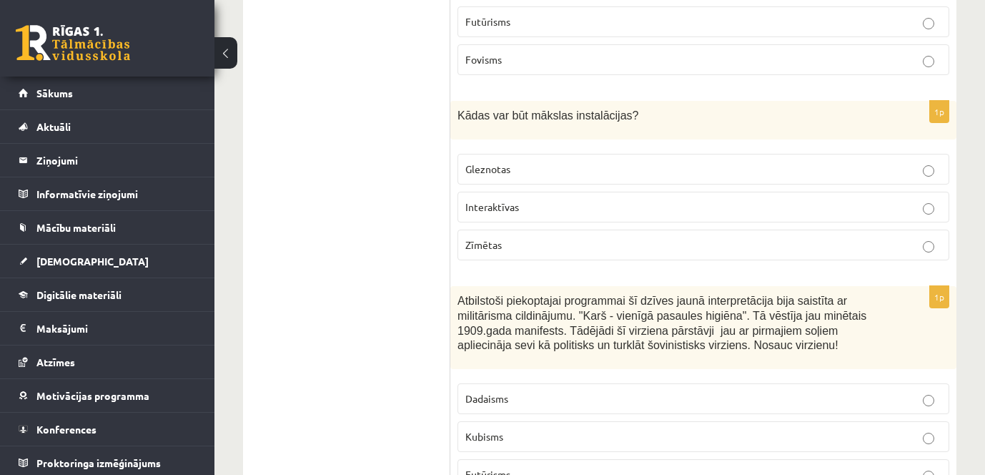
click at [523, 199] on p "Interaktīvas" at bounding box center [703, 206] width 476 height 15
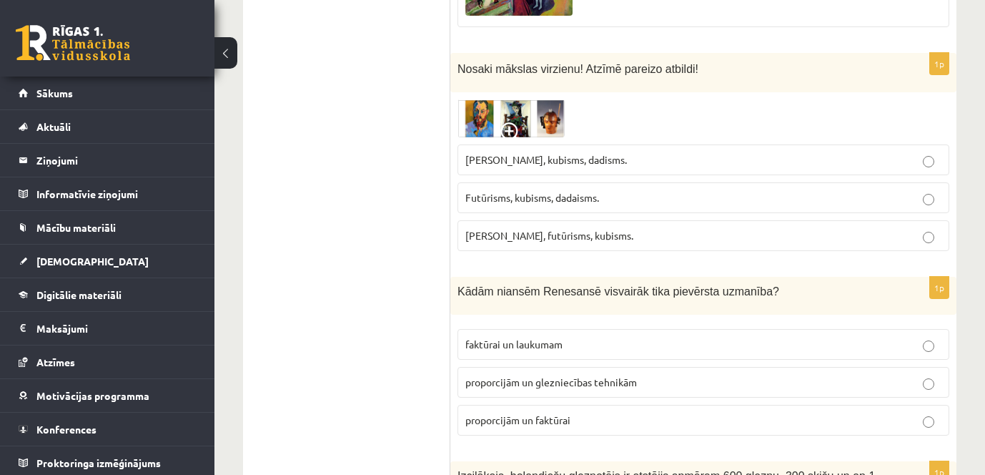
scroll to position [3135, 0]
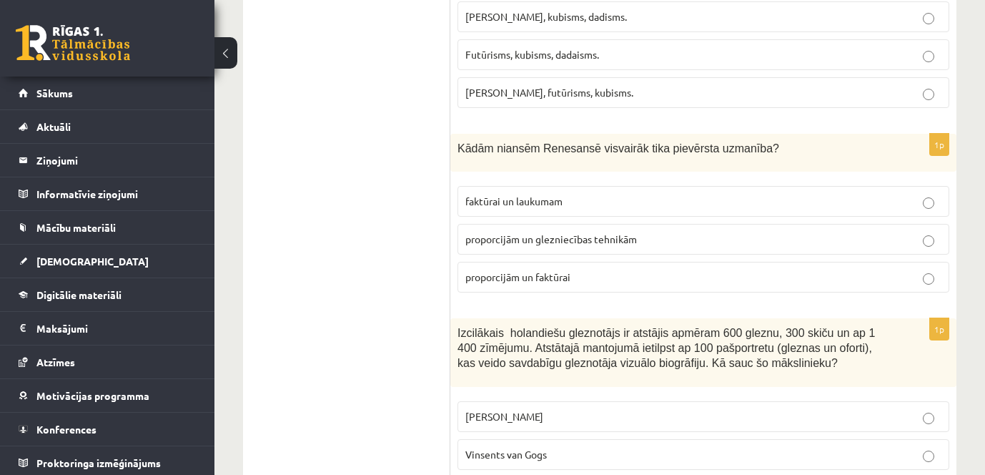
click at [501, 232] on span "proporcijām un glezniecības tehnikām" at bounding box center [551, 238] width 172 height 13
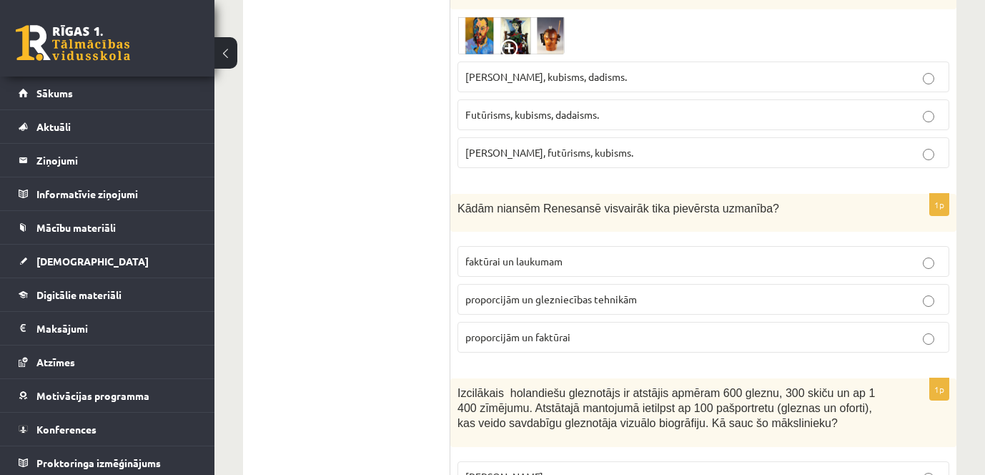
scroll to position [3206, 0]
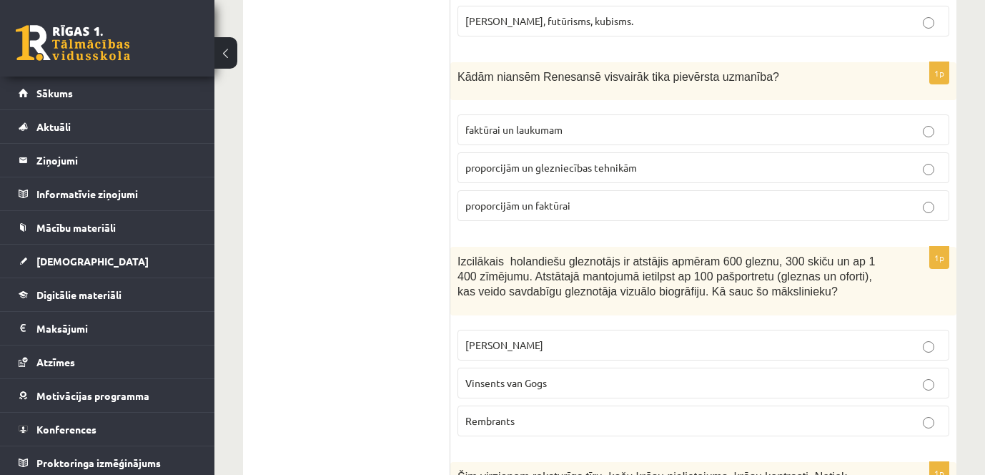
click at [747, 413] on p "Rembrants" at bounding box center [703, 420] width 476 height 15
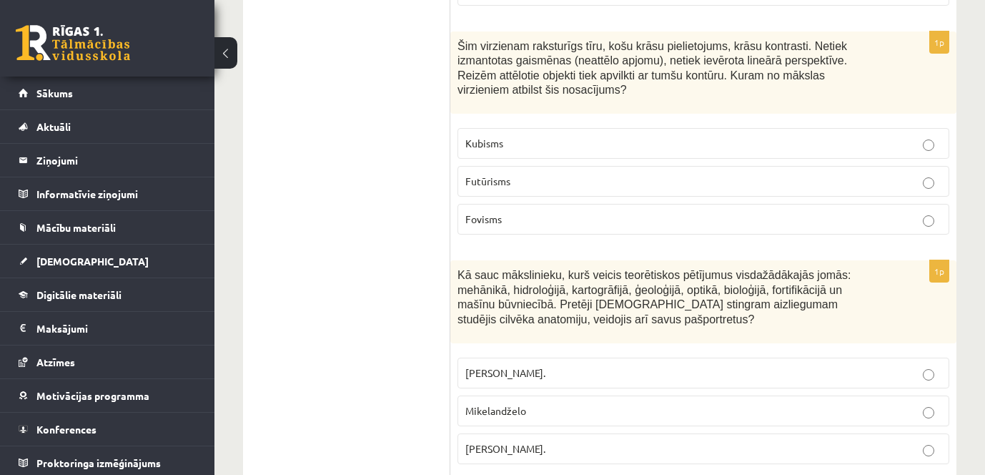
scroll to position [3707, 0]
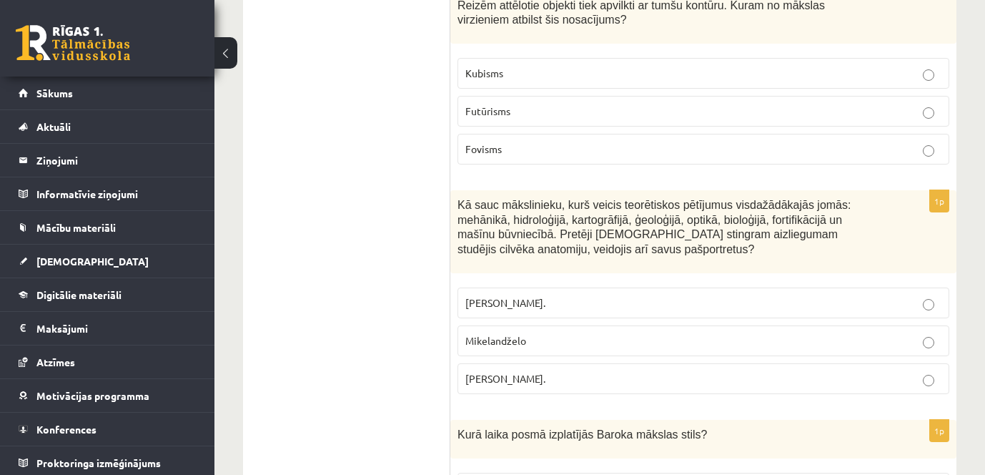
click at [568, 371] on p "Leonardo da Vinči." at bounding box center [703, 378] width 476 height 15
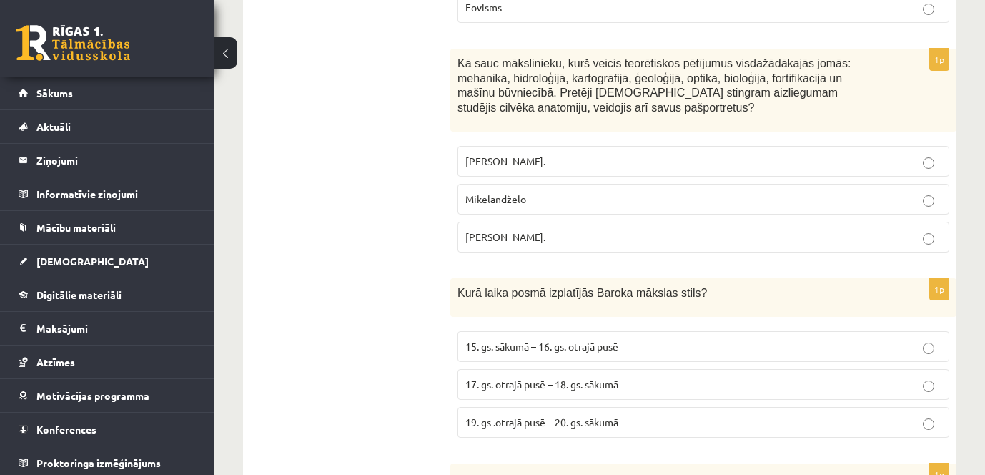
scroll to position [3850, 0]
click at [572, 376] on span "17. gs. otrajā pusē – 18. gs. sākumā" at bounding box center [541, 382] width 153 height 13
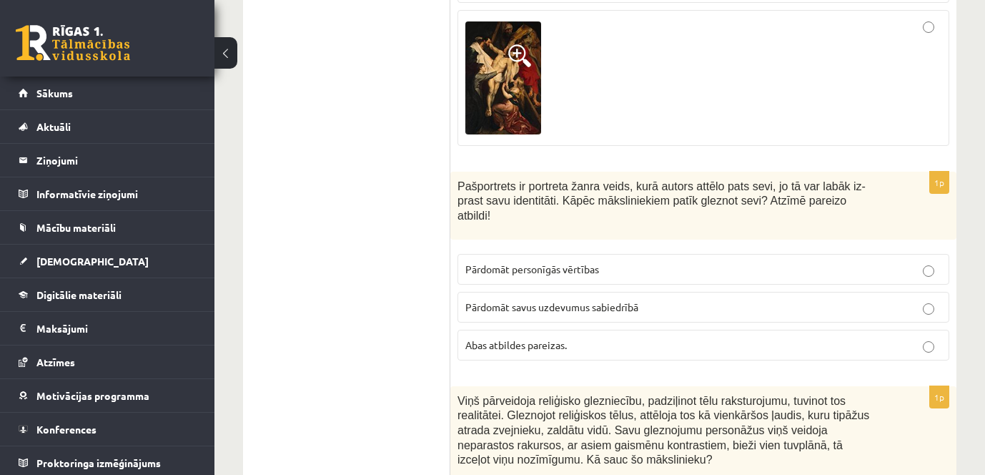
scroll to position [4851, 0]
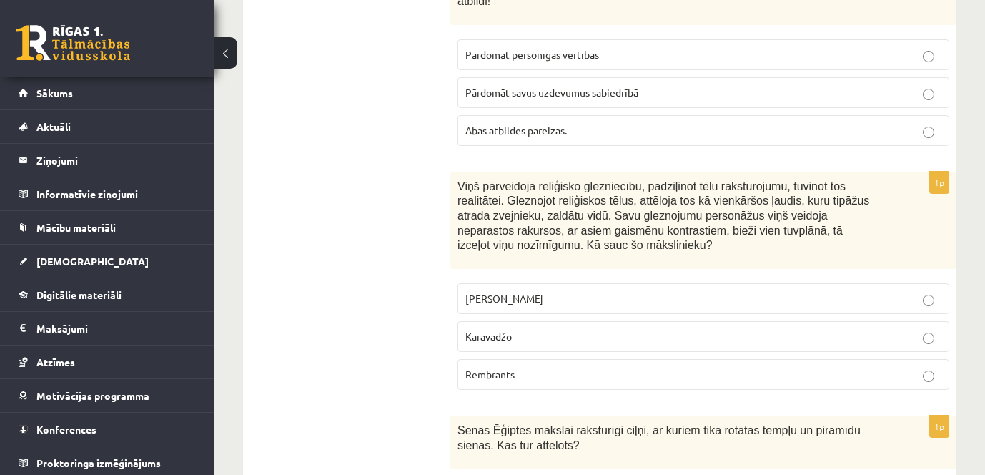
click at [588, 329] on p "Karavadžo" at bounding box center [703, 336] width 476 height 15
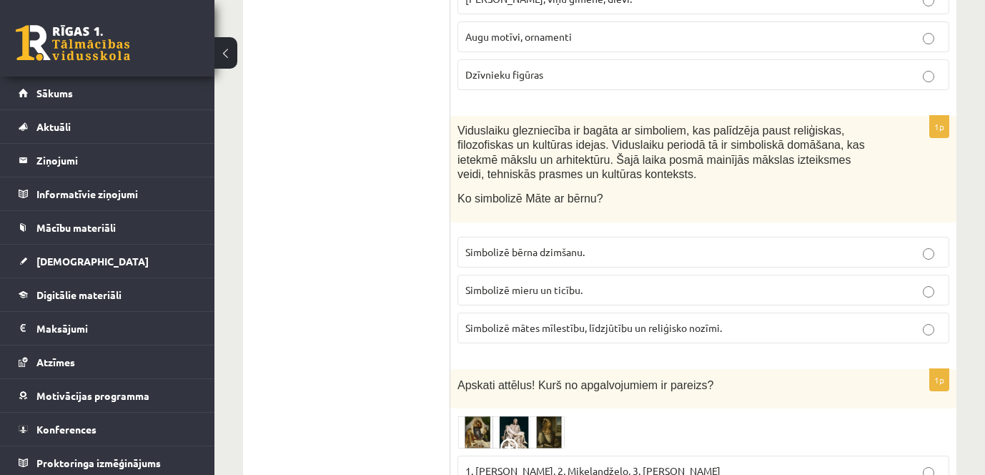
scroll to position [5351, 0]
click at [691, 320] on p "Simbolizē mātes mīlestību, līdzjūtību un reliģisko nozīmi." at bounding box center [703, 327] width 476 height 15
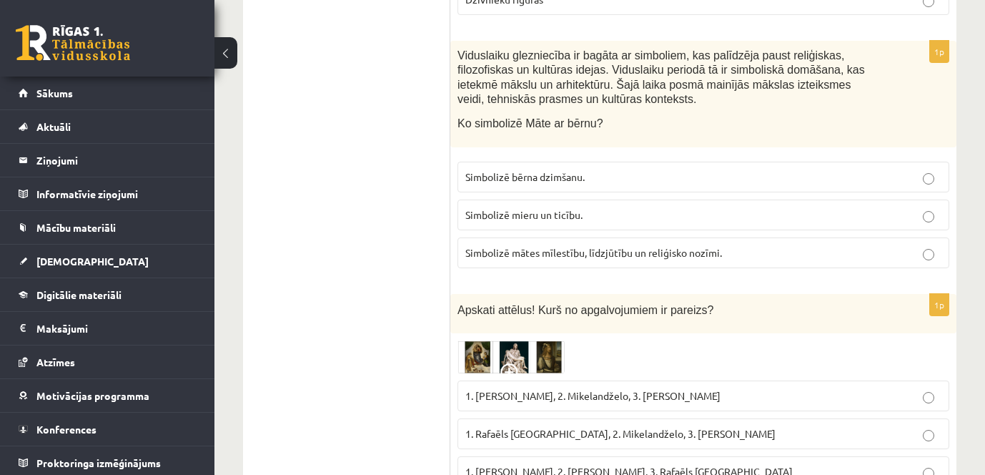
scroll to position [5494, 0]
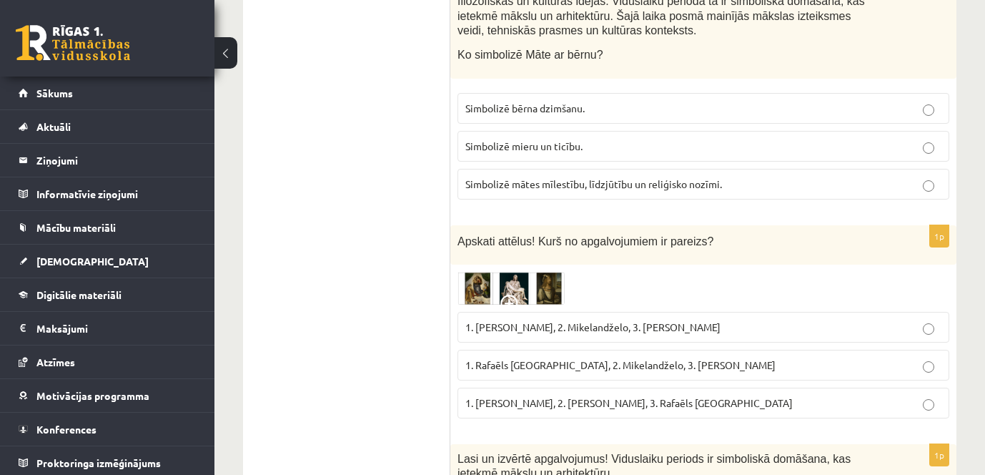
click at [485, 272] on img at bounding box center [511, 288] width 107 height 33
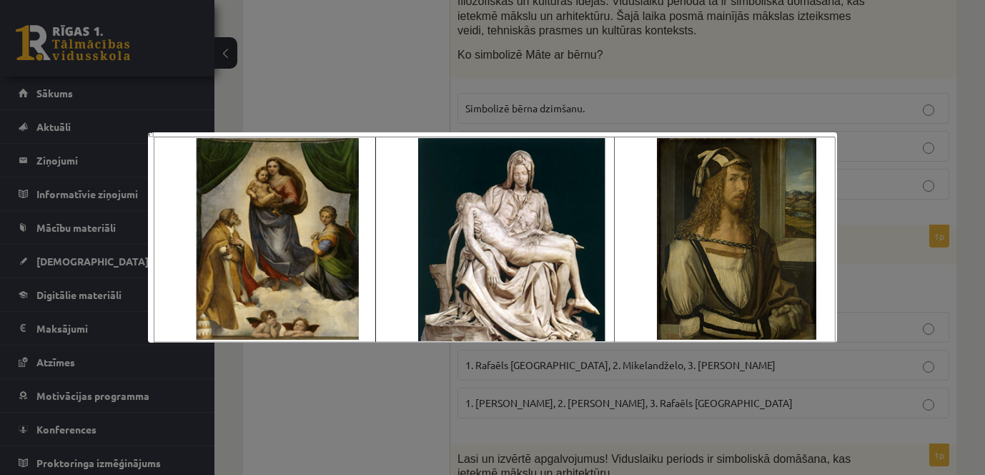
click at [378, 368] on div at bounding box center [492, 237] width 985 height 475
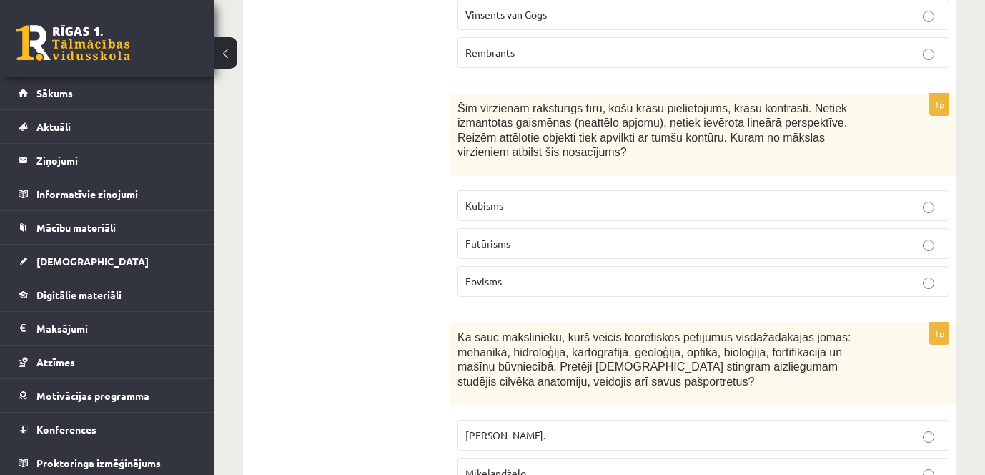
scroll to position [3575, 0]
click at [827, 273] on p "Fovisms" at bounding box center [703, 280] width 476 height 15
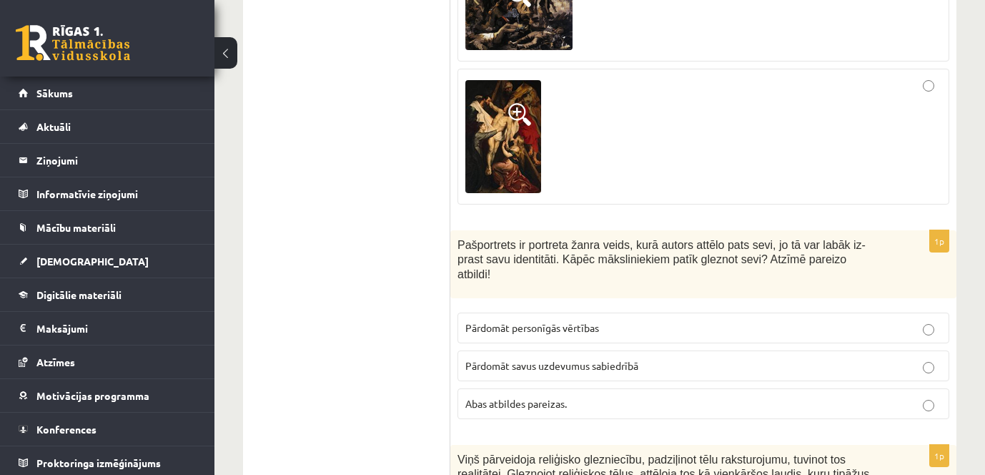
scroll to position [4648, 0]
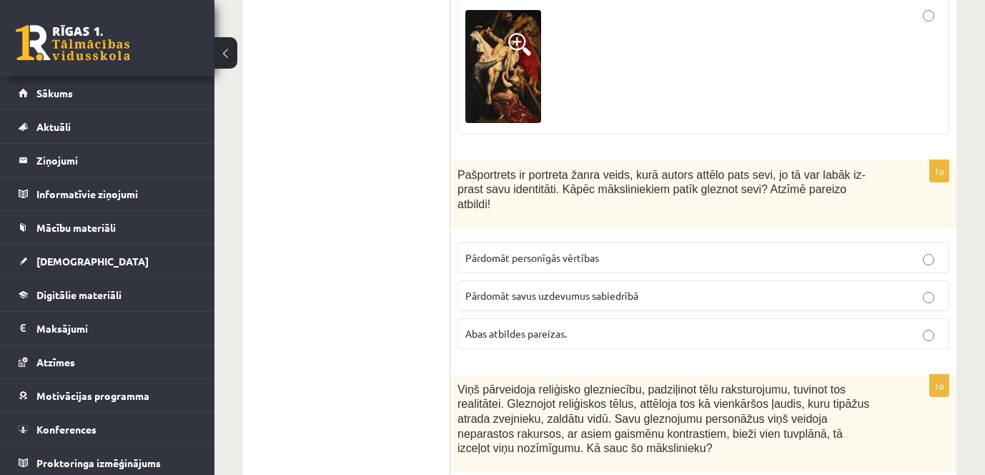
click at [782, 250] on p "Pārdomāt personīgās vērtības" at bounding box center [703, 257] width 476 height 15
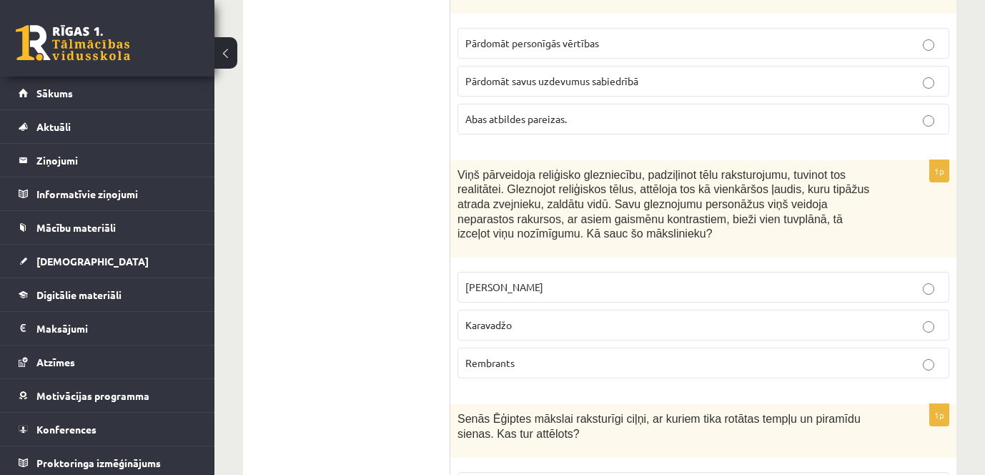
scroll to position [5077, 0]
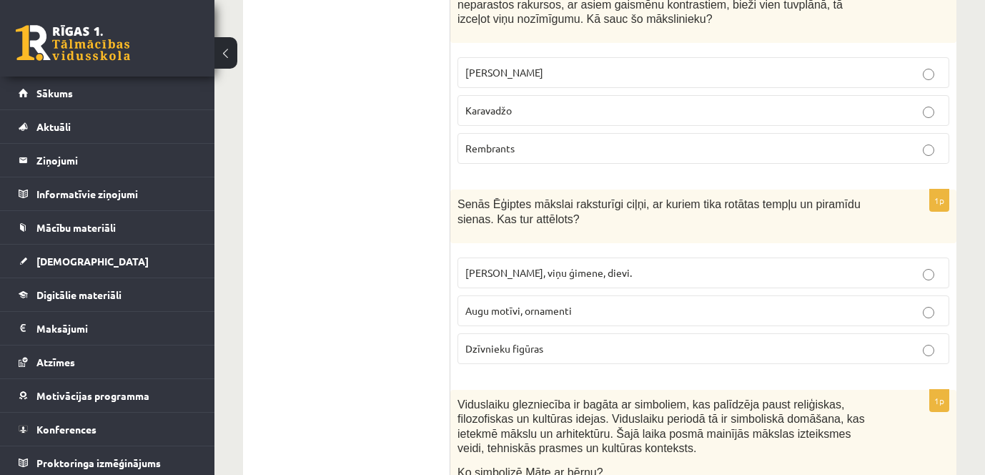
click at [711, 257] on label "Faraoni, viņu ģimene, dievi." at bounding box center [704, 272] width 492 height 31
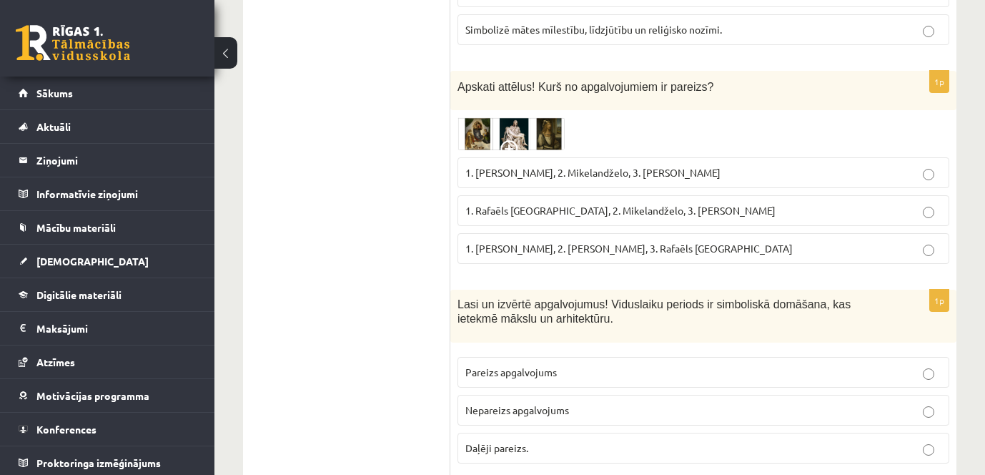
scroll to position [5720, 0]
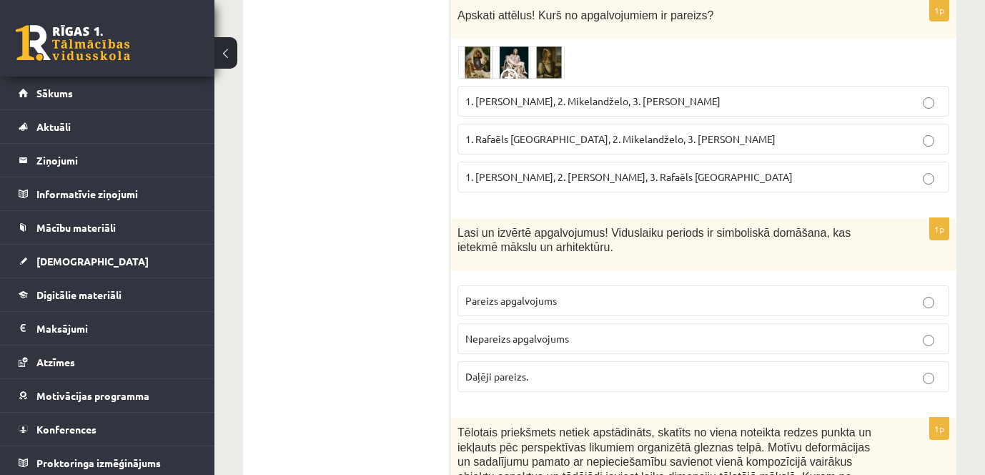
click at [736, 285] on label "Pareizs apgalvojums" at bounding box center [704, 300] width 492 height 31
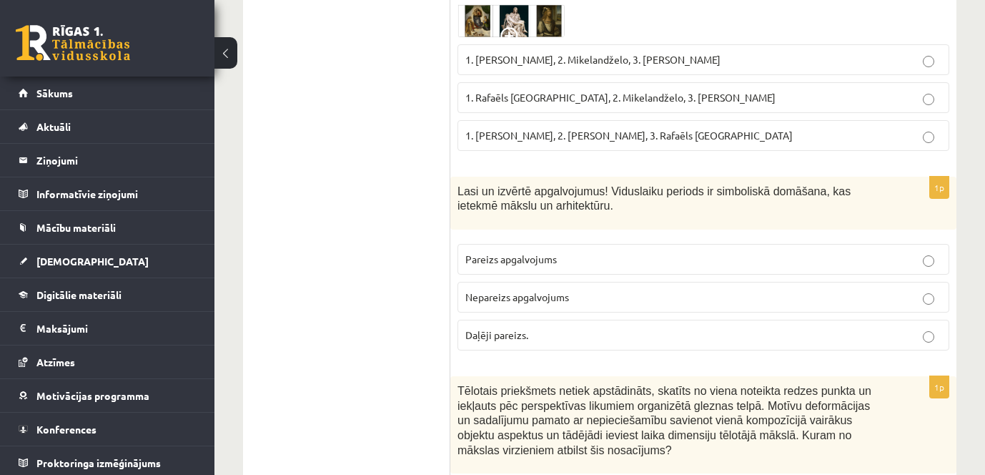
scroll to position [5935, 0]
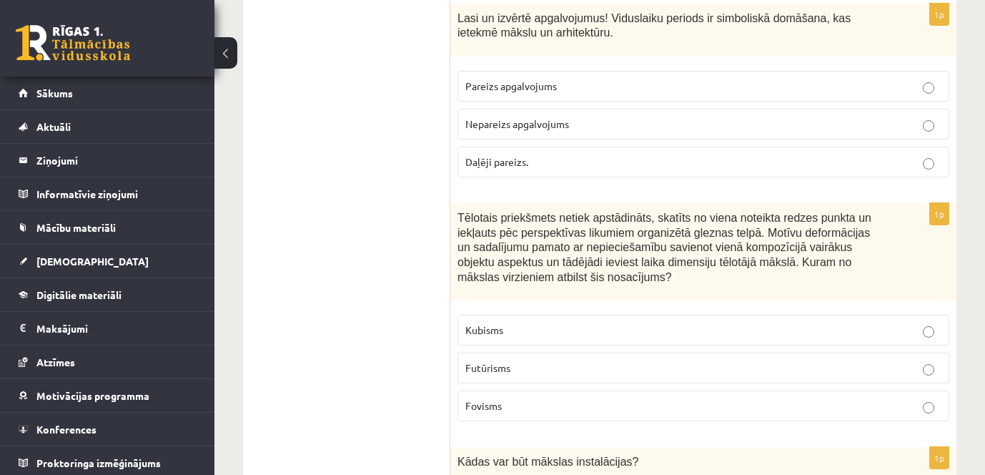
click at [631, 353] on label "Futūrisms" at bounding box center [704, 368] width 492 height 31
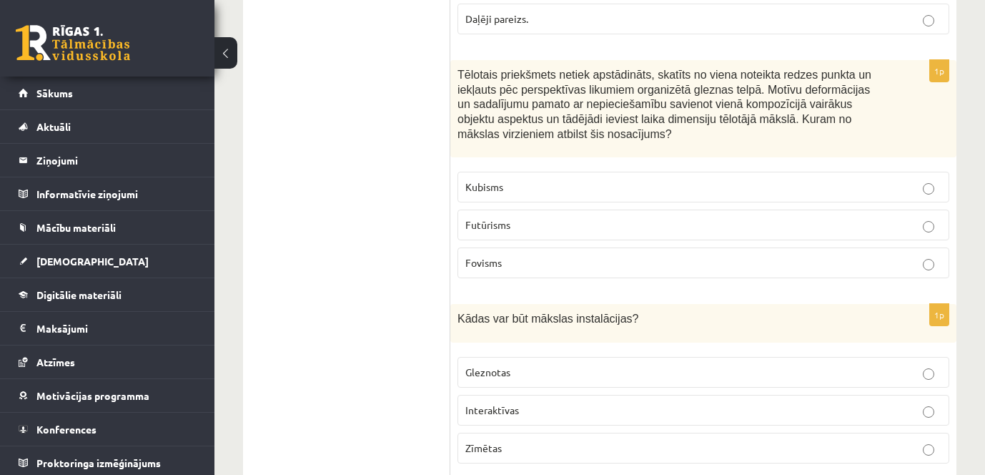
scroll to position [6292, 0]
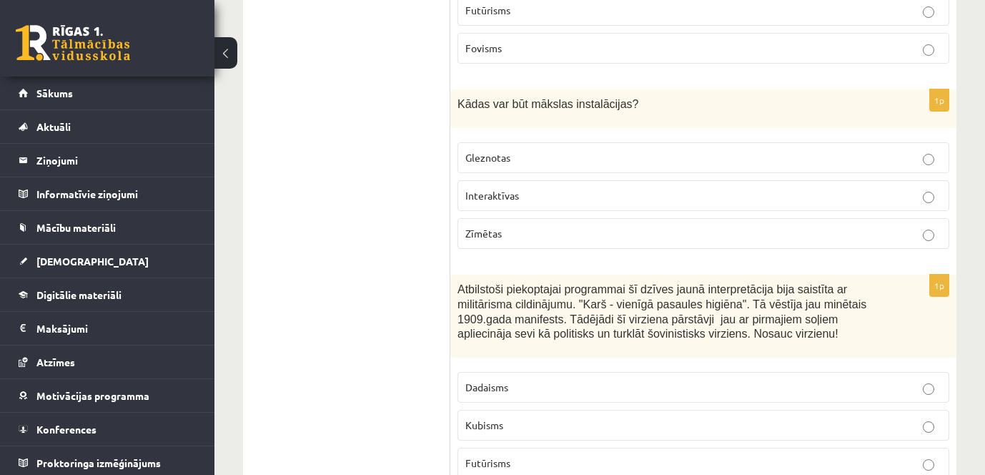
click at [566, 455] on p "Futūrisms" at bounding box center [703, 462] width 476 height 15
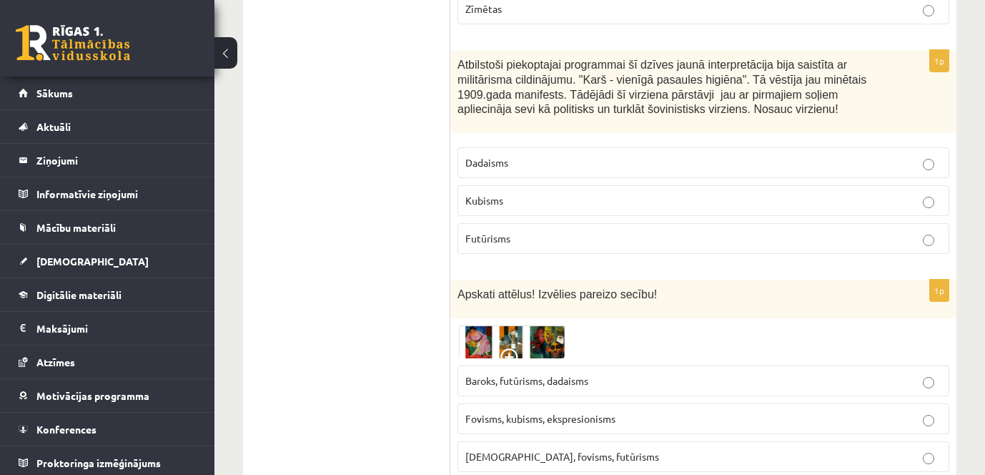
scroll to position [6495, 0]
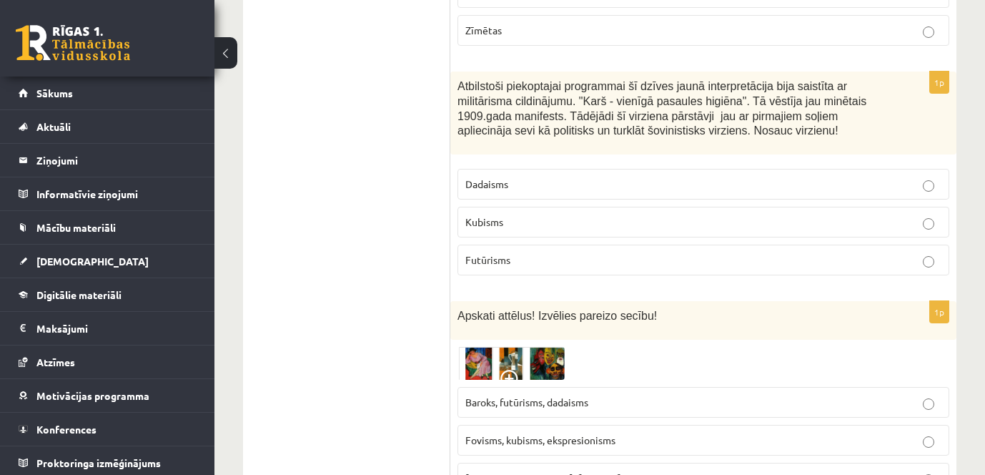
click at [478, 347] on img at bounding box center [511, 363] width 107 height 33
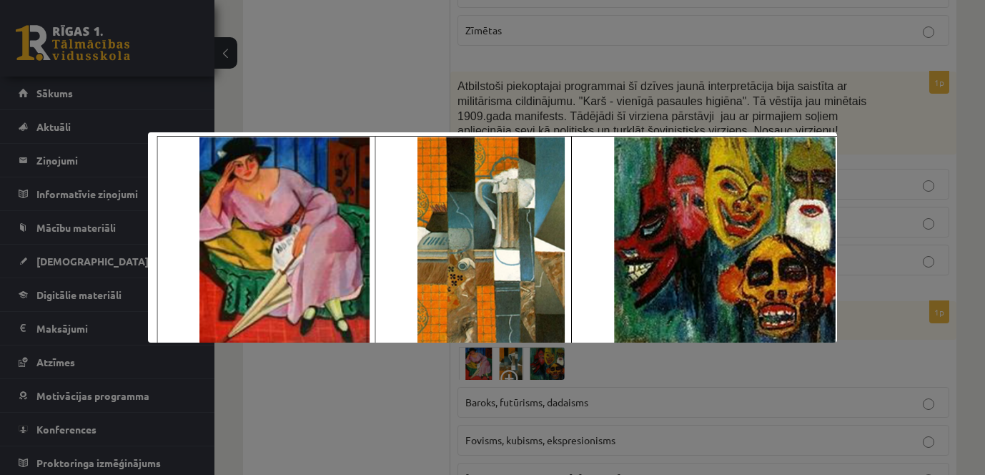
click at [332, 374] on div at bounding box center [492, 237] width 985 height 475
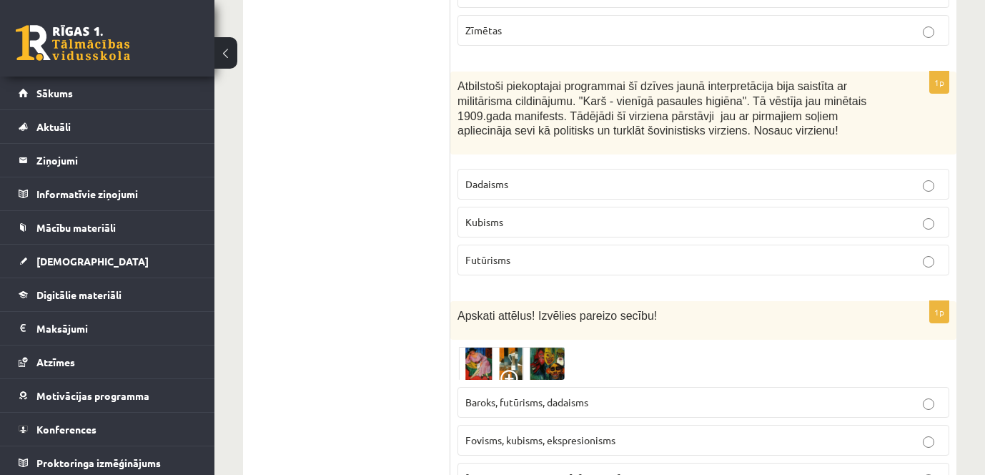
click at [557, 347] on img at bounding box center [511, 363] width 107 height 33
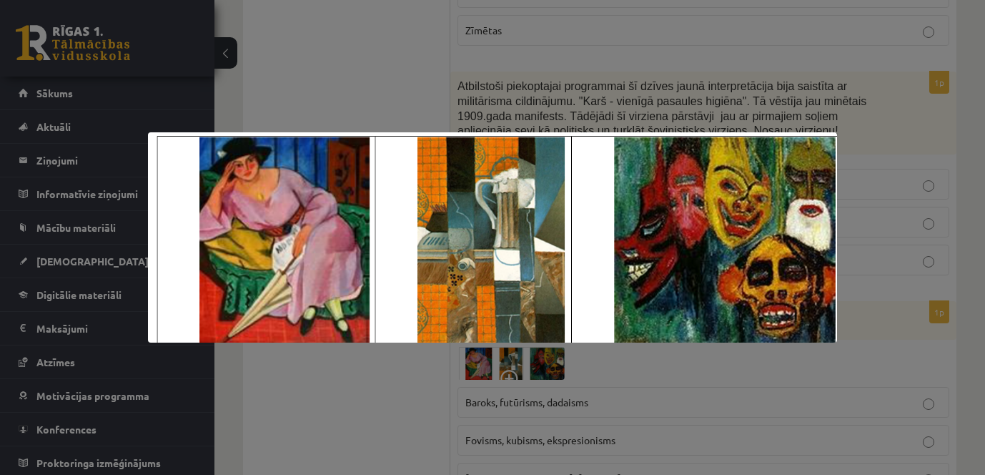
click at [337, 413] on div at bounding box center [492, 237] width 985 height 475
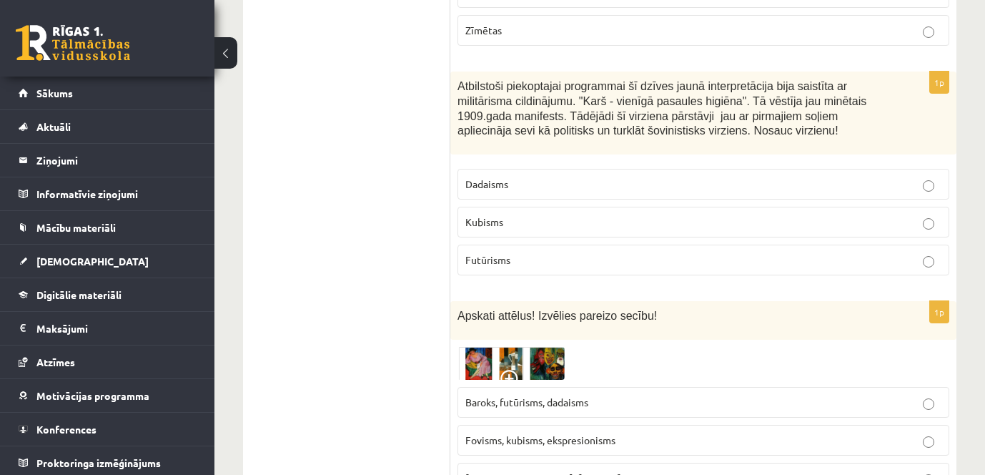
click at [546, 347] on img at bounding box center [511, 363] width 107 height 33
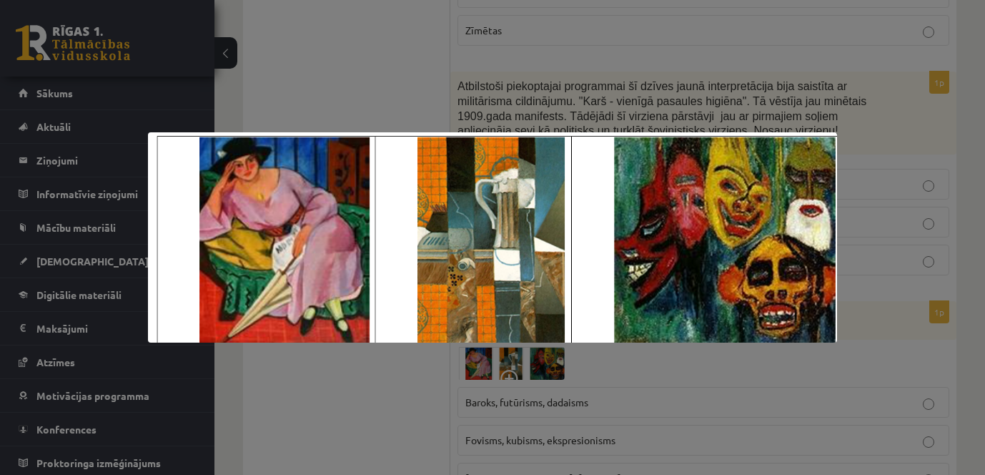
click at [361, 385] on div at bounding box center [492, 237] width 985 height 475
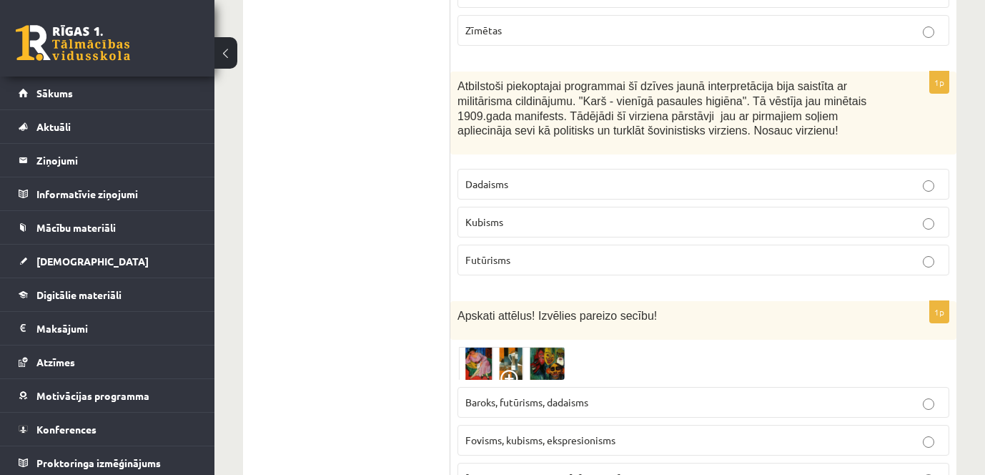
click at [481, 347] on img at bounding box center [511, 363] width 107 height 33
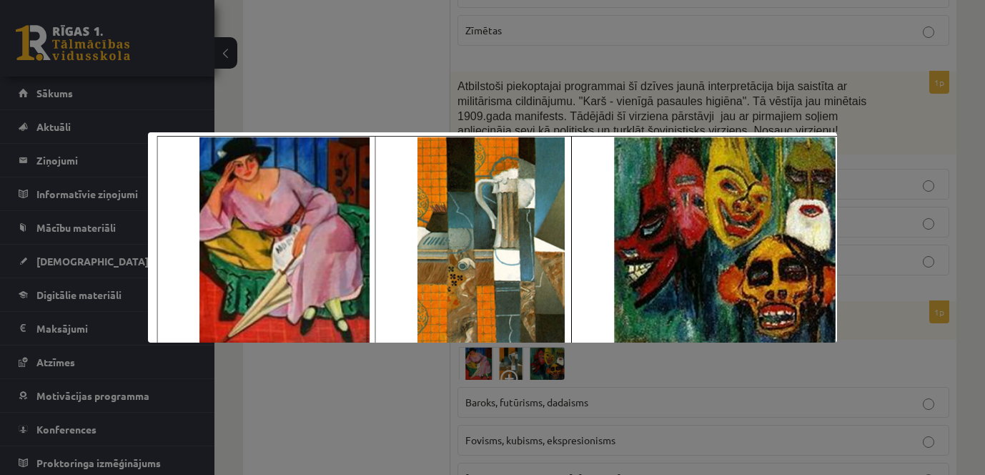
click at [350, 380] on div at bounding box center [492, 237] width 985 height 475
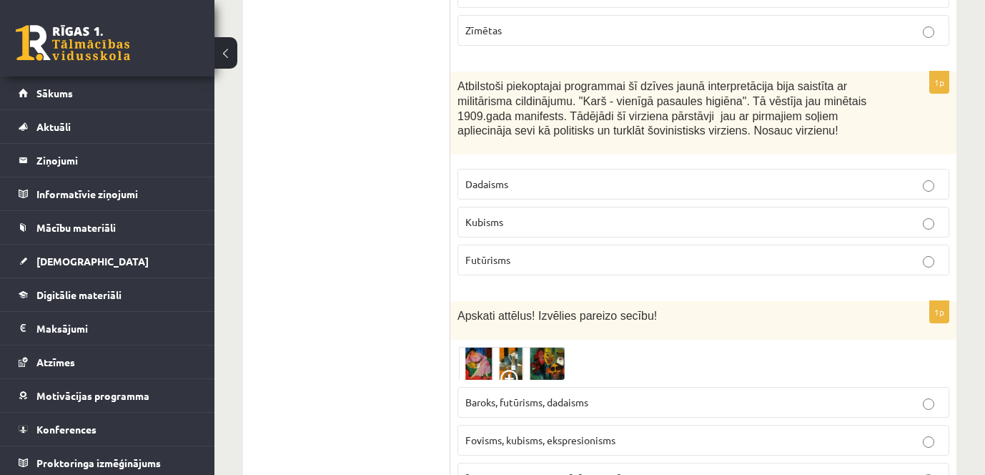
click at [535, 347] on img at bounding box center [511, 363] width 107 height 33
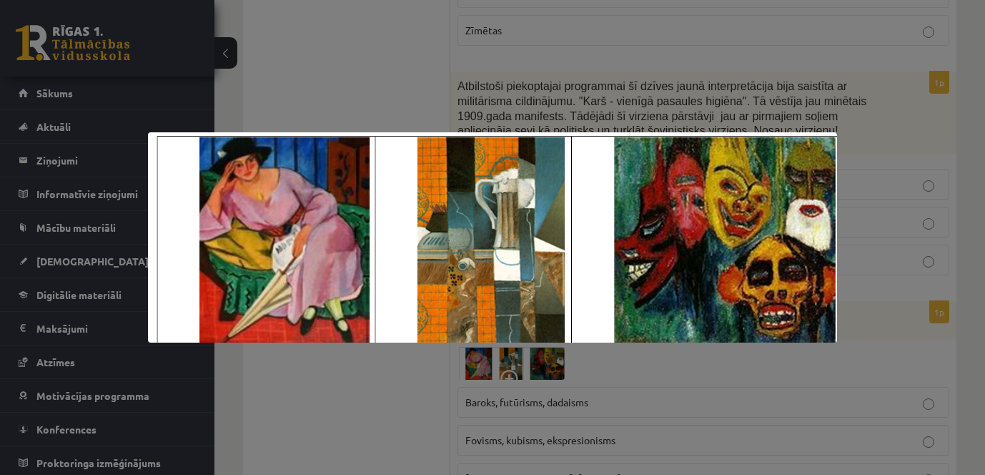
click at [347, 403] on div at bounding box center [492, 237] width 985 height 475
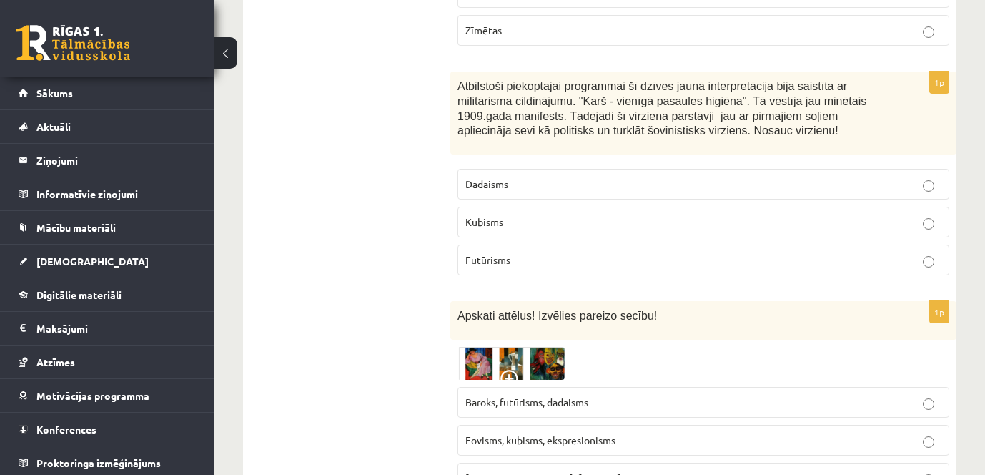
click at [531, 433] on span "Fovisms, kubisms, ekspresionisms" at bounding box center [540, 439] width 150 height 13
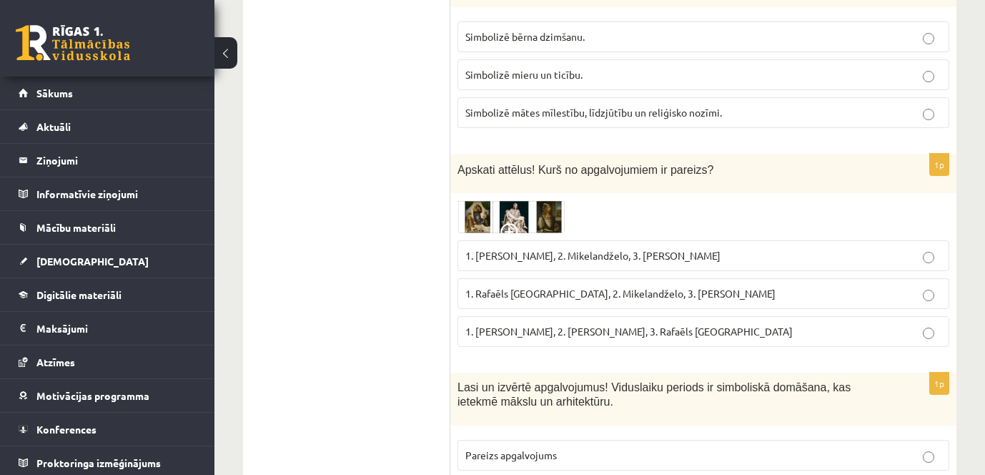
scroll to position [5494, 0]
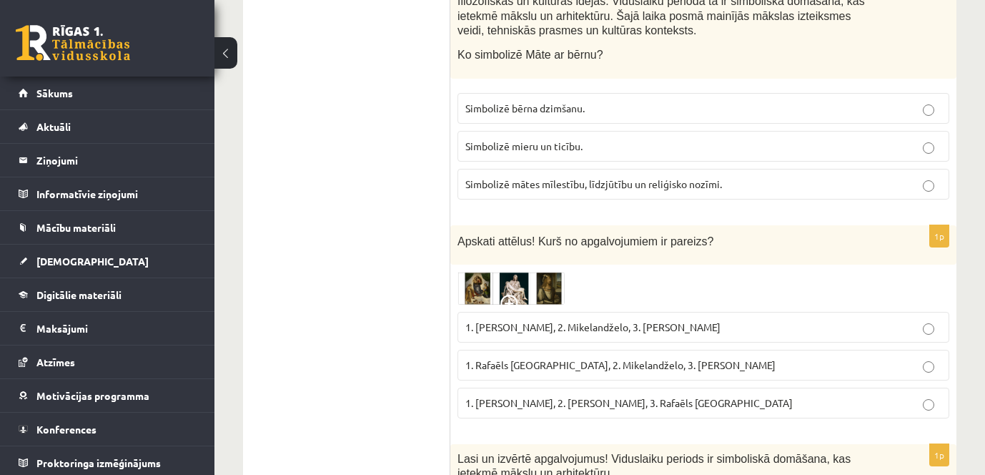
click at [483, 272] on img at bounding box center [511, 288] width 107 height 33
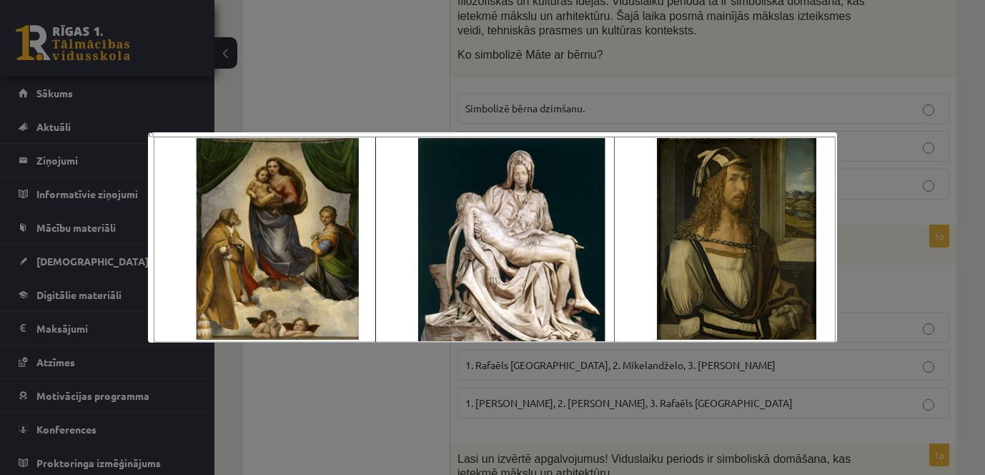
click at [363, 404] on div at bounding box center [492, 237] width 985 height 475
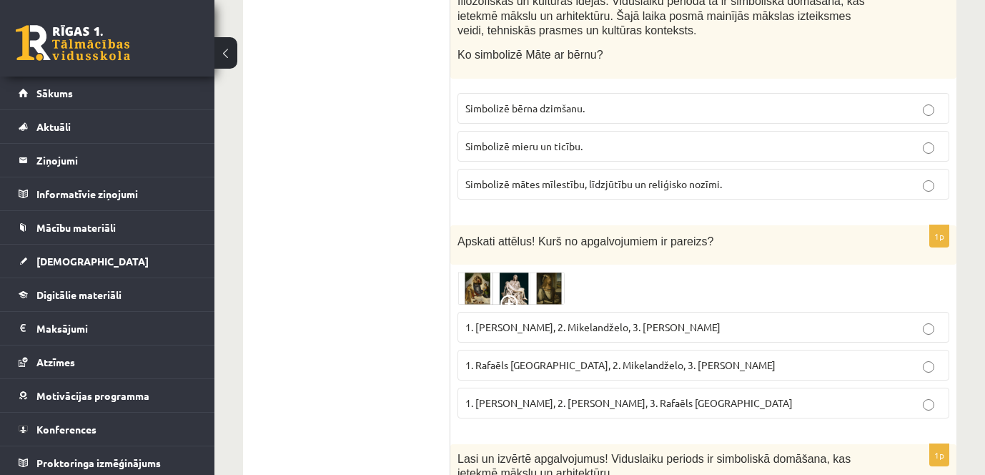
click at [472, 272] on img at bounding box center [511, 288] width 107 height 33
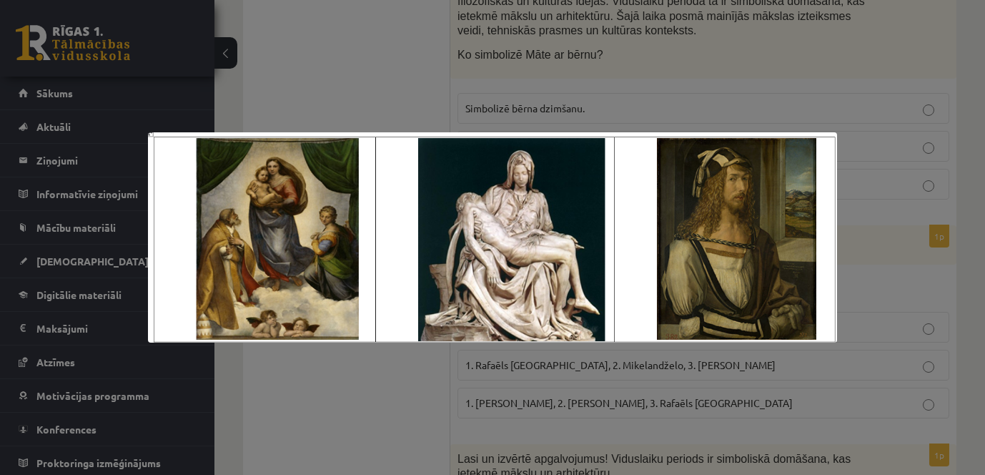
click at [392, 377] on div at bounding box center [492, 237] width 985 height 475
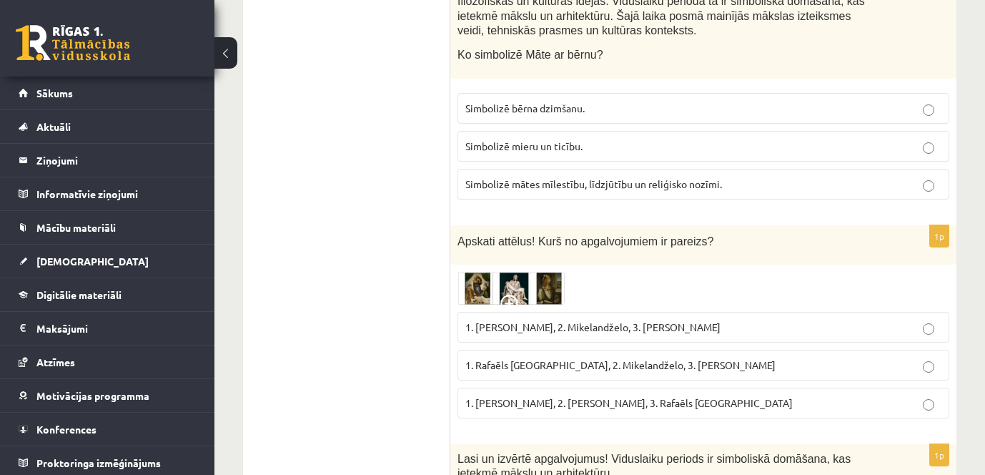
click at [702, 320] on span "1. Leonardo da Vinči, 2. Mikelandželo, 3. Albrehts Dīrers" at bounding box center [592, 326] width 255 height 13
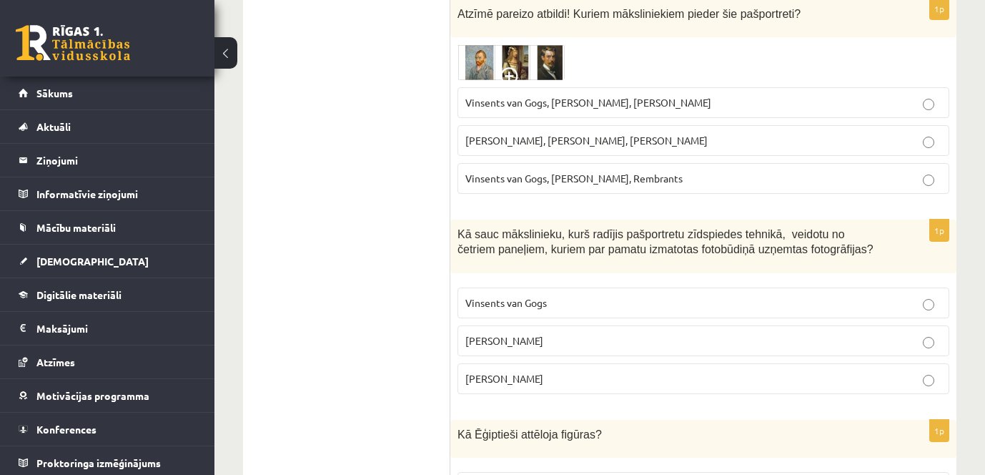
scroll to position [1633, 0]
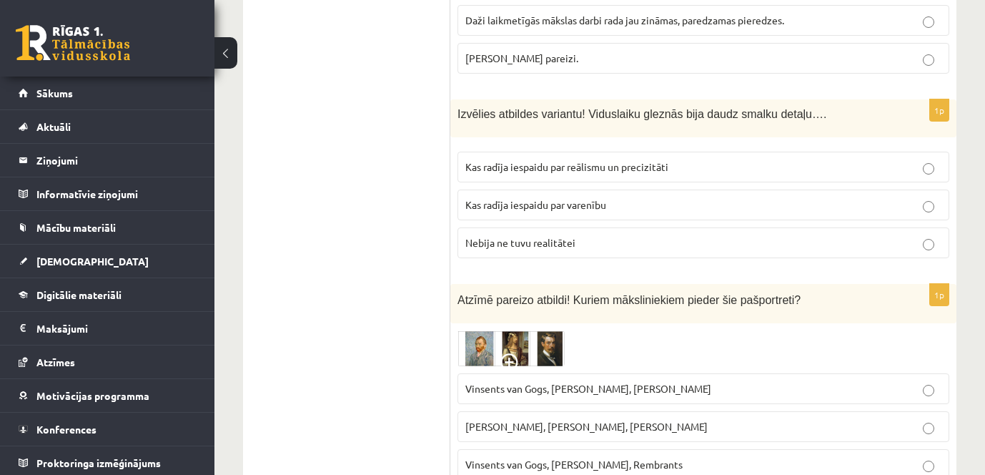
click at [598, 382] on span "Vinsents van Gogs, Albrehts Dīrers, Janis Rozentāls" at bounding box center [588, 388] width 246 height 13
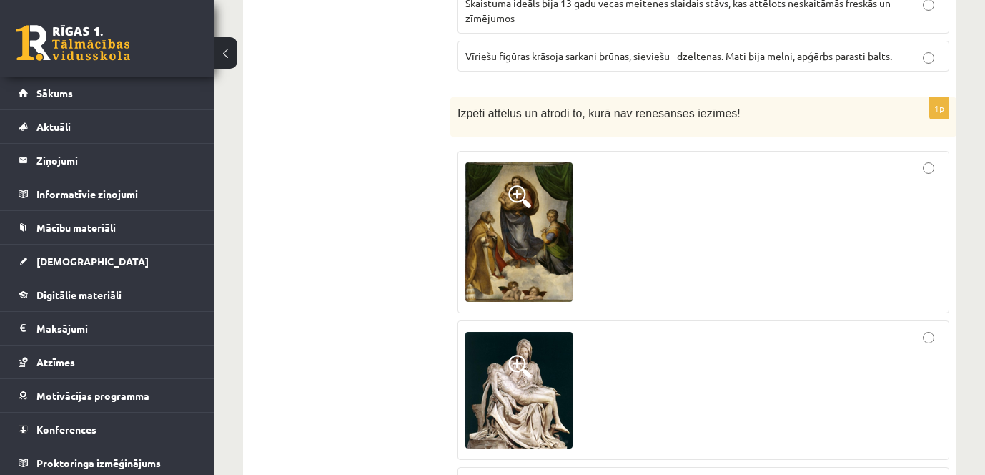
scroll to position [2563, 0]
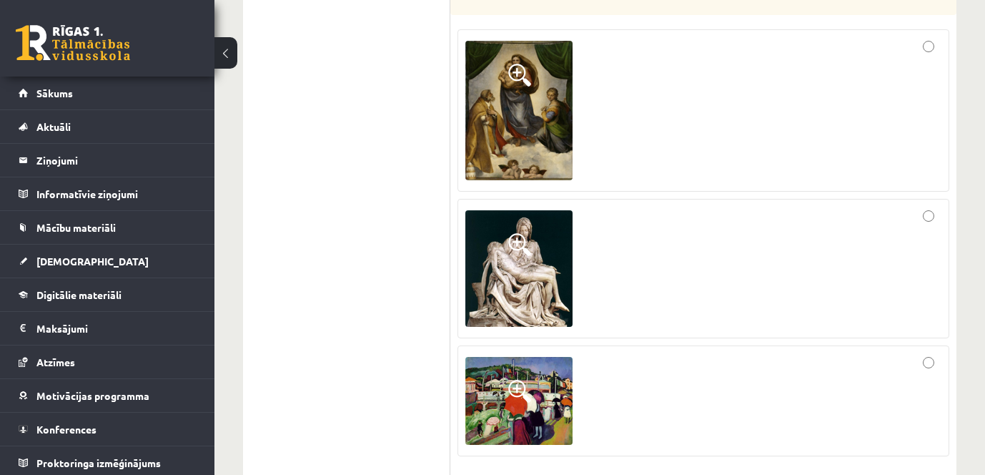
click at [533, 400] on img at bounding box center [518, 401] width 107 height 88
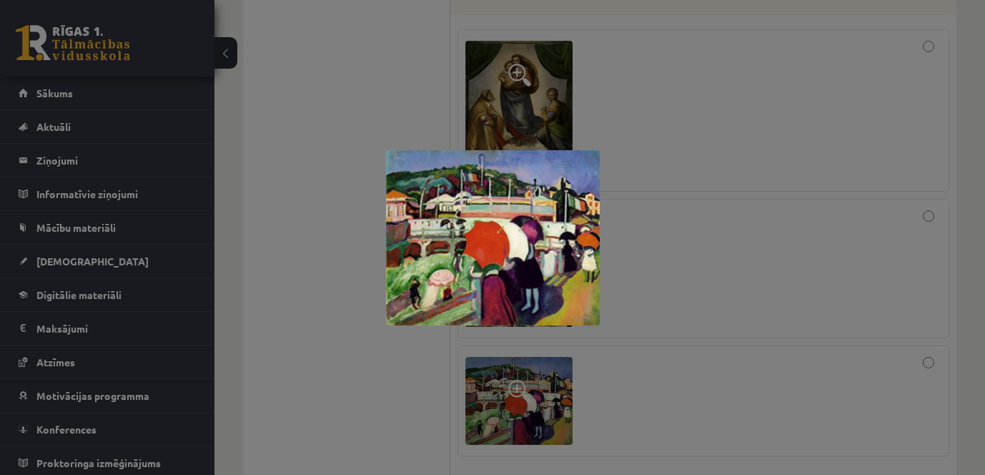
click at [651, 361] on div at bounding box center [492, 237] width 985 height 475
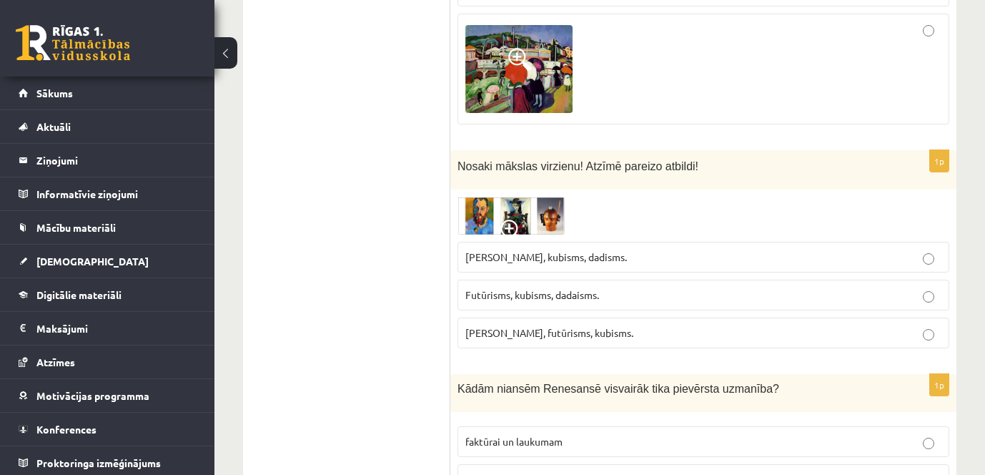
scroll to position [2920, 0]
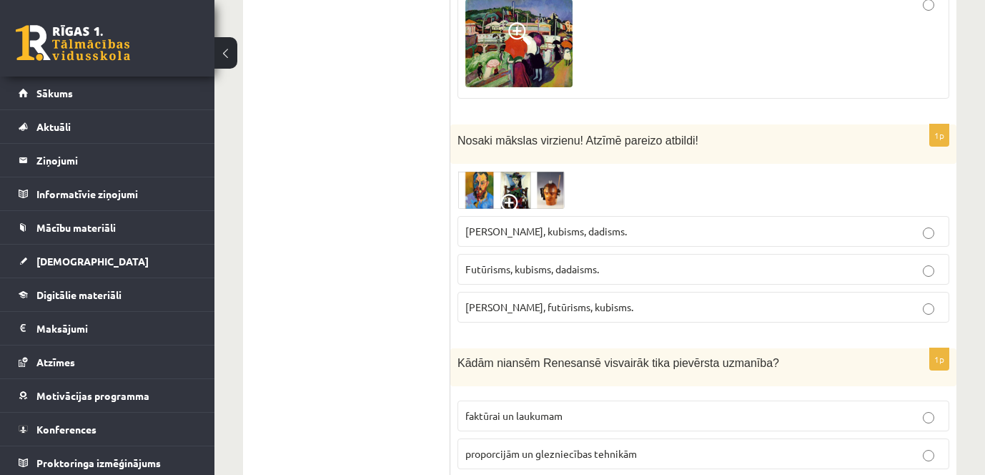
click at [480, 171] on img at bounding box center [511, 190] width 107 height 38
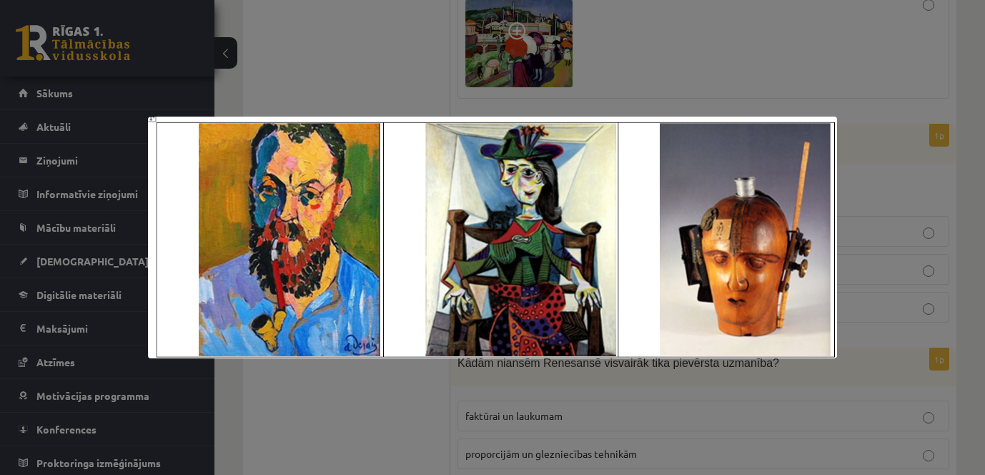
click at [344, 406] on div at bounding box center [492, 237] width 985 height 475
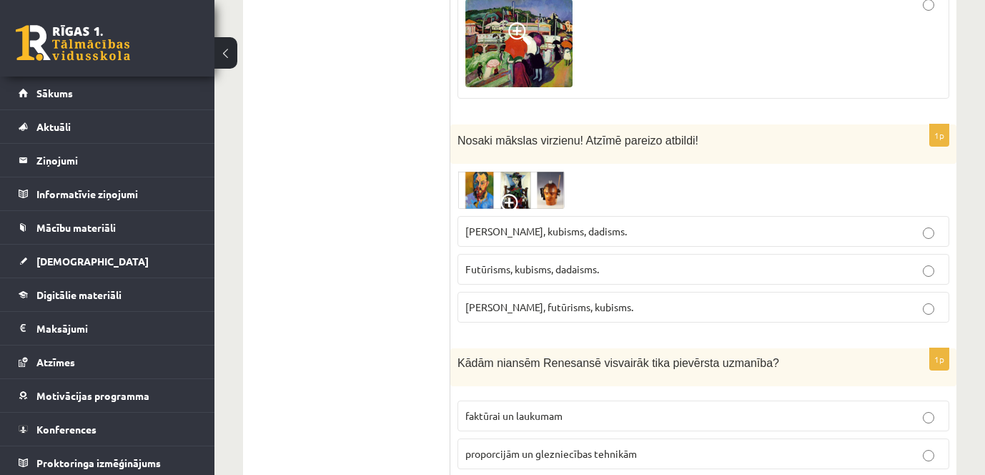
click at [553, 171] on img at bounding box center [511, 190] width 107 height 38
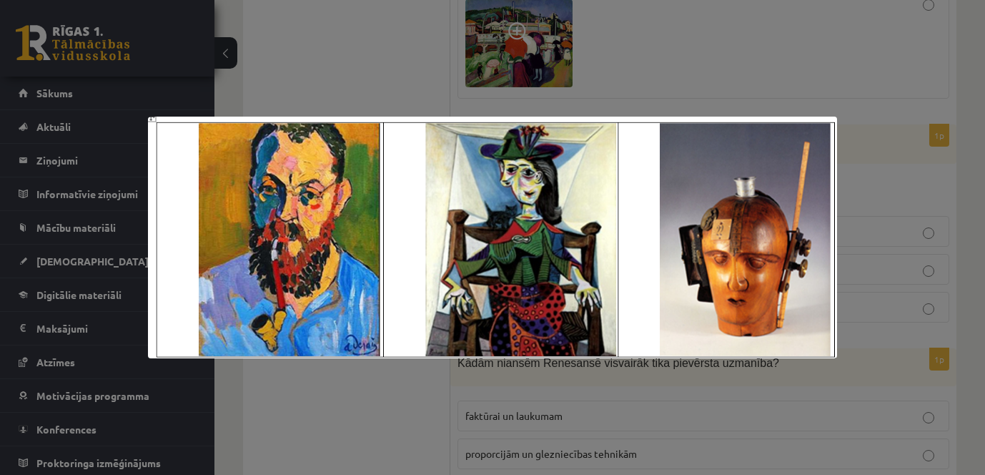
click at [360, 415] on div at bounding box center [492, 237] width 985 height 475
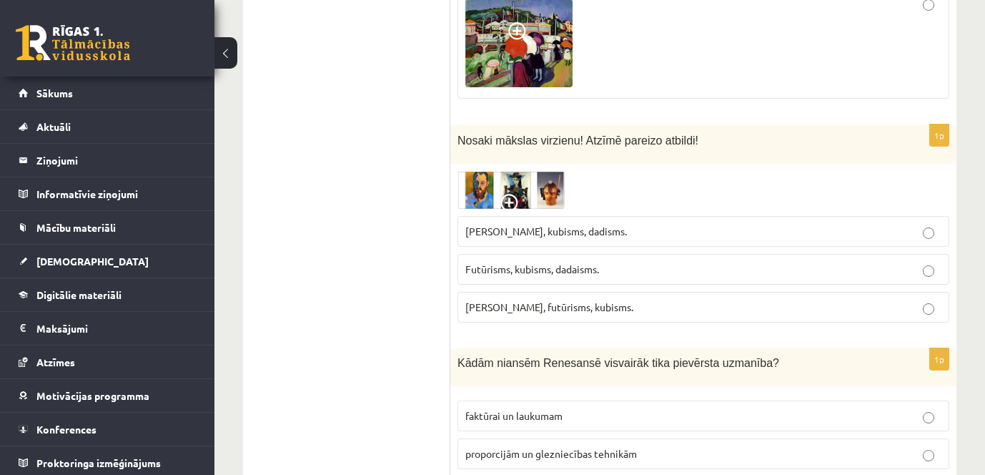
click at [598, 262] on span "Futūrisms, kubisms, dadaisms." at bounding box center [532, 268] width 134 height 13
click at [608, 224] on p "Fovisms, kubisms, dadisms." at bounding box center [703, 231] width 476 height 15
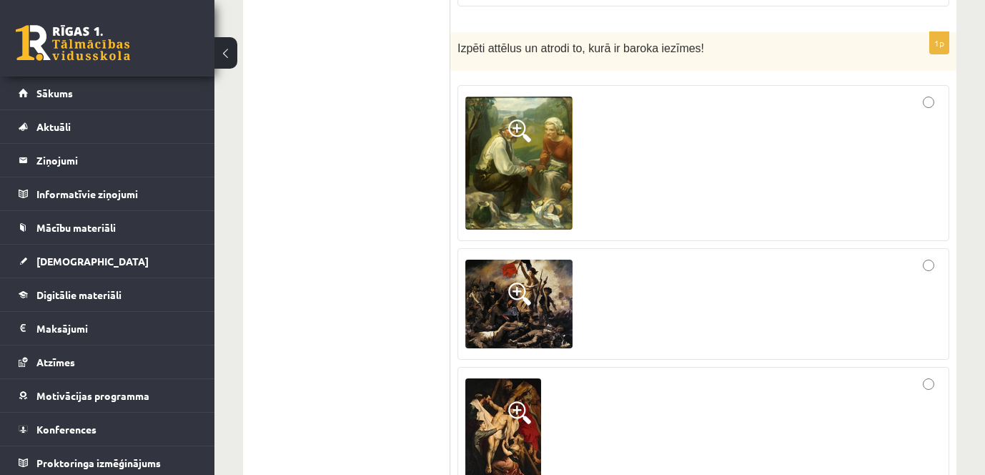
scroll to position [4279, 0]
click at [548, 148] on img at bounding box center [518, 163] width 107 height 133
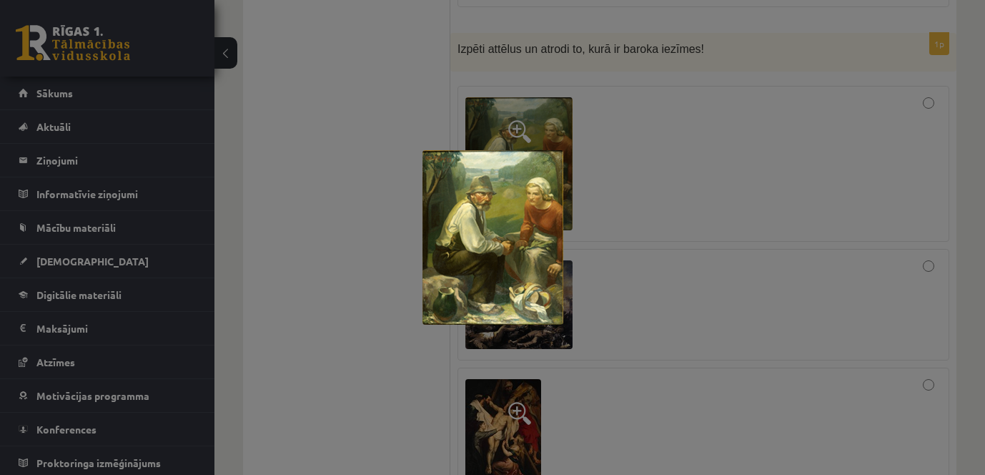
click at [654, 142] on div at bounding box center [492, 237] width 985 height 475
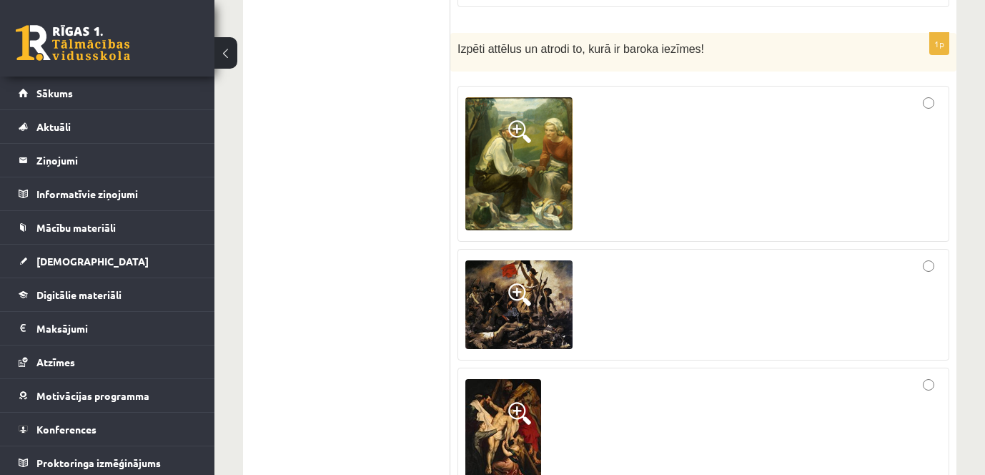
click at [556, 266] on img at bounding box center [518, 304] width 107 height 89
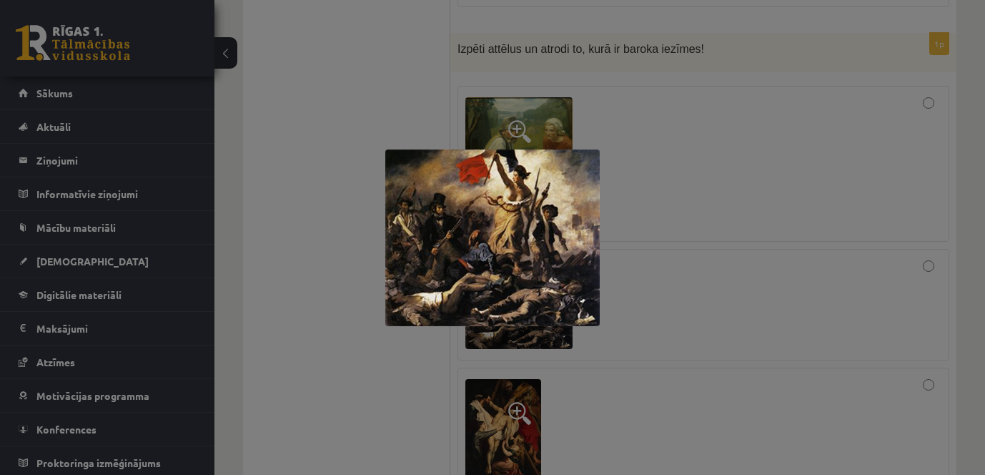
click at [717, 170] on div at bounding box center [492, 237] width 985 height 475
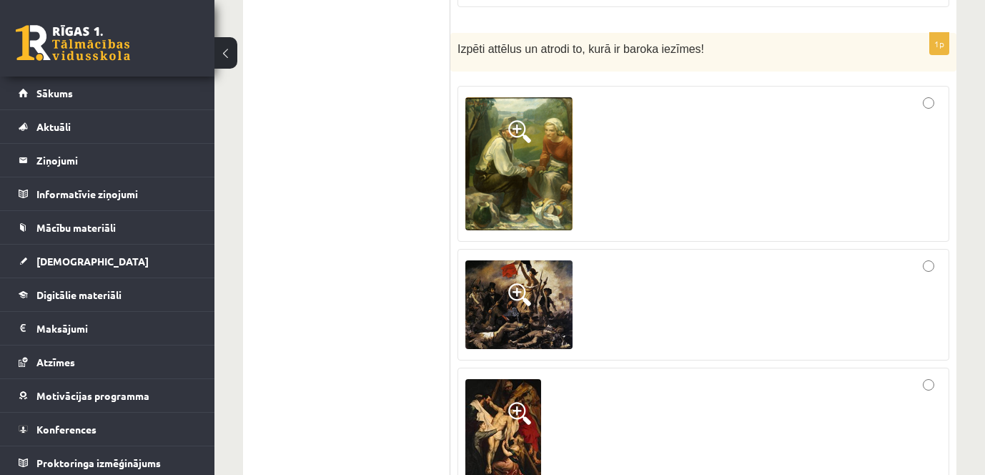
click at [533, 416] on img at bounding box center [503, 435] width 76 height 113
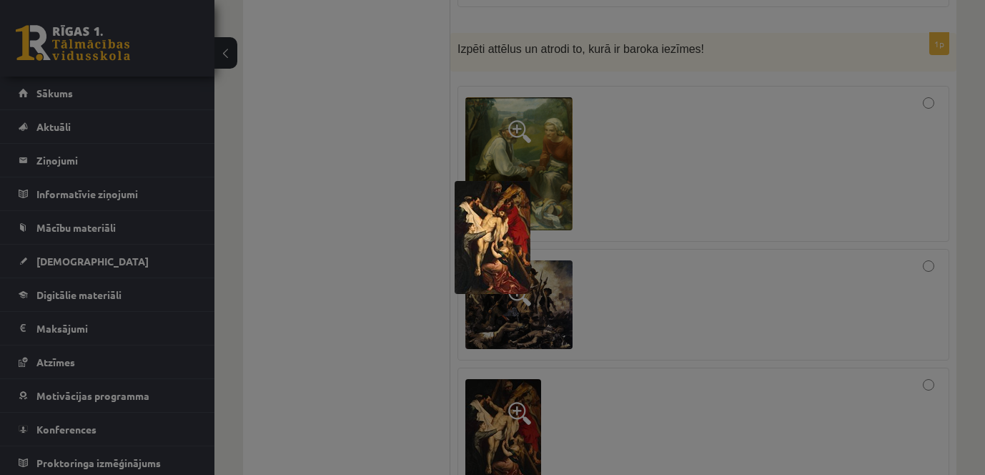
click at [691, 352] on div at bounding box center [492, 237] width 985 height 475
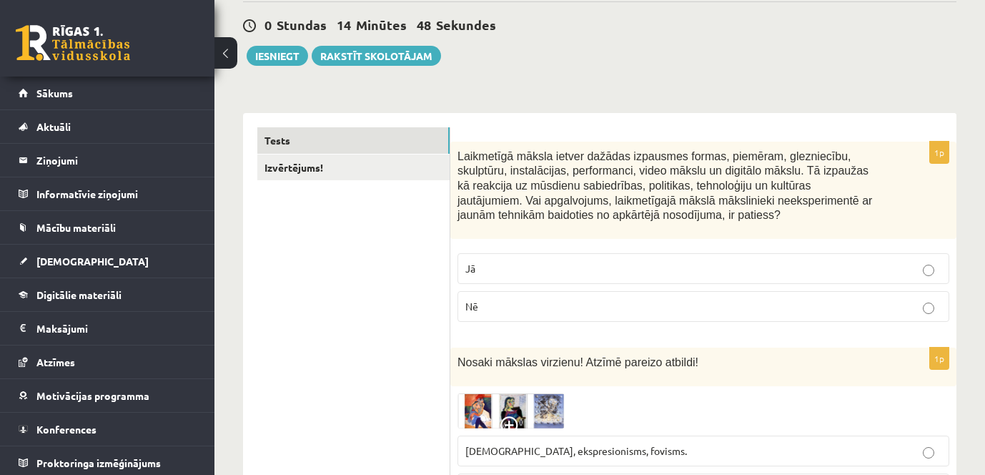
scroll to position [0, 0]
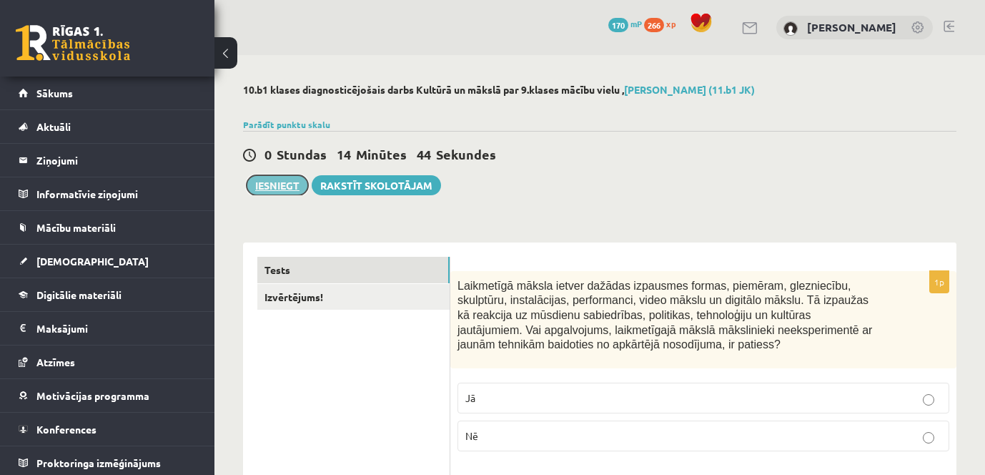
click at [284, 185] on button "Iesniegt" at bounding box center [277, 185] width 61 height 20
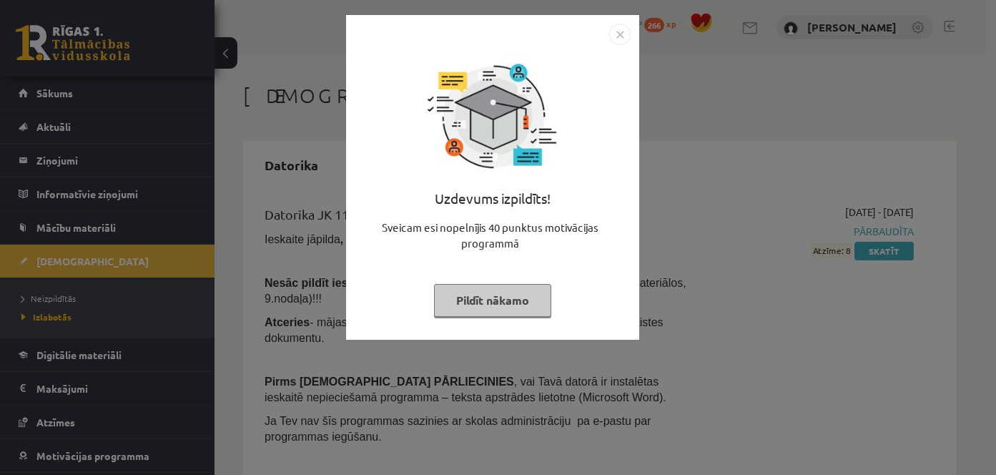
click at [501, 310] on button "Pildīt nākamo" at bounding box center [492, 300] width 117 height 33
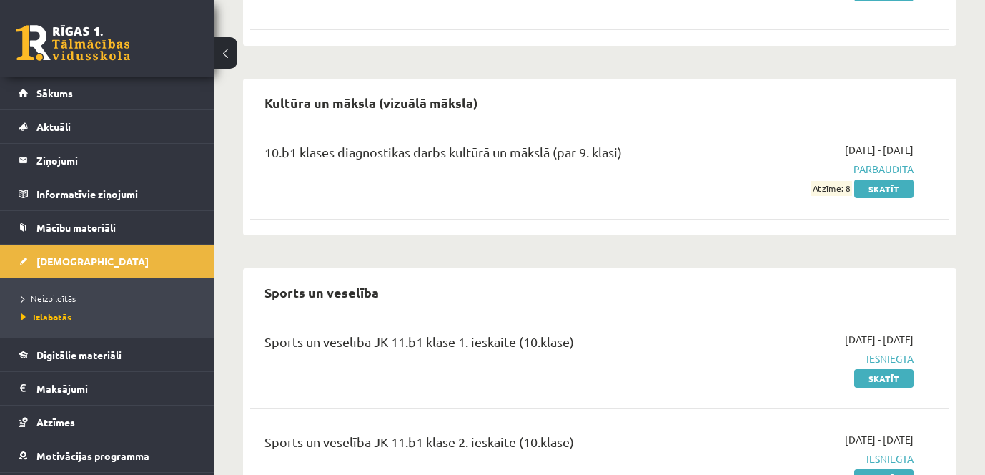
scroll to position [623, 0]
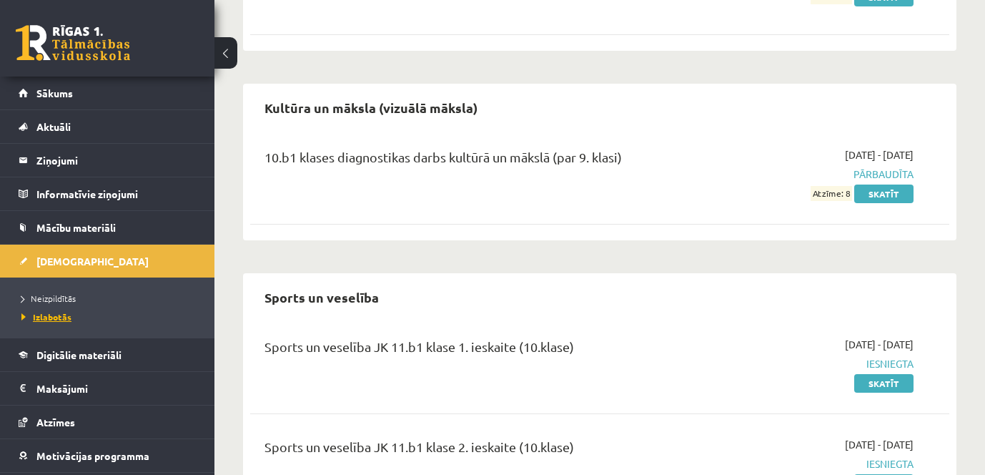
click at [47, 315] on span "Izlabotās" at bounding box center [46, 316] width 50 height 11
click at [879, 184] on link "Skatīt" at bounding box center [883, 193] width 59 height 19
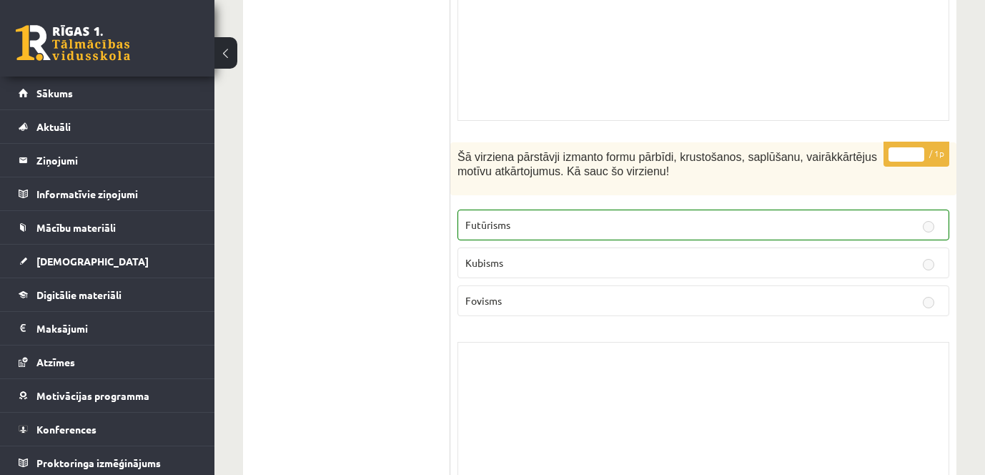
scroll to position [11615, 0]
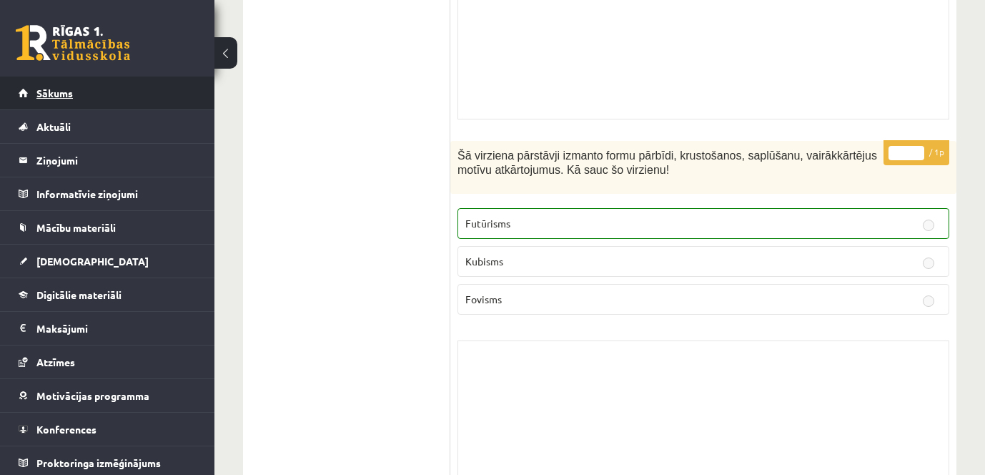
click at [51, 96] on span "Sākums" at bounding box center [54, 93] width 36 height 13
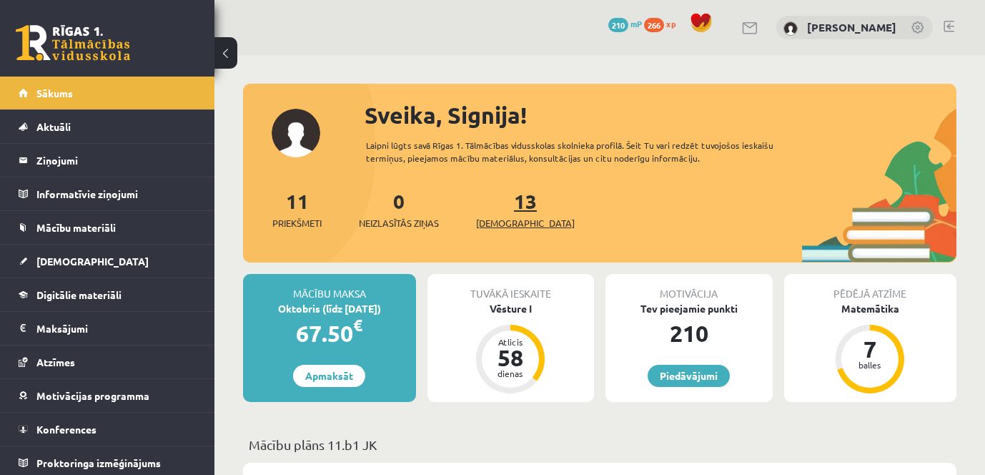
click at [511, 216] on div "13 [DEMOGRAPHIC_DATA]" at bounding box center [525, 208] width 99 height 44
click at [507, 219] on span "[DEMOGRAPHIC_DATA]" at bounding box center [525, 223] width 99 height 14
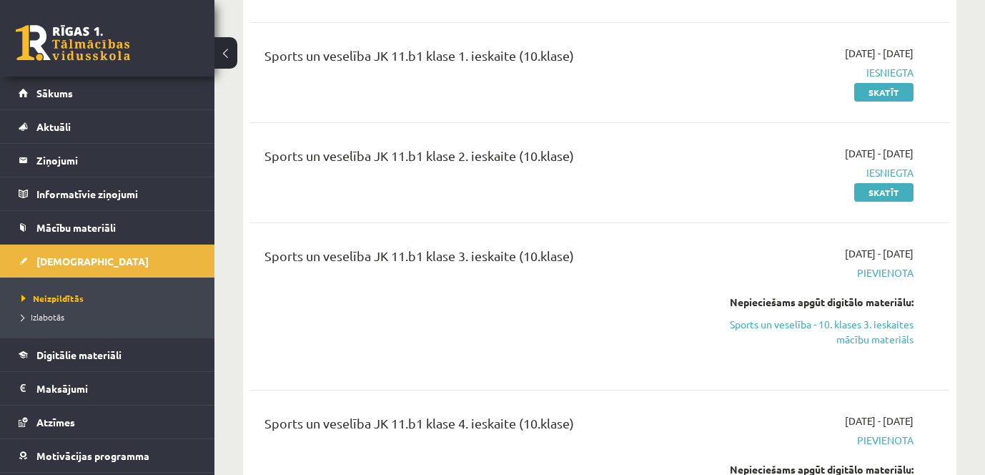
scroll to position [2503, 0]
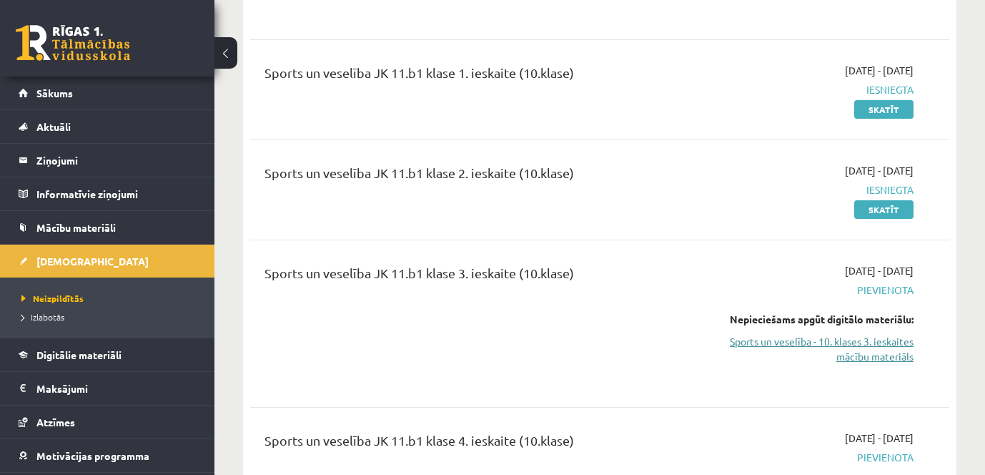
click at [824, 334] on link "Sports un veselība - 10. klases 3. ieskaites mācību materiāls" at bounding box center [812, 349] width 202 height 30
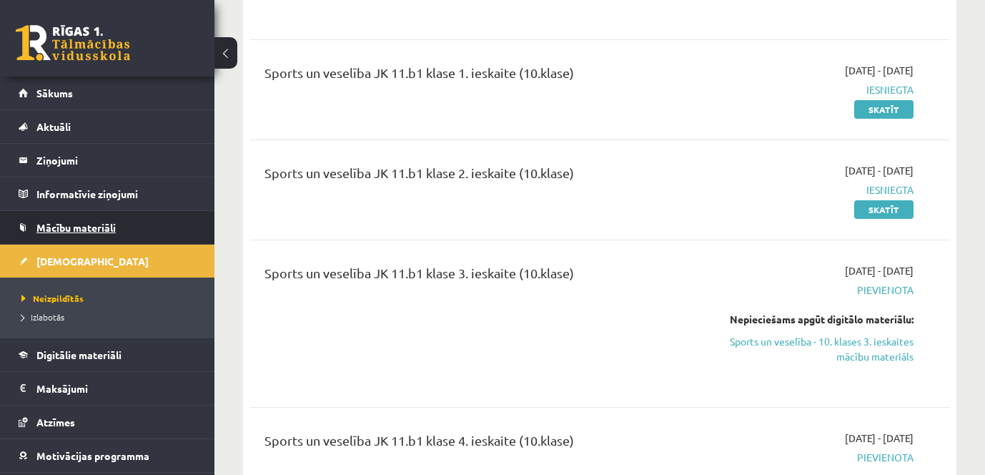
click at [87, 235] on link "Mācību materiāli" at bounding box center [108, 227] width 178 height 33
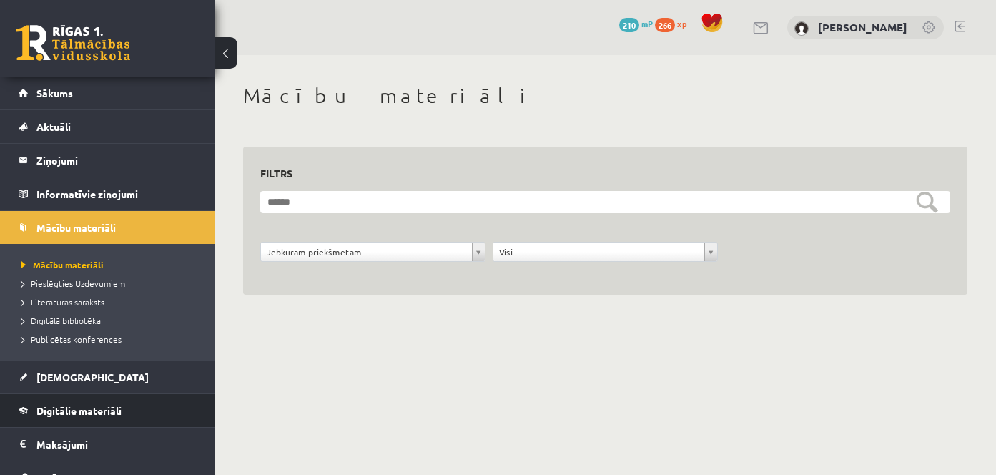
click at [97, 417] on link "Digitālie materiāli" at bounding box center [108, 410] width 178 height 33
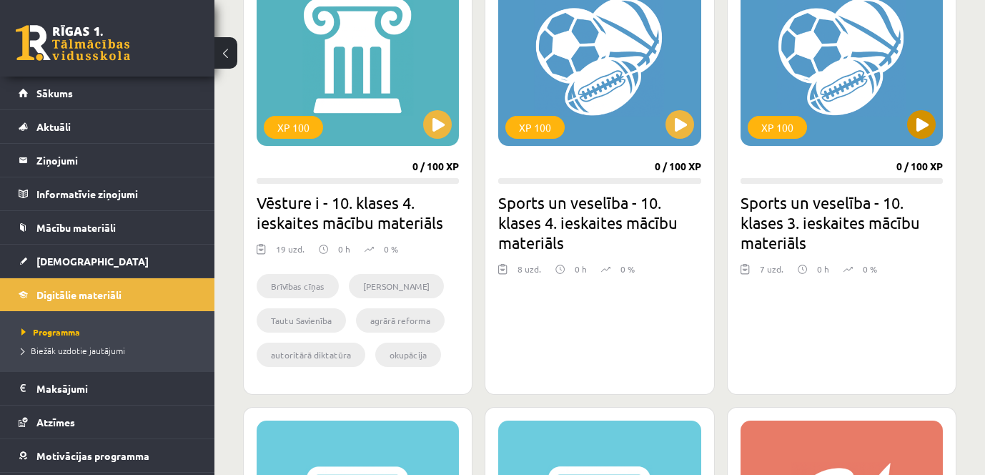
scroll to position [784, 0]
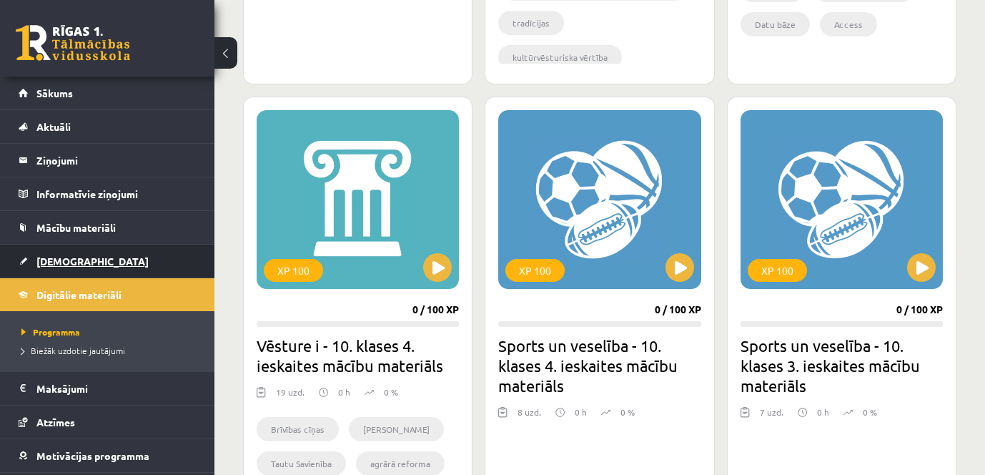
click at [46, 256] on span "[DEMOGRAPHIC_DATA]" at bounding box center [92, 261] width 112 height 13
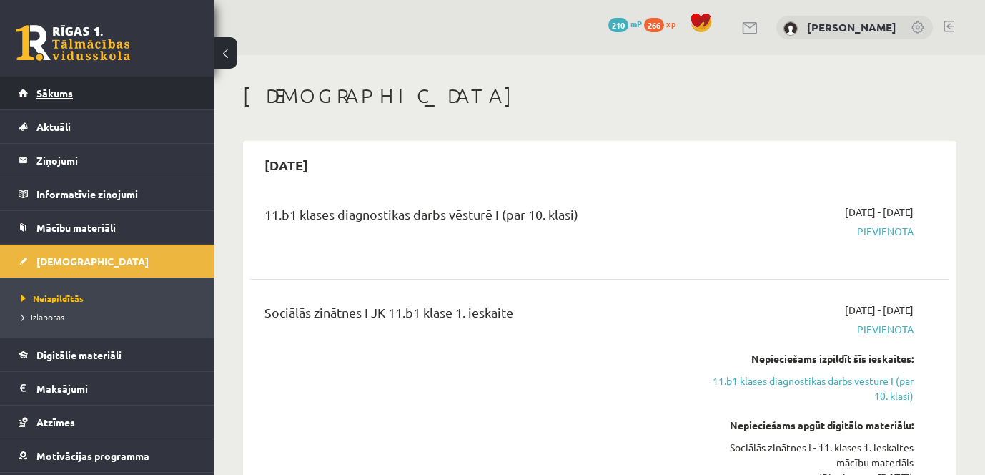
click at [84, 102] on link "Sākums" at bounding box center [108, 93] width 178 height 33
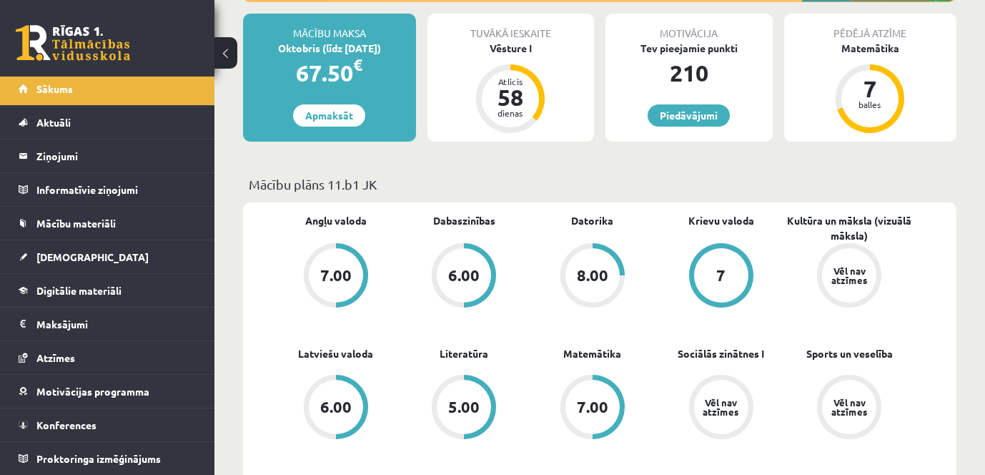
scroll to position [286, 0]
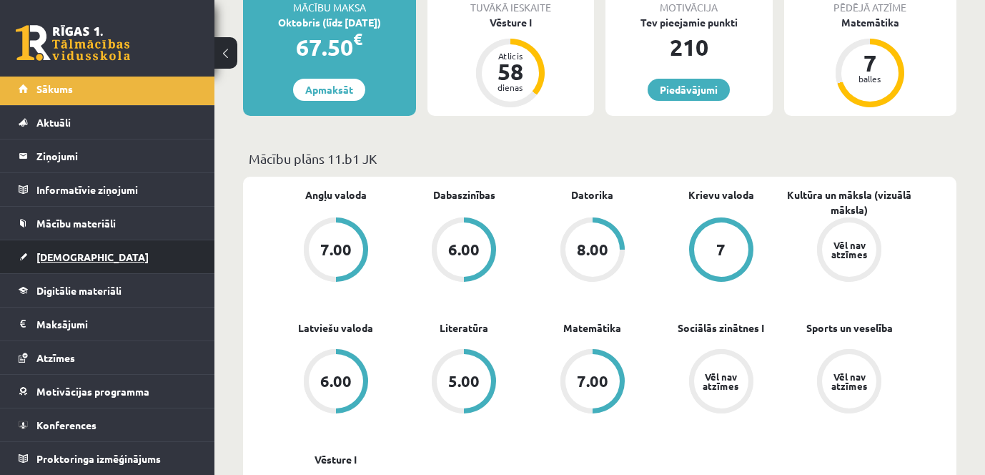
click at [51, 261] on span "[DEMOGRAPHIC_DATA]" at bounding box center [92, 256] width 112 height 13
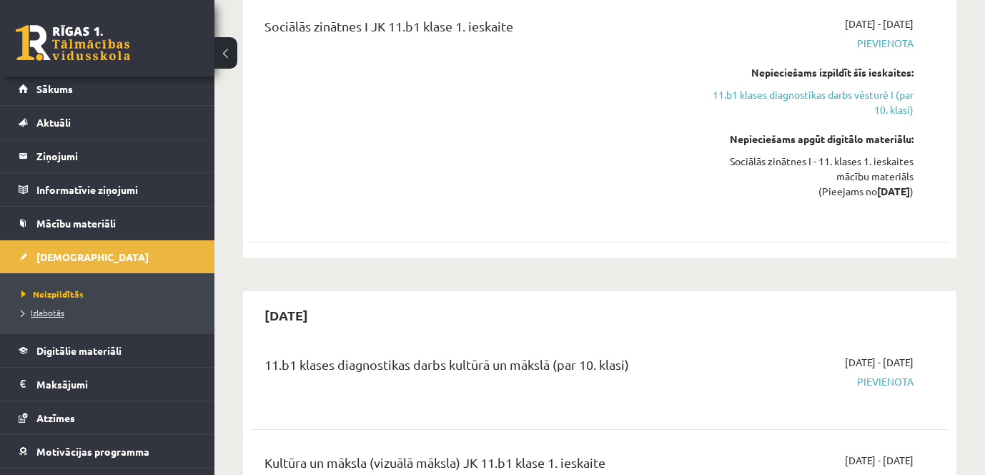
click at [59, 317] on link "Izlabotās" at bounding box center [110, 312] width 179 height 13
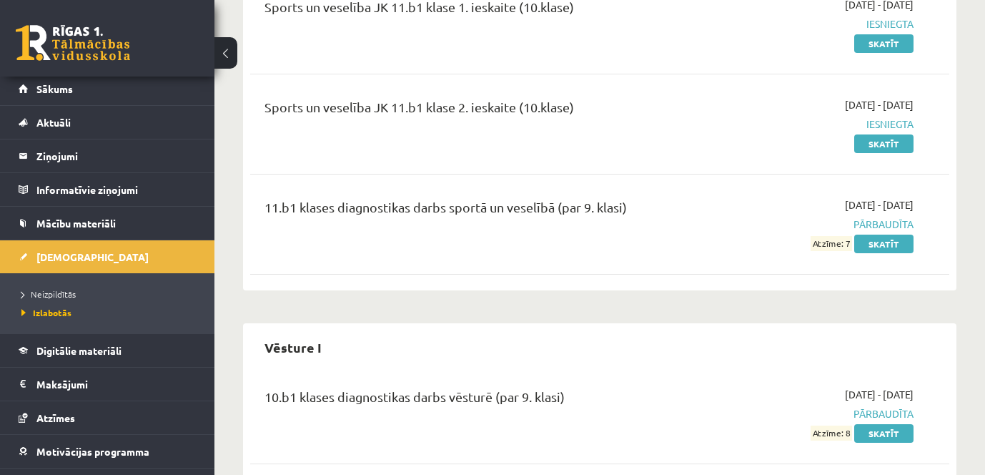
scroll to position [980, 0]
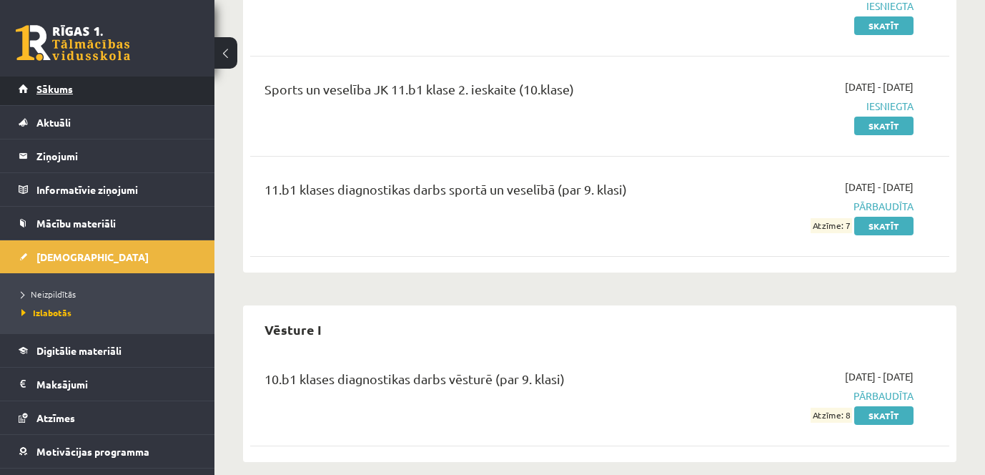
click at [46, 92] on span "Sākums" at bounding box center [54, 88] width 36 height 13
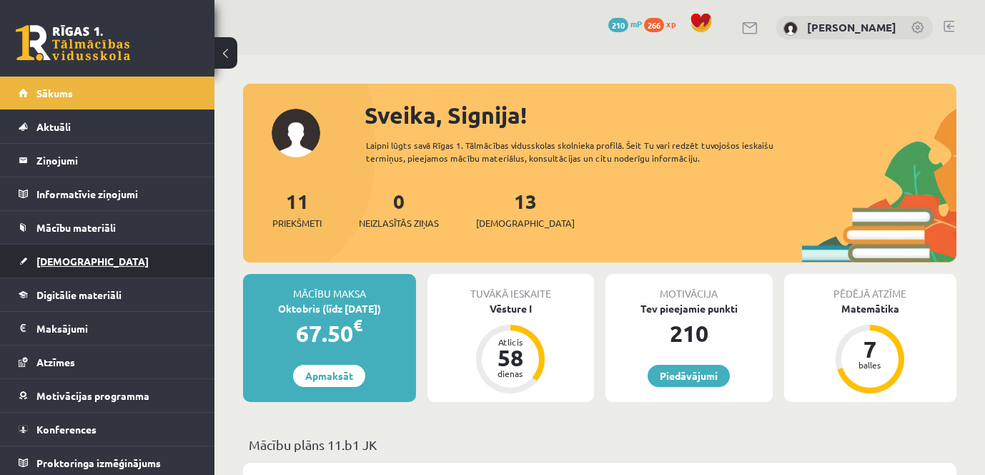
click at [82, 264] on link "[DEMOGRAPHIC_DATA]" at bounding box center [108, 261] width 178 height 33
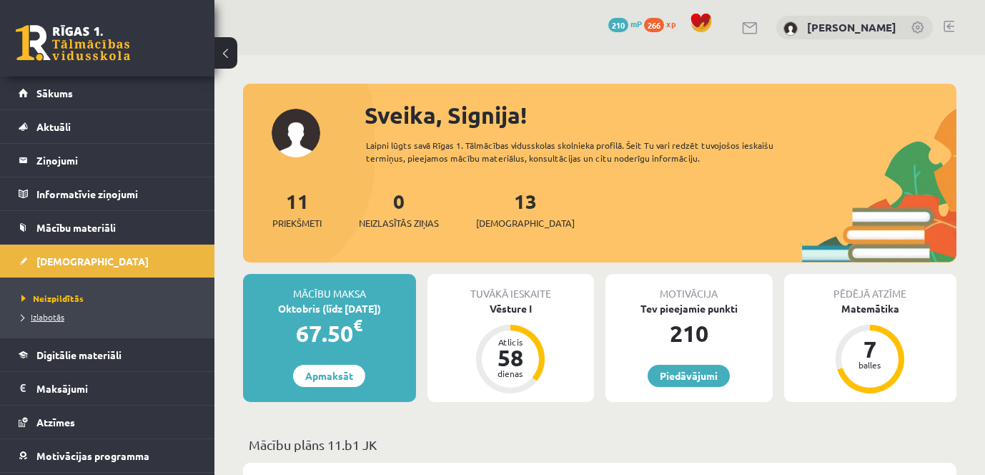
click at [53, 319] on span "Izlabotās" at bounding box center [42, 316] width 43 height 11
click at [685, 377] on link "Piedāvājumi" at bounding box center [689, 376] width 82 height 22
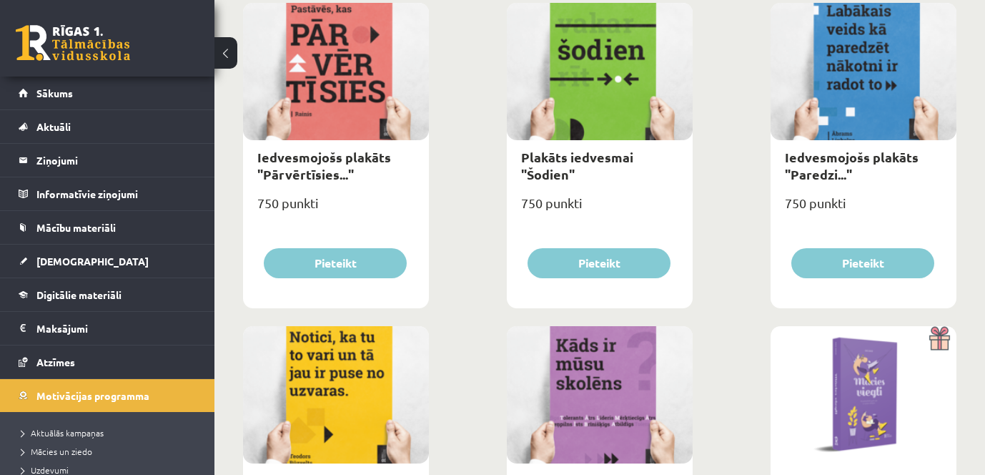
scroll to position [2002, 0]
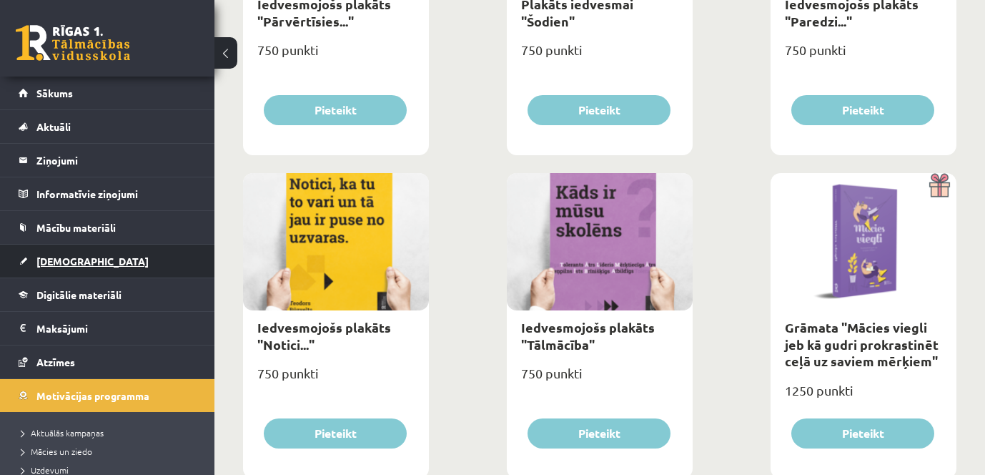
click at [78, 262] on span "[DEMOGRAPHIC_DATA]" at bounding box center [92, 261] width 112 height 13
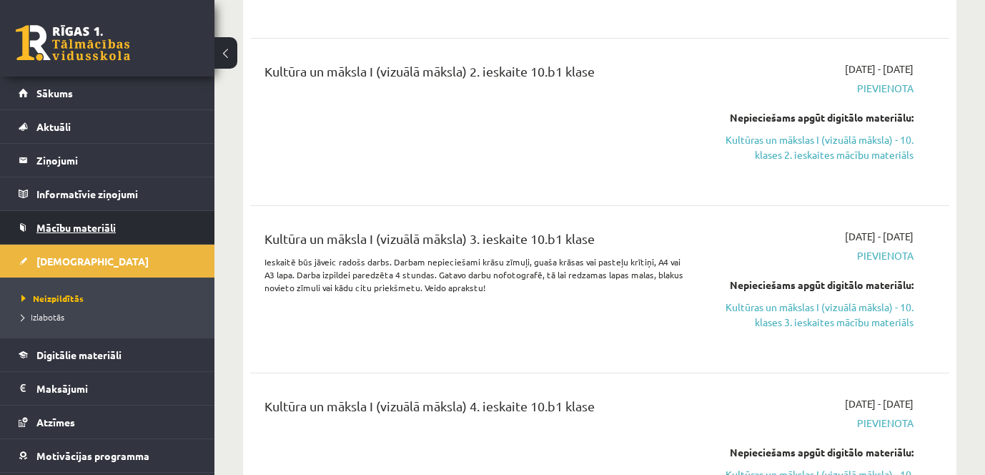
click at [113, 222] on span "Mācību materiāli" at bounding box center [75, 227] width 79 height 13
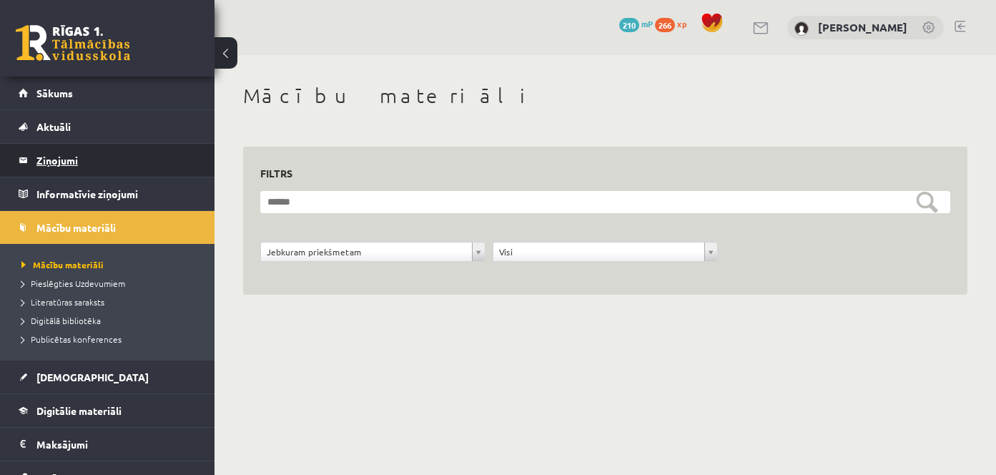
click at [92, 162] on legend "Ziņojumi 0" at bounding box center [116, 160] width 160 height 33
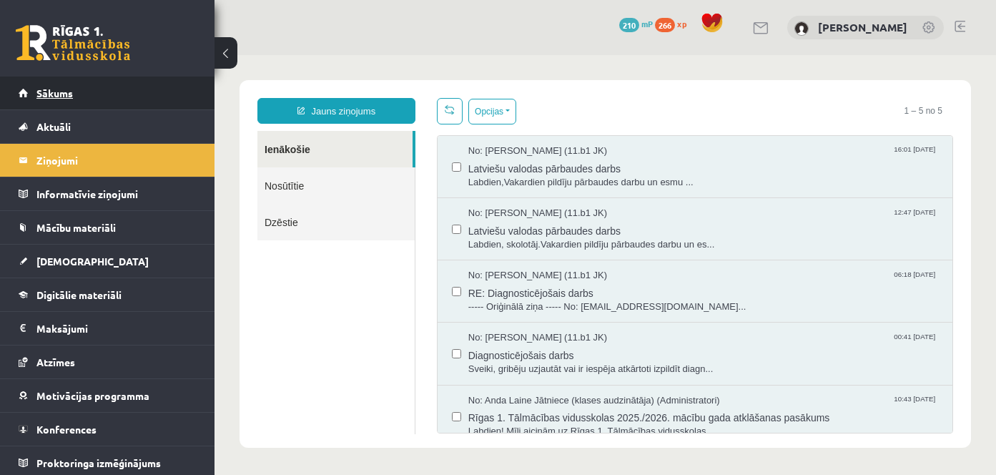
click at [84, 95] on link "Sākums" at bounding box center [108, 93] width 178 height 33
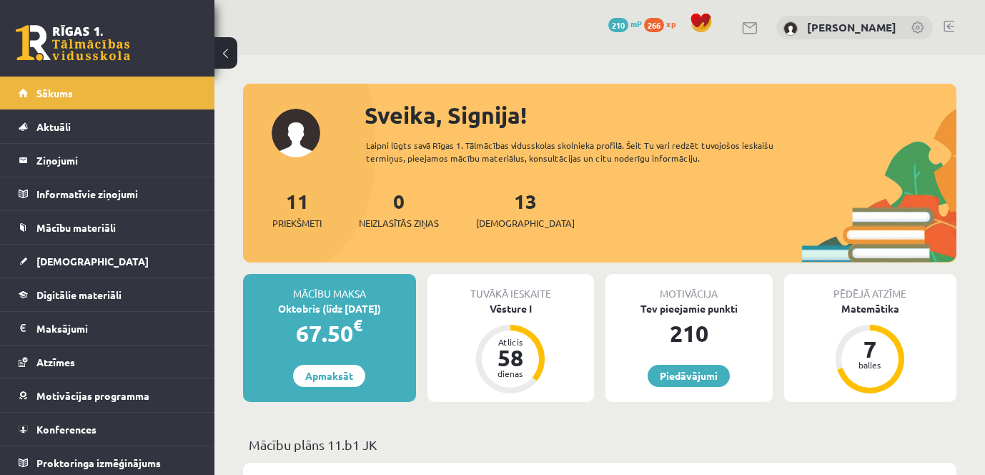
click at [661, 24] on span "266" at bounding box center [654, 25] width 20 height 14
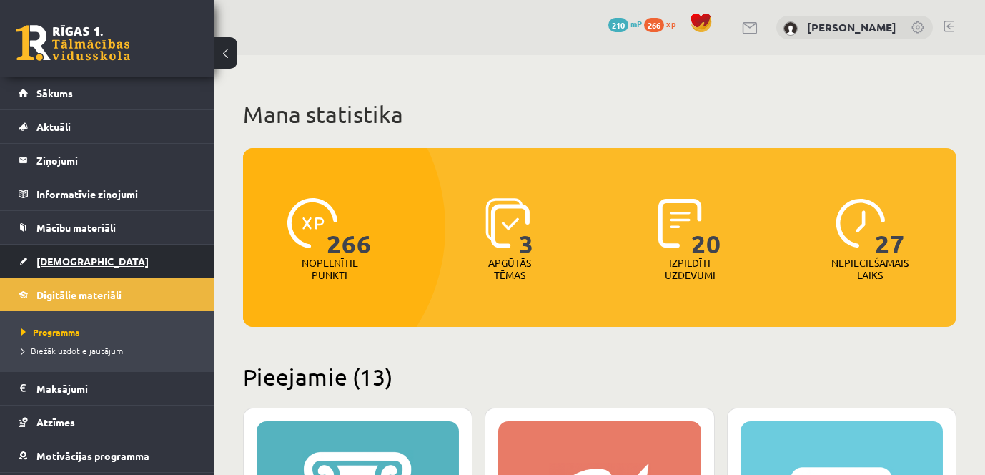
click at [59, 263] on span "[DEMOGRAPHIC_DATA]" at bounding box center [92, 261] width 112 height 13
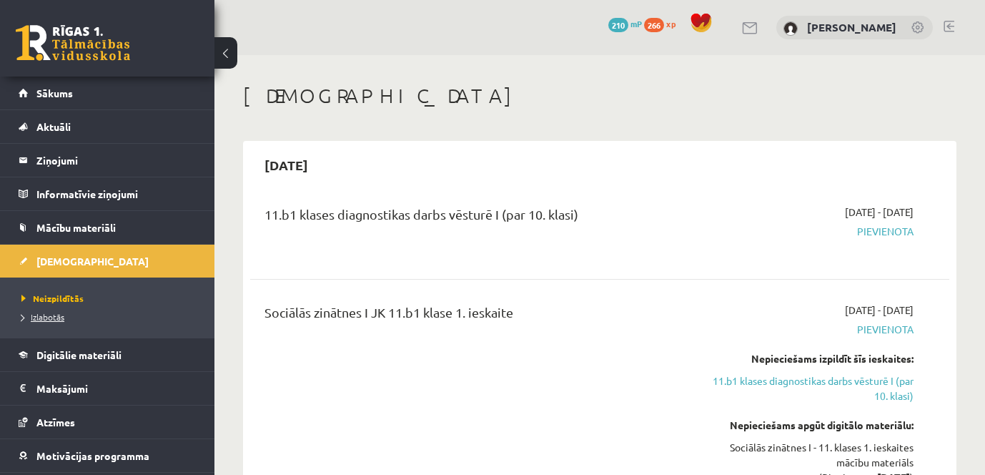
click at [54, 315] on span "Izlabotās" at bounding box center [42, 316] width 43 height 11
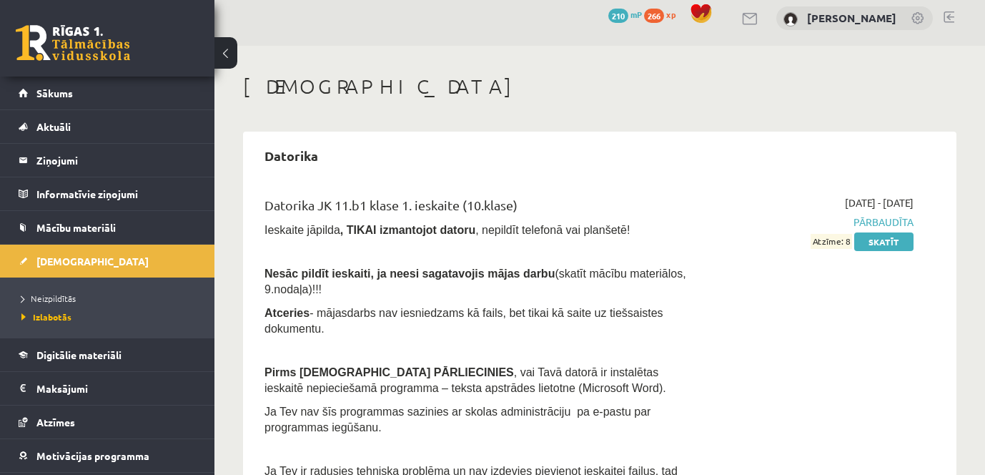
scroll to position [215, 0]
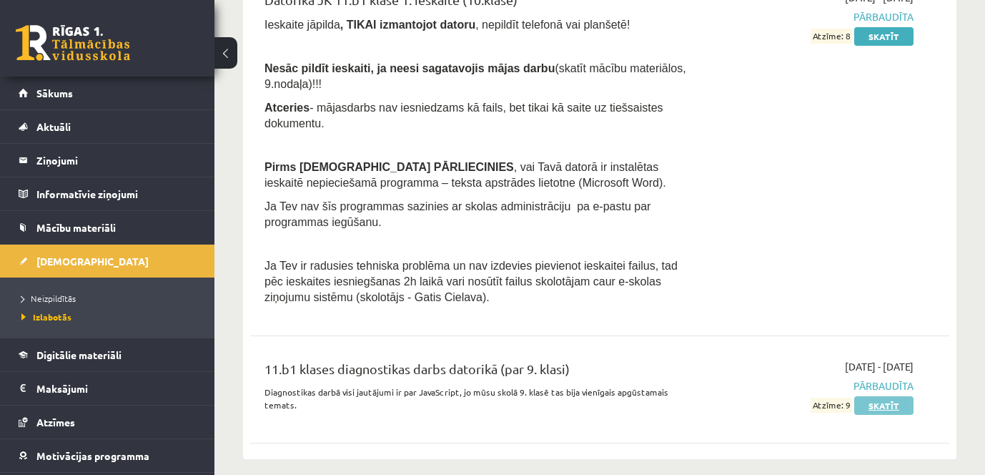
click at [885, 396] on link "Skatīt" at bounding box center [883, 405] width 59 height 19
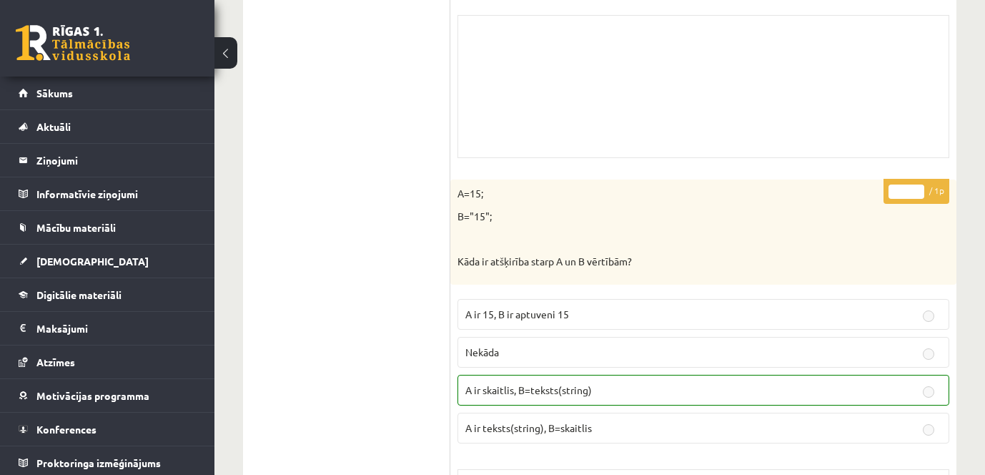
scroll to position [12204, 0]
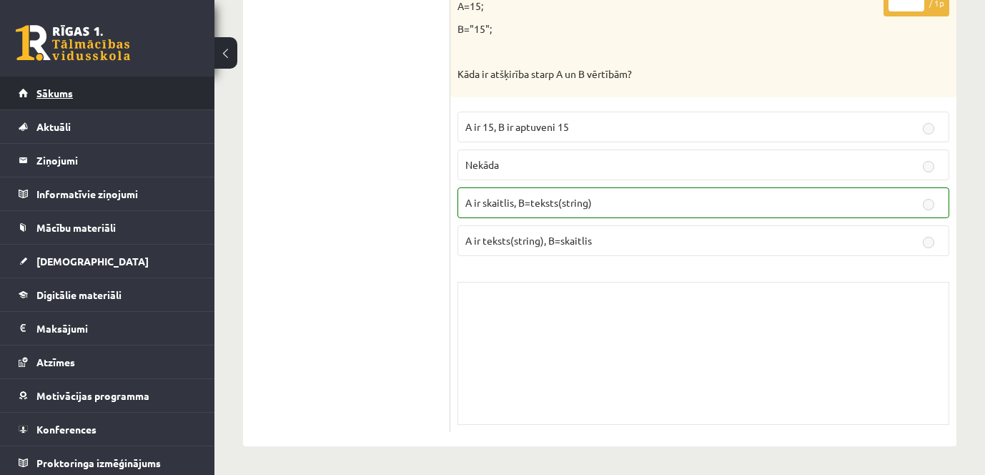
click at [76, 97] on link "Sākums" at bounding box center [108, 93] width 178 height 33
